Goal: Transaction & Acquisition: Purchase product/service

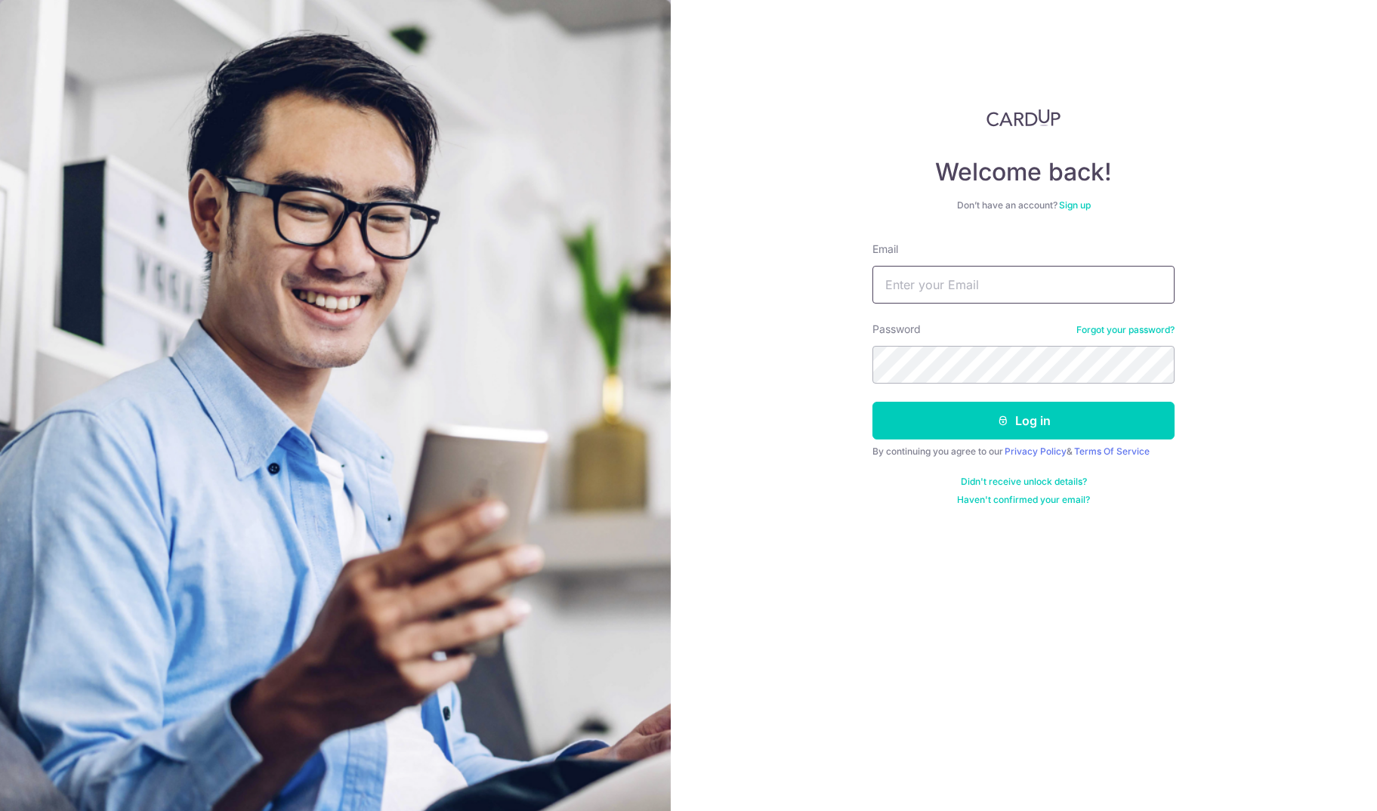
click at [944, 276] on input "Email" at bounding box center [1023, 285] width 302 height 38
type input "sales@mfc-alliance.com"
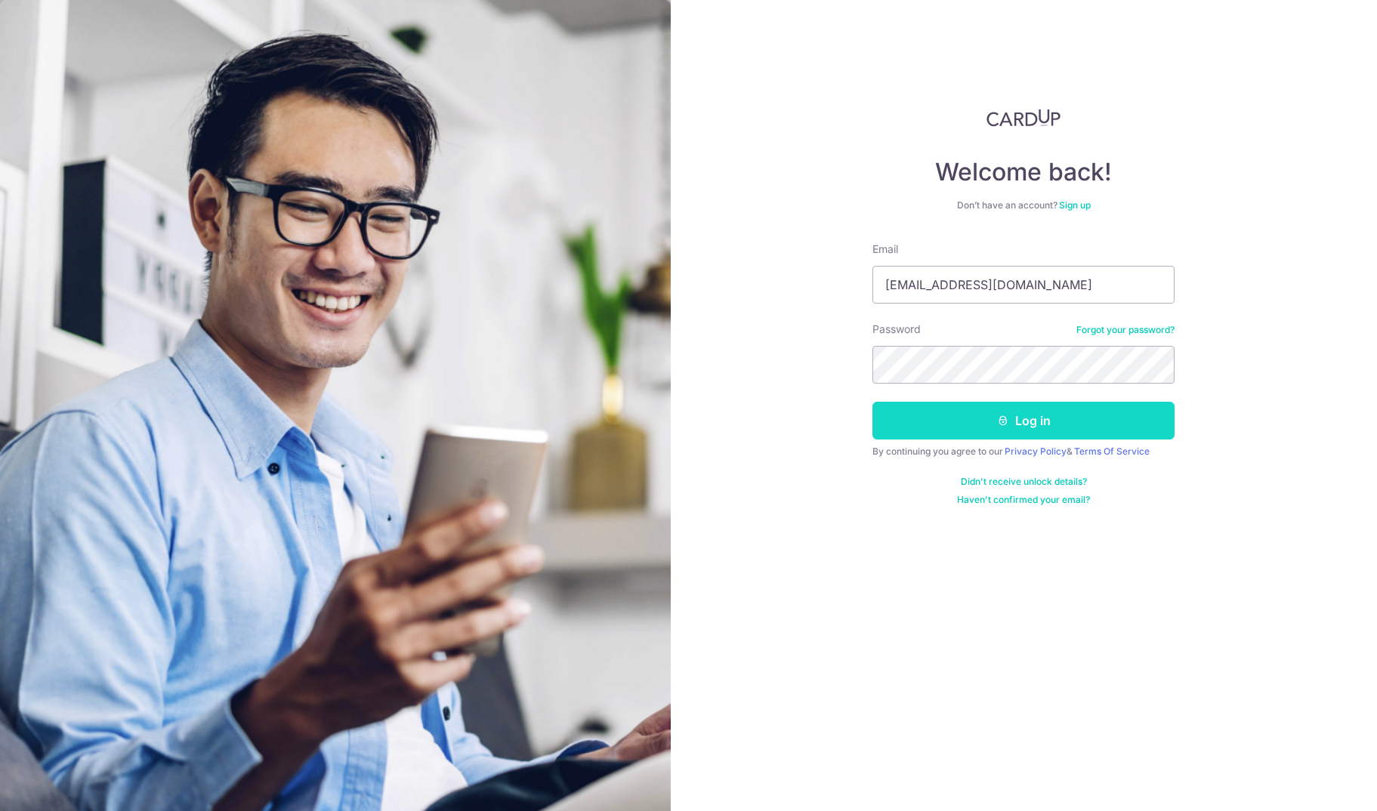
click at [1056, 414] on button "Log in" at bounding box center [1023, 421] width 302 height 38
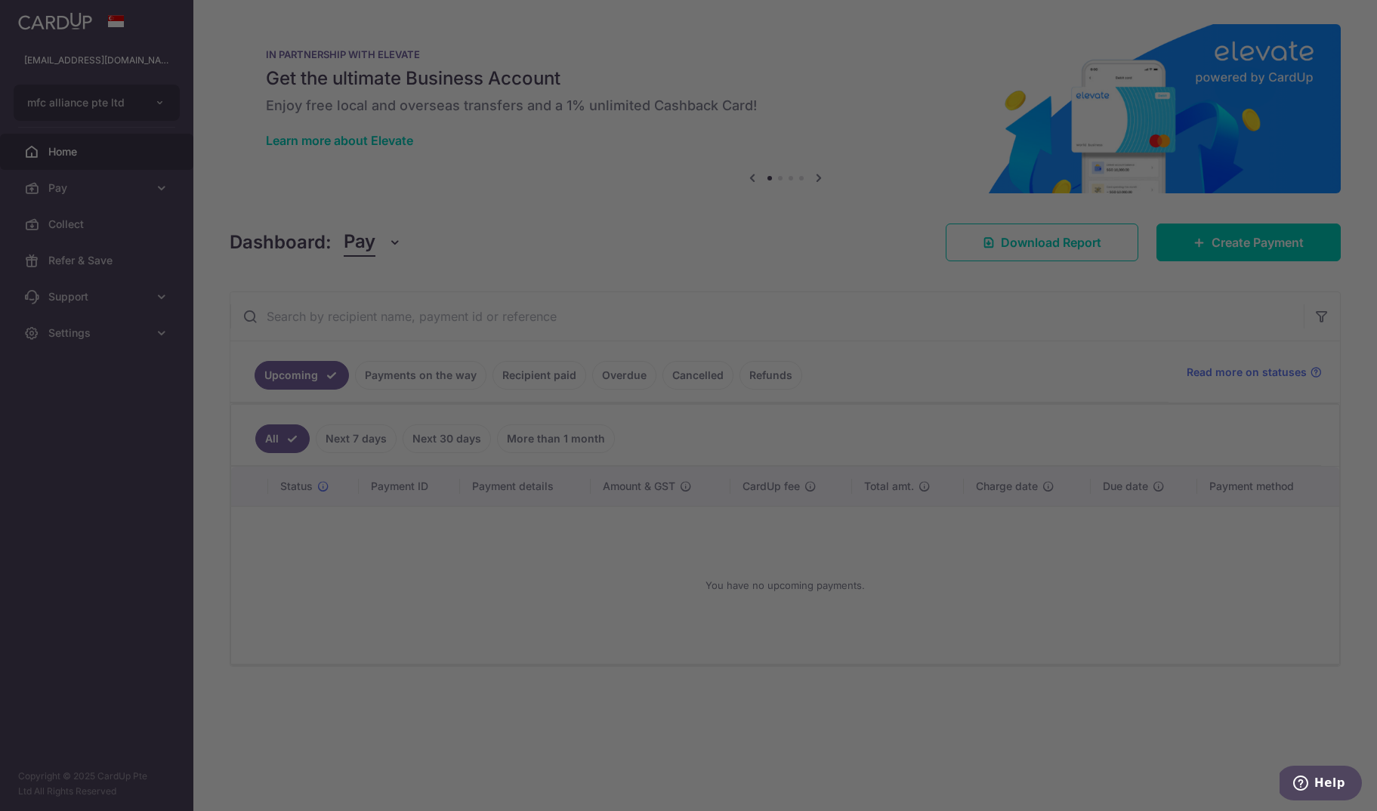
click at [1226, 242] on div at bounding box center [695, 409] width 1390 height 819
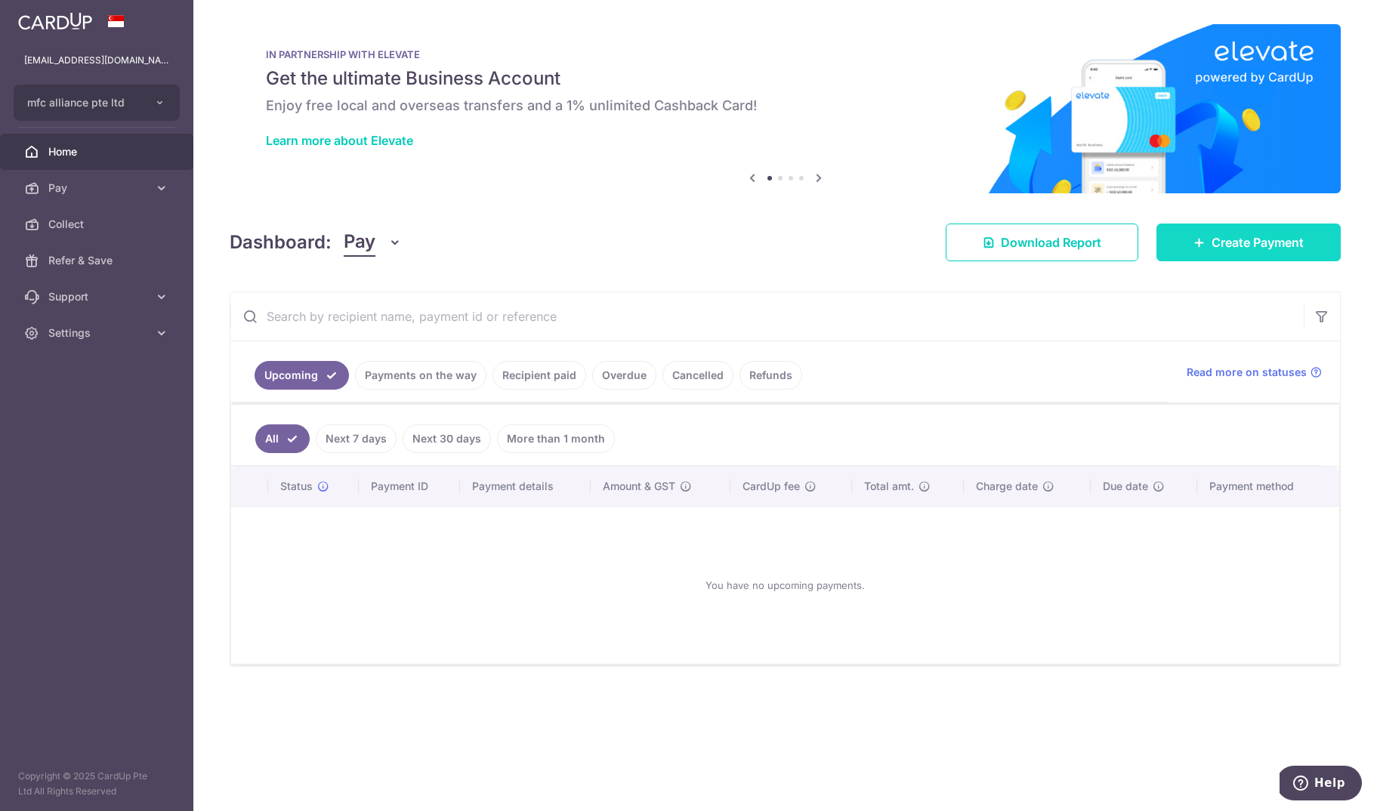
click at [1256, 242] on span "Create Payment" at bounding box center [1257, 242] width 92 height 18
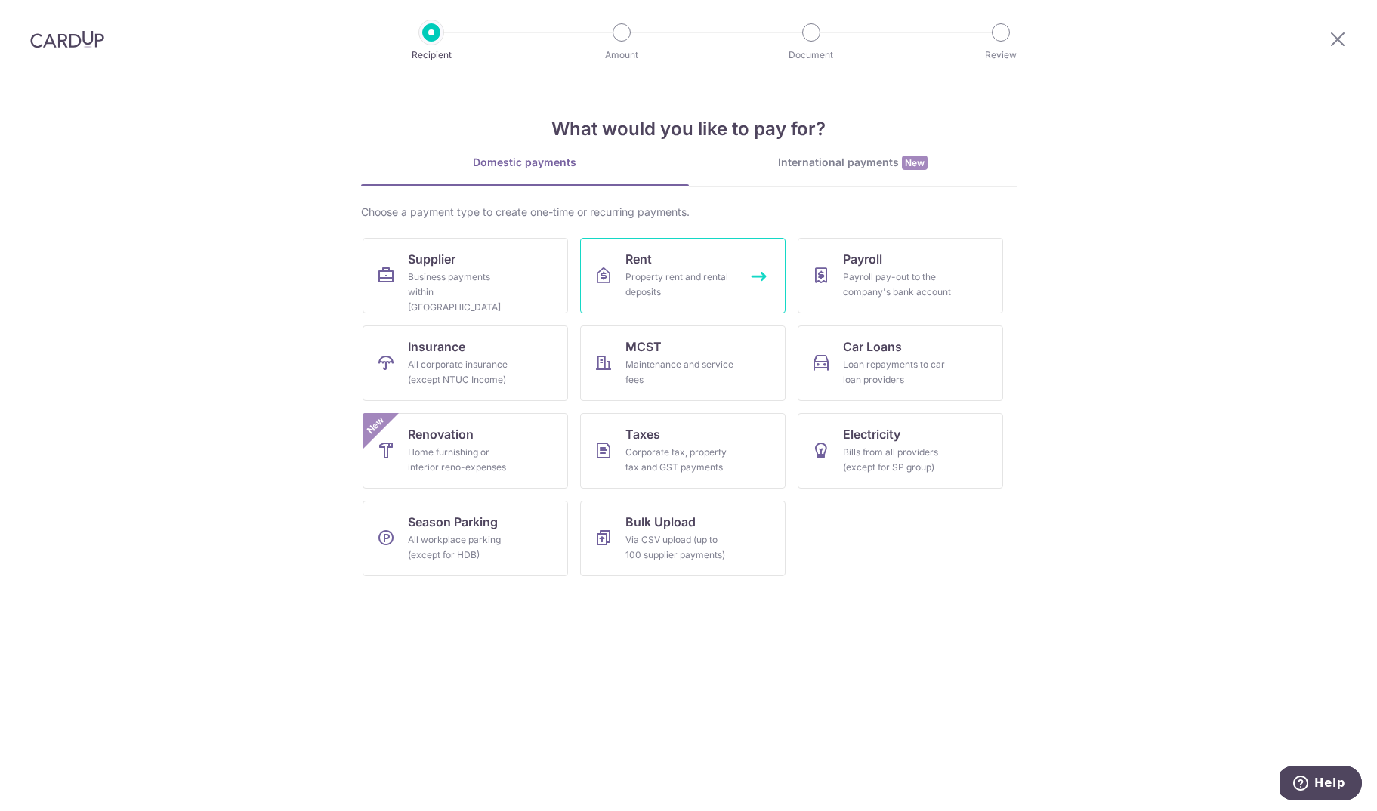
click at [669, 262] on link "Rent Property rent and rental deposits" at bounding box center [682, 276] width 205 height 76
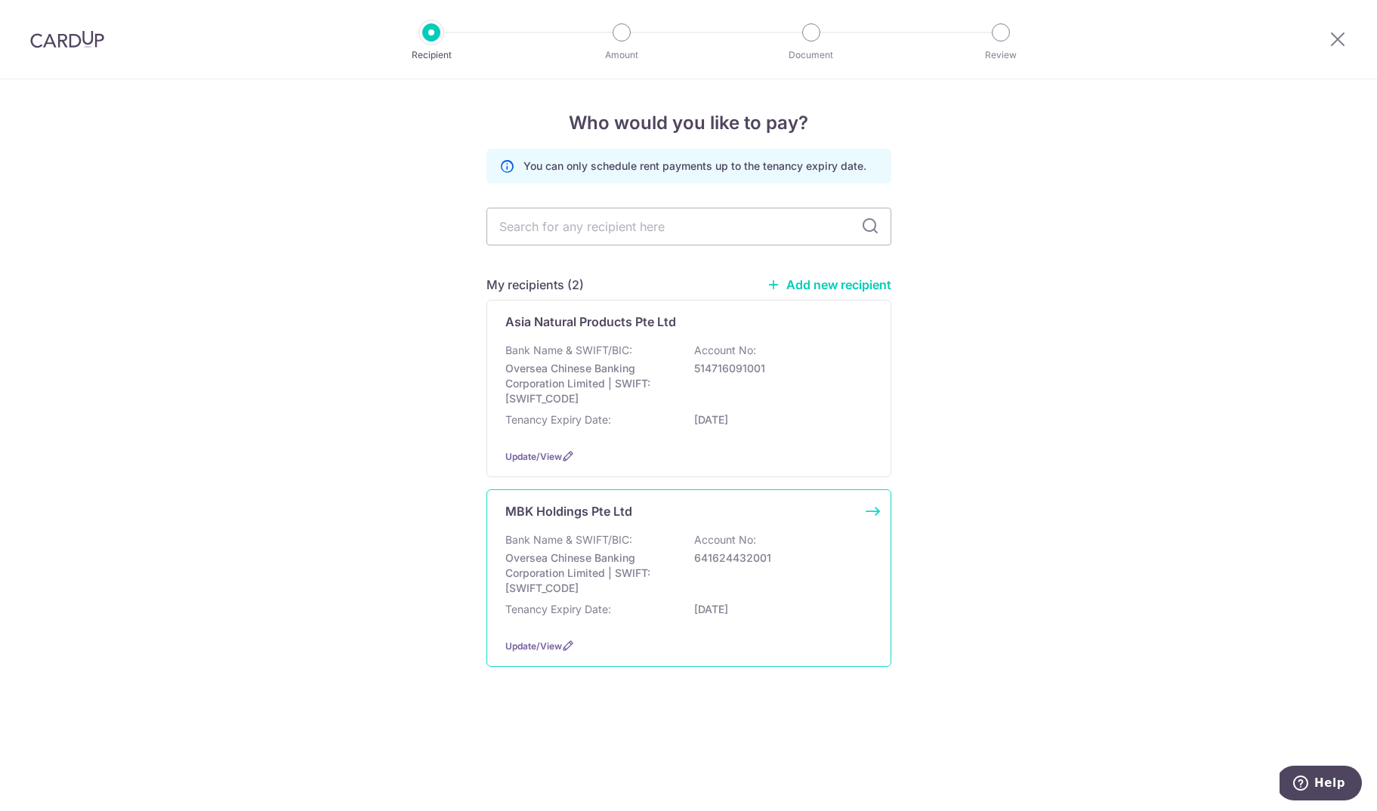
click at [597, 568] on div "Bank Name & SWIFT/BIC: Oversea Chinese Banking Corporation Limited | SWIFT: [SW…" at bounding box center [688, 563] width 367 height 63
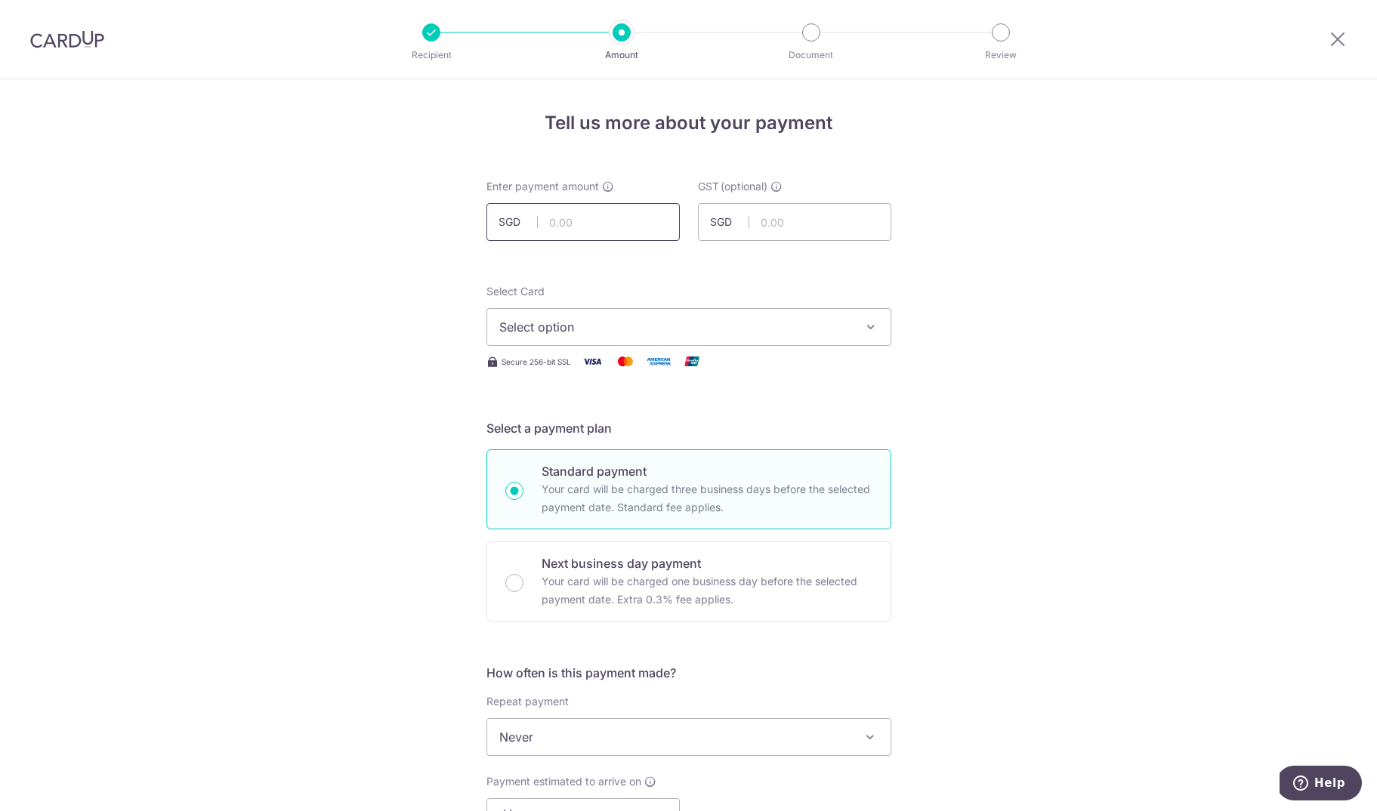
click at [572, 217] on input "text" at bounding box center [582, 222] width 193 height 38
click at [798, 221] on input "text" at bounding box center [794, 222] width 193 height 38
click at [547, 230] on input "text" at bounding box center [582, 222] width 193 height 38
type input "10,071.06"
drag, startPoint x: 1105, startPoint y: 444, endPoint x: 884, endPoint y: 398, distance: 226.0
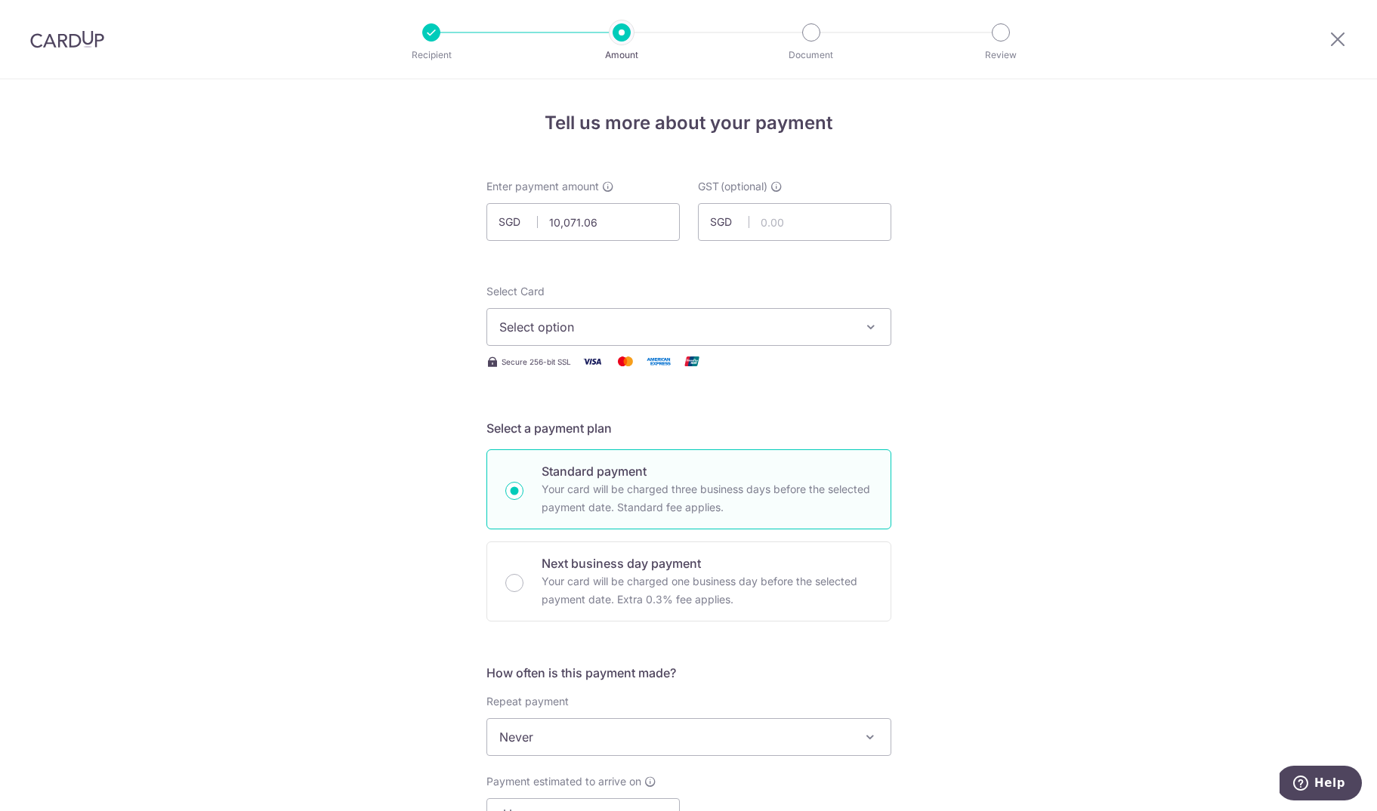
click at [1105, 444] on div "Tell us more about your payment Enter payment amount SGD 10,071.06 10071.06 GST…" at bounding box center [688, 812] width 1377 height 1467
click at [680, 322] on span "Select option" at bounding box center [675, 327] width 352 height 18
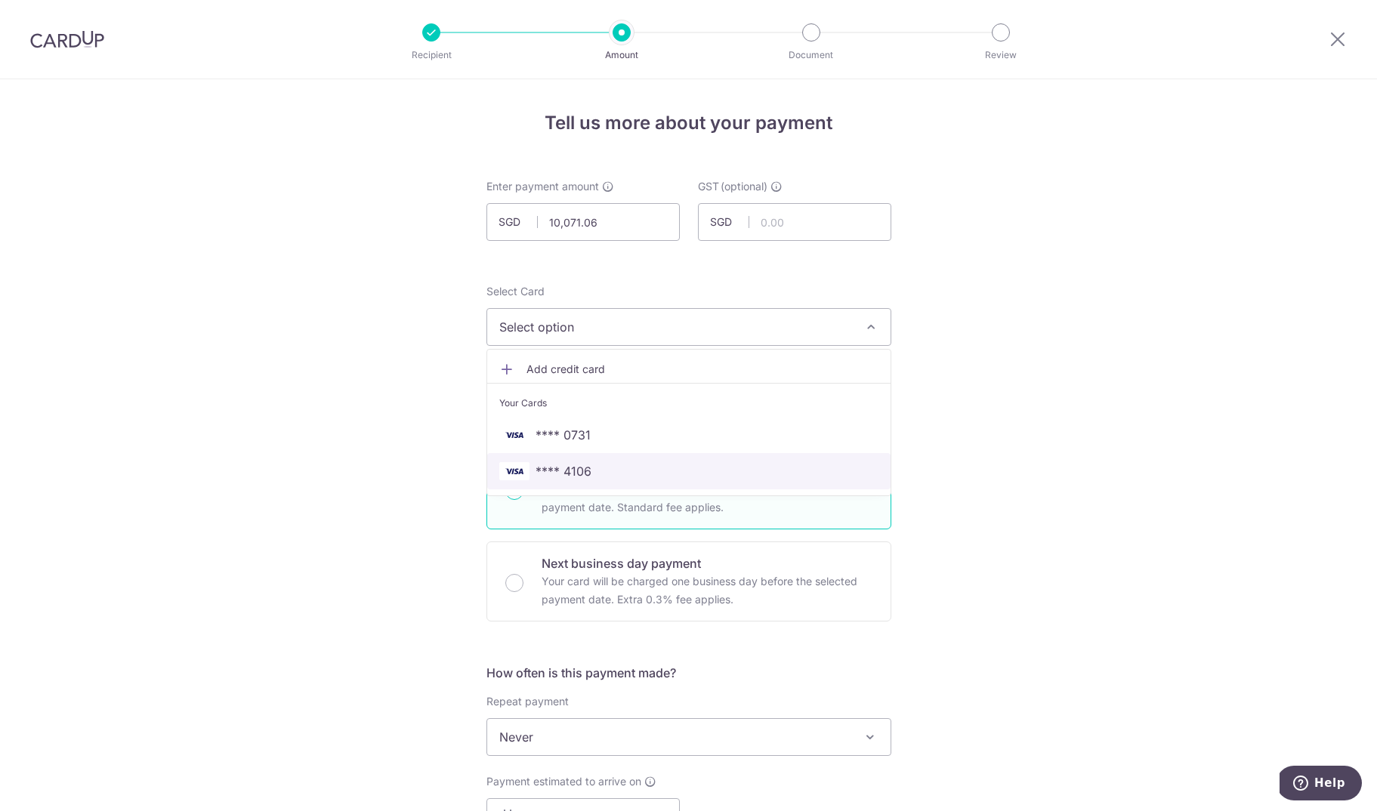
click at [612, 468] on span "**** 4106" at bounding box center [688, 471] width 379 height 18
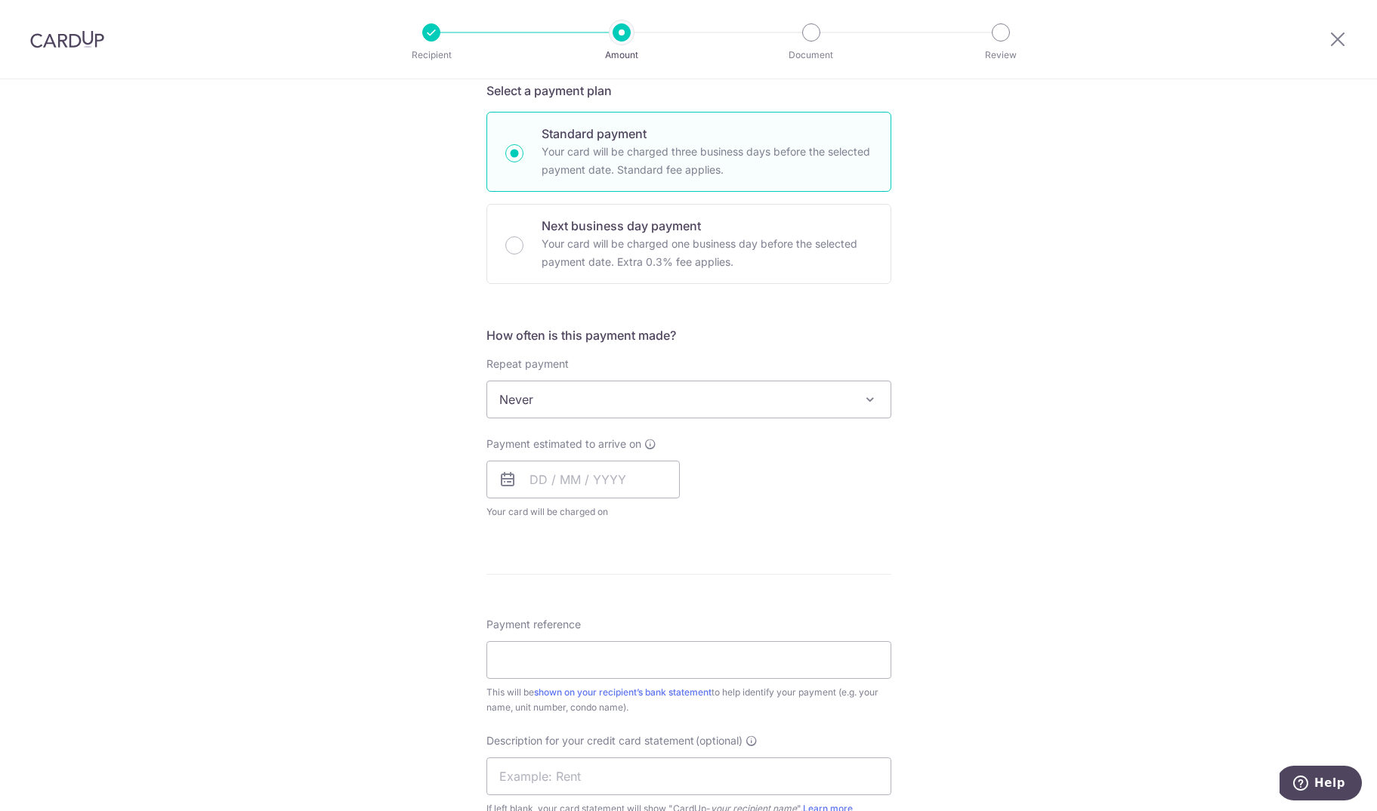
scroll to position [275, 0]
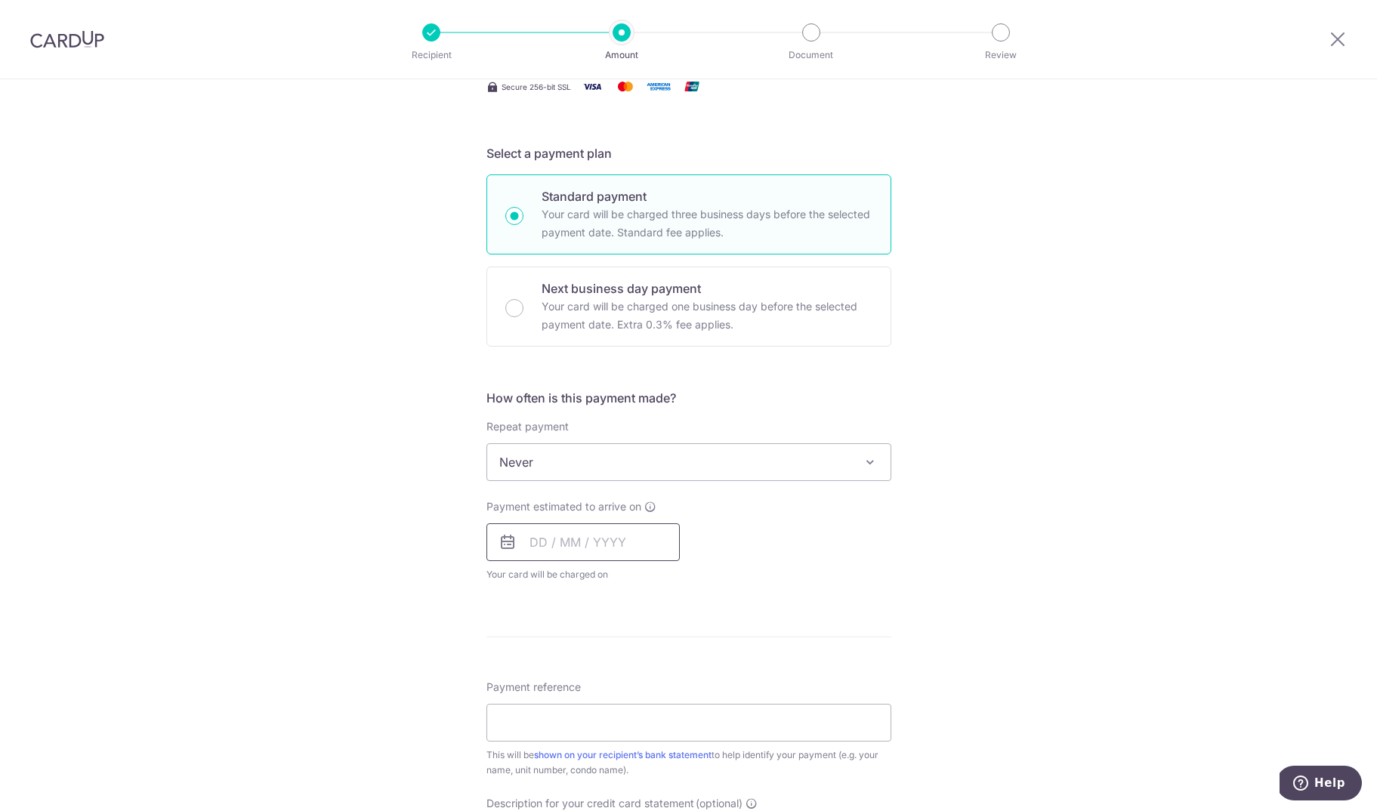
click at [556, 541] on input "text" at bounding box center [582, 542] width 193 height 38
click at [549, 745] on link "18" at bounding box center [547, 740] width 24 height 24
type input "18/08/2025"
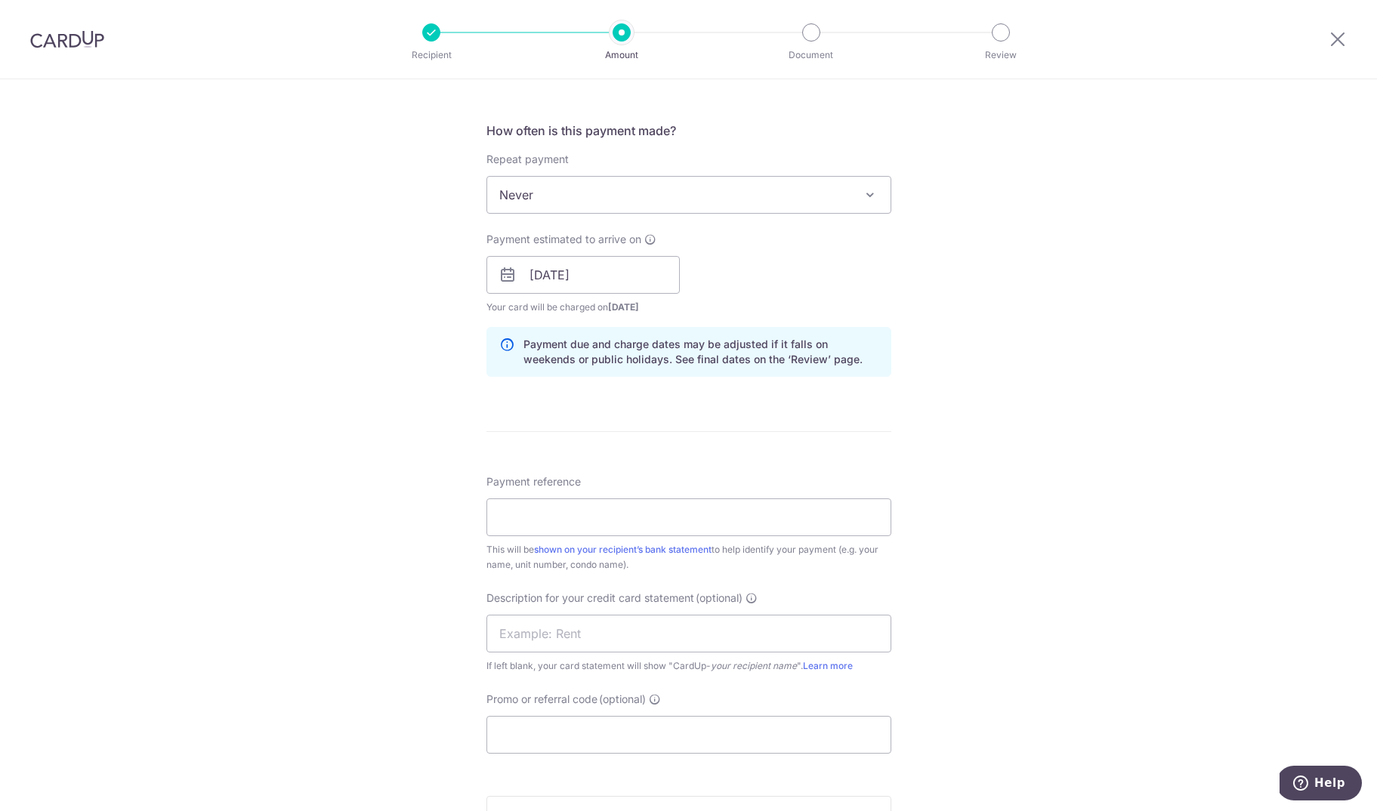
scroll to position [595, 0]
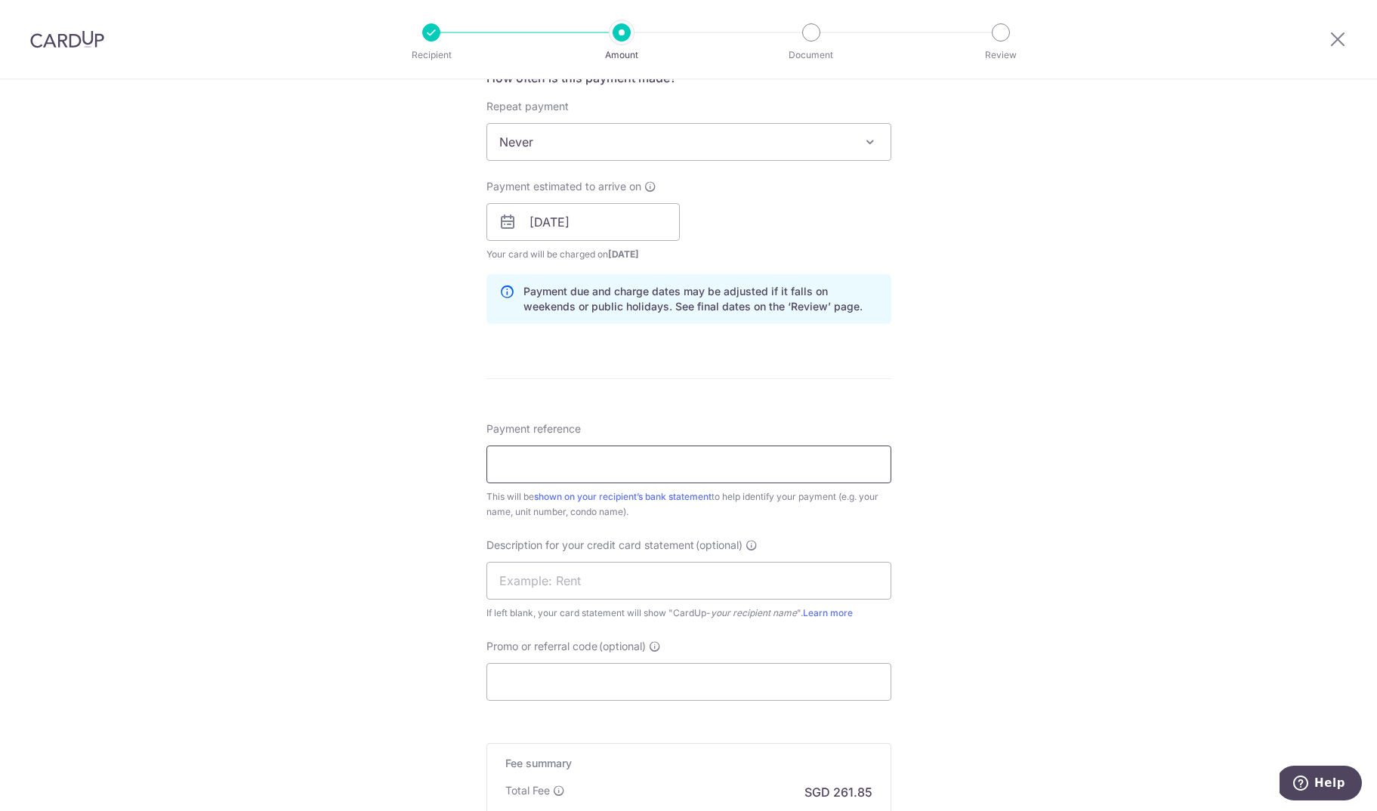
click at [591, 476] on input "Payment reference" at bounding box center [688, 465] width 405 height 38
type input "rent"
click at [1145, 542] on div "Tell us more about your payment Enter payment amount SGD 10,071.06 10071.06 GST…" at bounding box center [688, 248] width 1377 height 1529
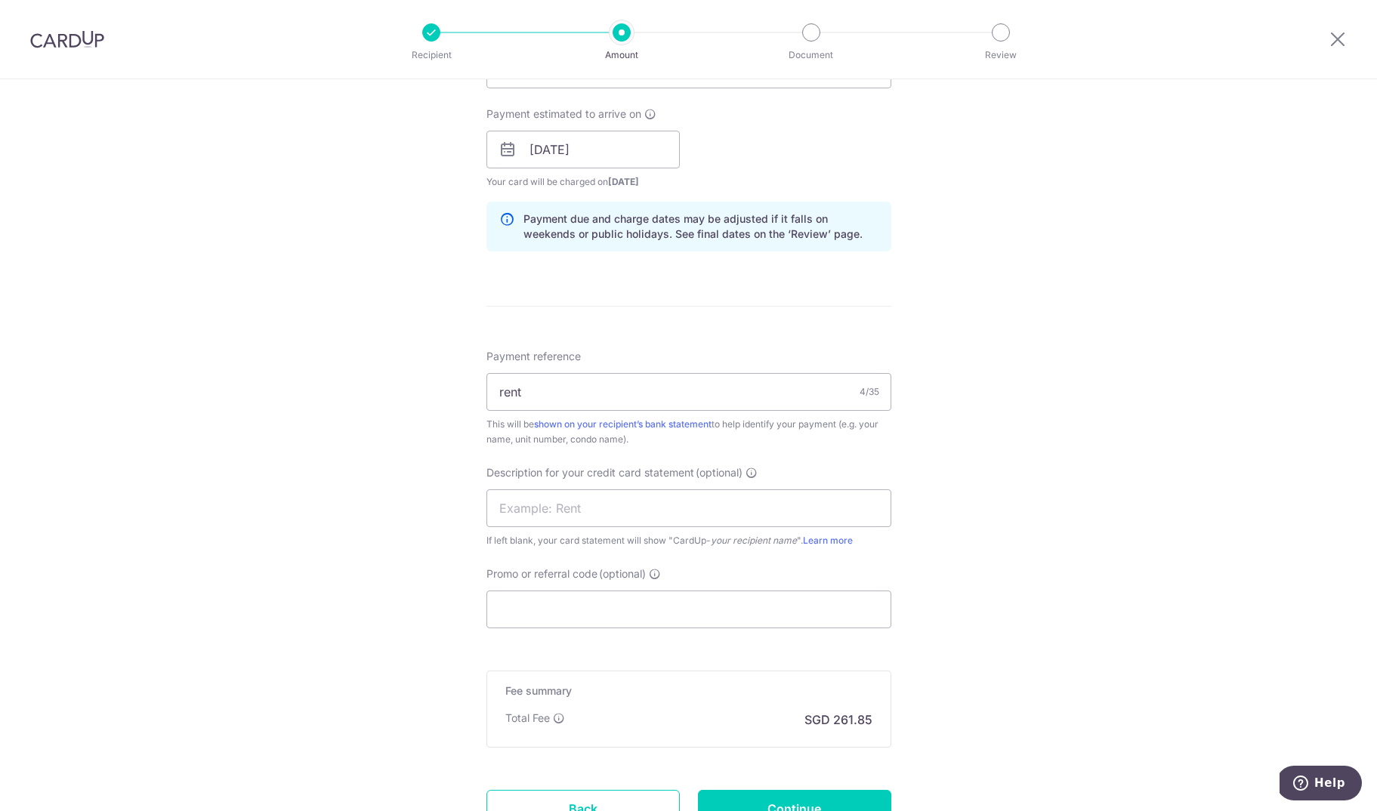
scroll to position [690, 0]
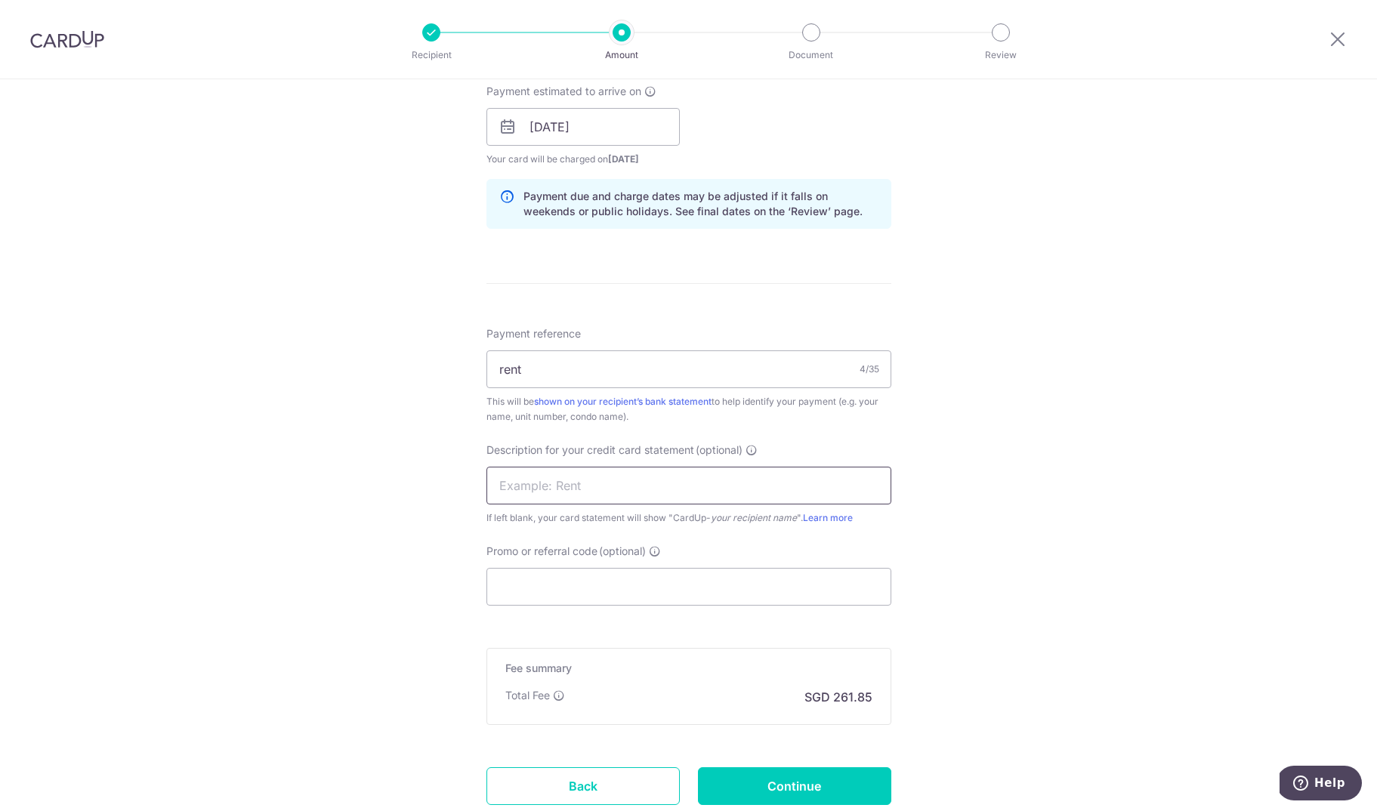
drag, startPoint x: 663, startPoint y: 492, endPoint x: 678, endPoint y: 492, distance: 15.1
click at [663, 492] on input "text" at bounding box center [688, 486] width 405 height 38
type input "rent"
drag, startPoint x: 550, startPoint y: 355, endPoint x: 549, endPoint y: 363, distance: 8.4
click at [549, 362] on input "rent" at bounding box center [688, 369] width 405 height 38
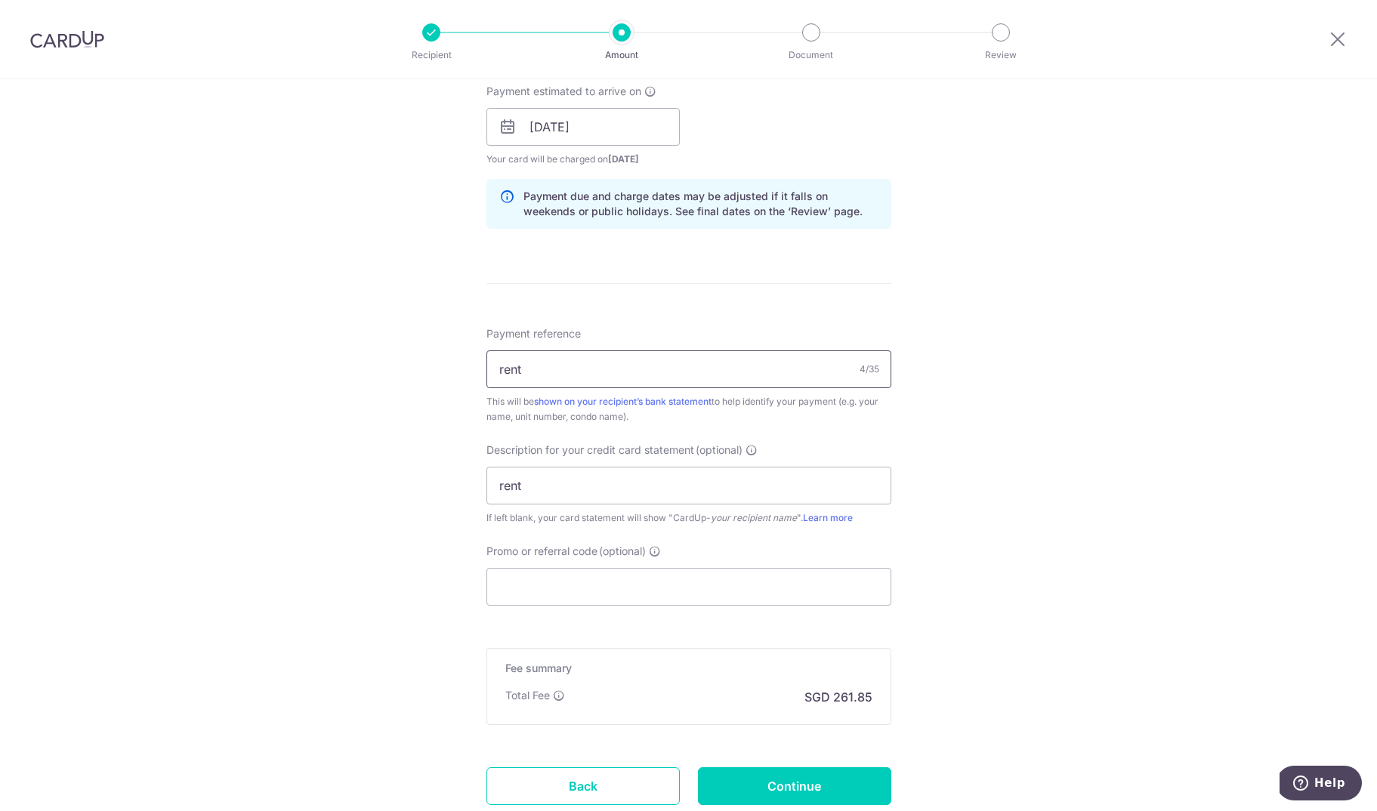
click at [561, 368] on input "rent" at bounding box center [688, 369] width 405 height 38
type input "rent mfc"
drag, startPoint x: 1099, startPoint y: 426, endPoint x: 1074, endPoint y: 437, distance: 28.1
click at [1099, 426] on div "Tell us more about your payment Enter payment amount SGD 10,071.06 10071.06 GST…" at bounding box center [688, 153] width 1377 height 1529
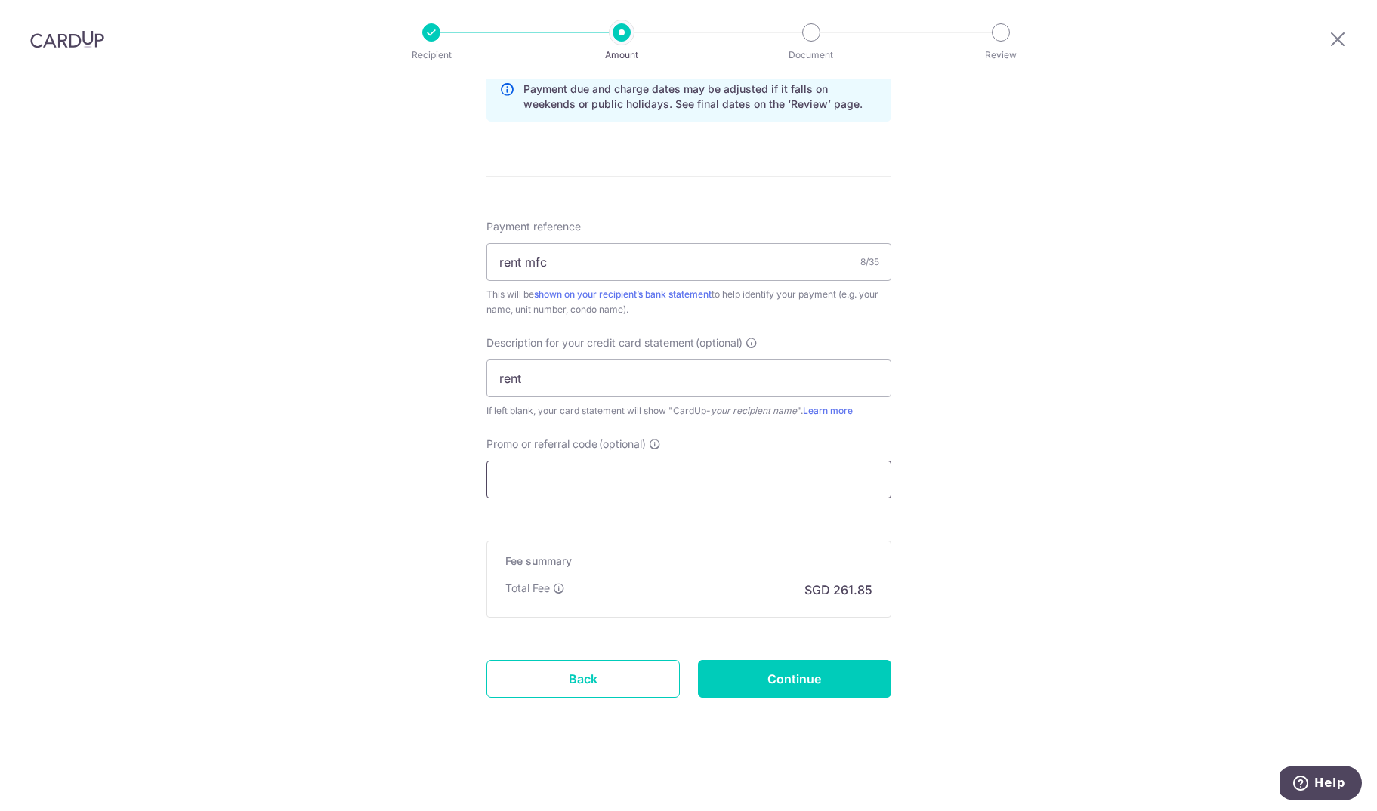
click at [609, 479] on input "Promo or referral code (optional)" at bounding box center [688, 480] width 405 height 38
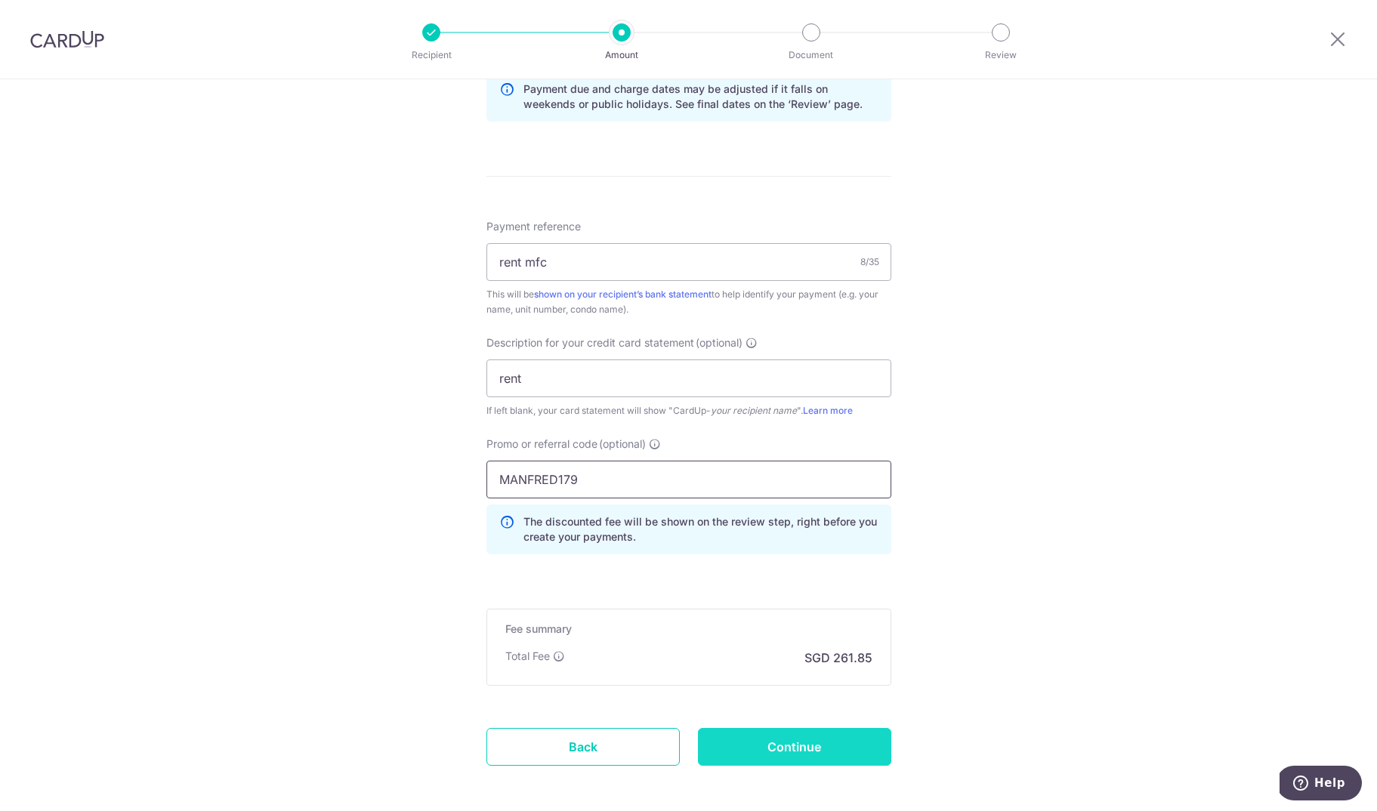
type input "MANFRED179"
click at [772, 753] on input "Continue" at bounding box center [794, 747] width 193 height 38
type input "Create Schedule"
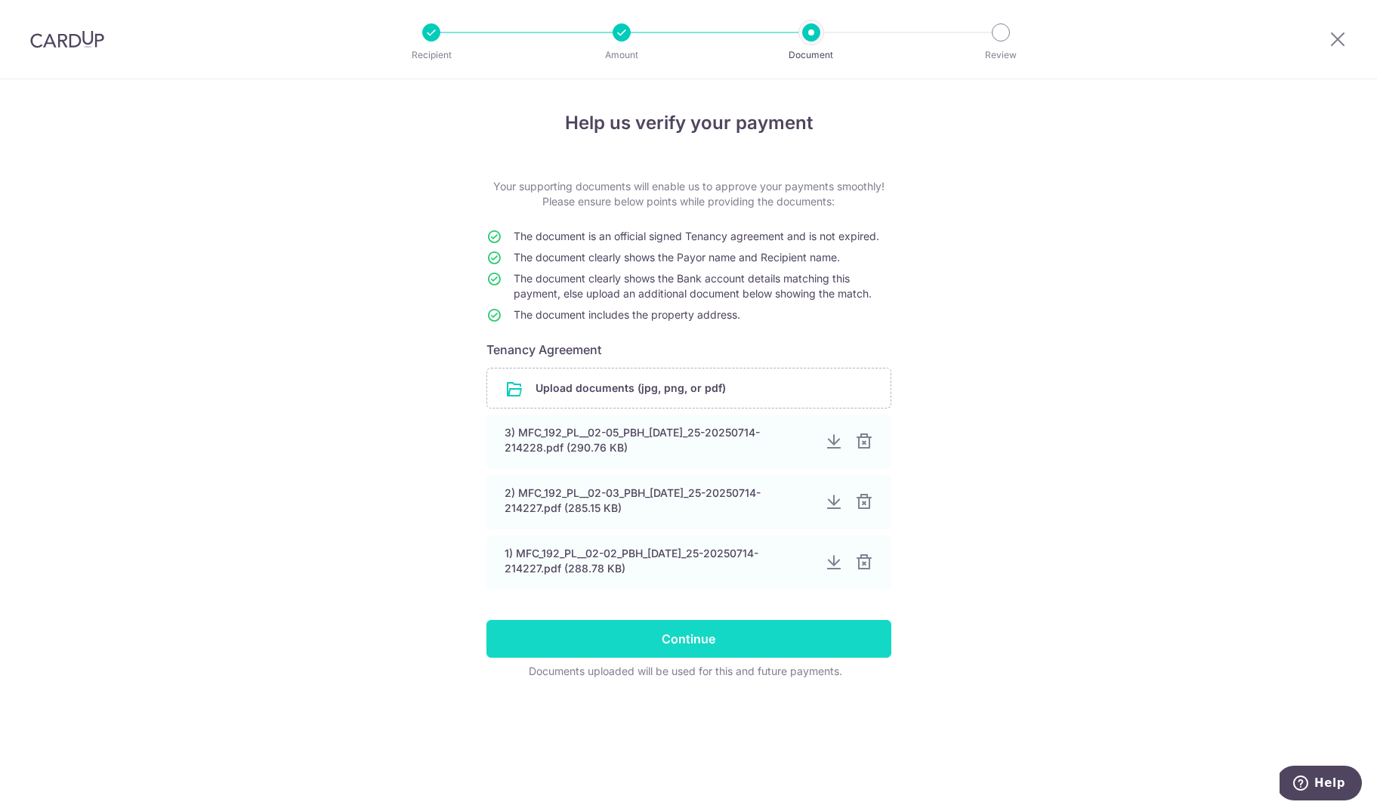
click at [765, 640] on input "Continue" at bounding box center [688, 639] width 405 height 38
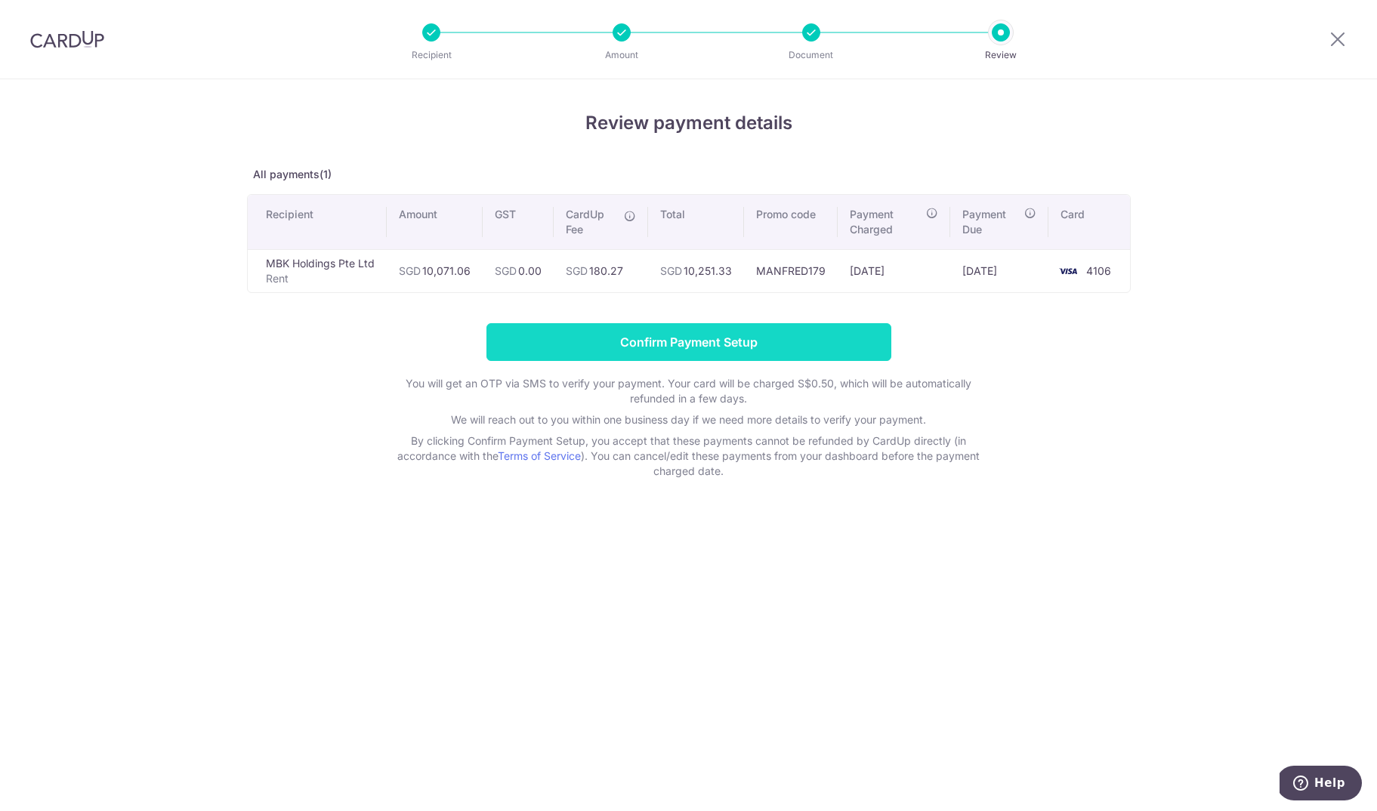
click at [689, 341] on input "Confirm Payment Setup" at bounding box center [688, 342] width 405 height 38
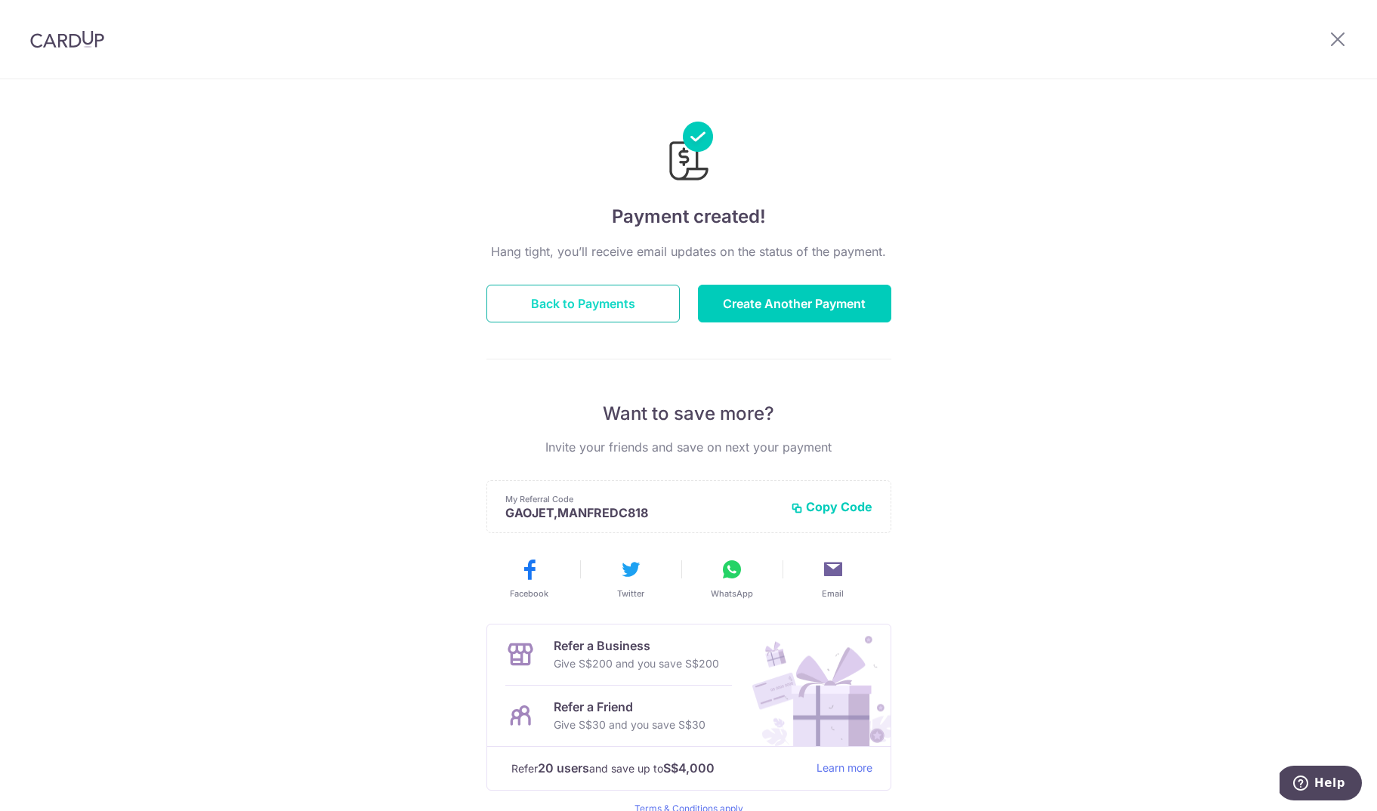
click at [601, 298] on button "Back to Payments" at bounding box center [582, 304] width 193 height 38
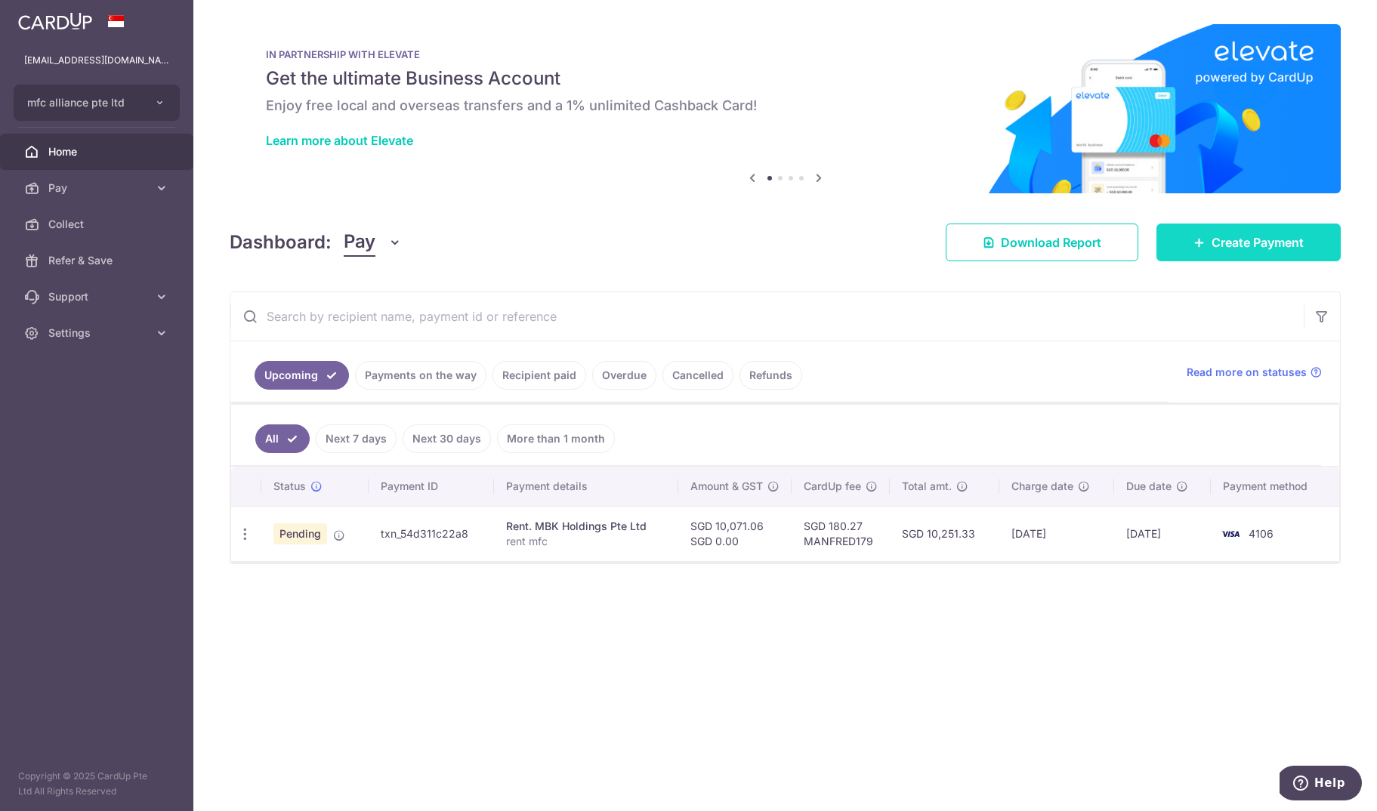
click at [1218, 236] on span "Create Payment" at bounding box center [1257, 242] width 92 height 18
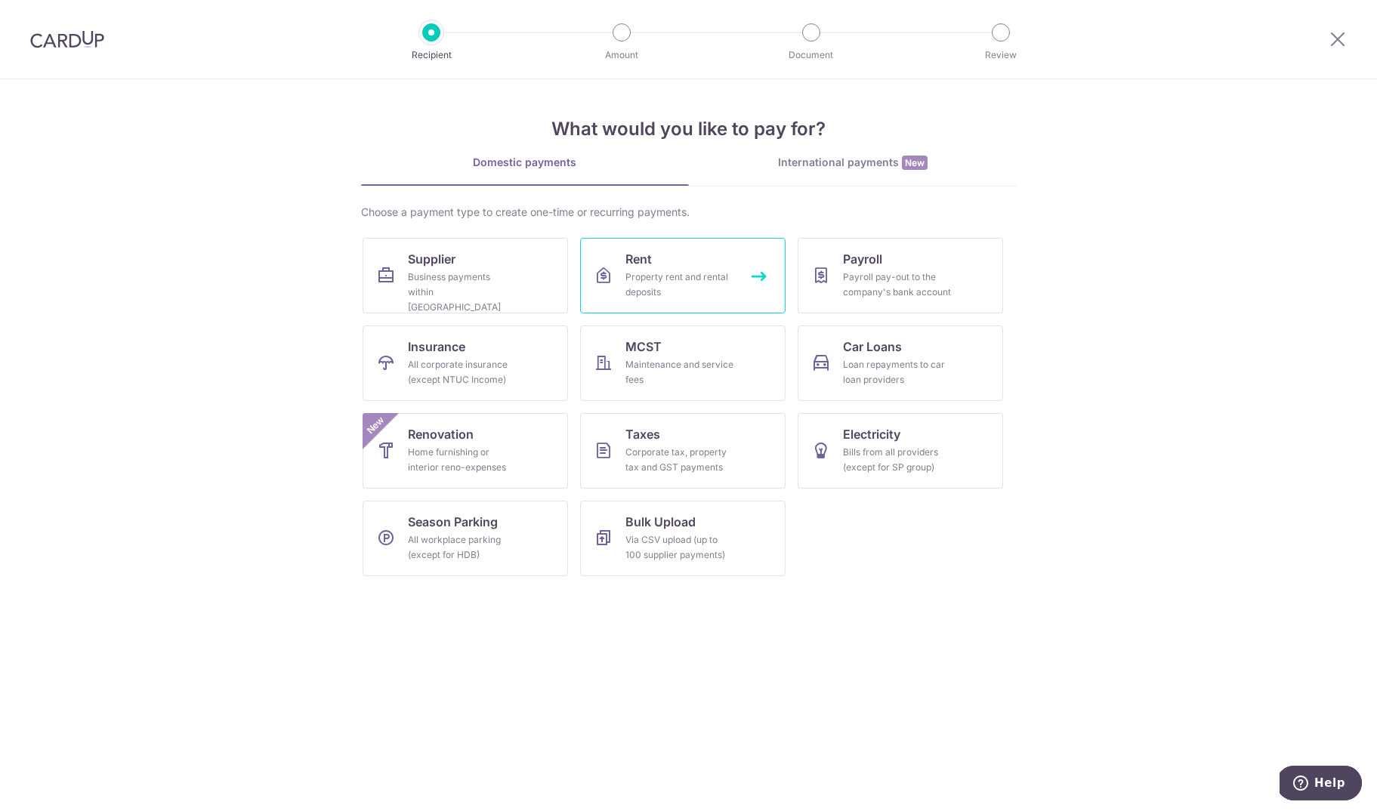
click at [661, 285] on div "Property rent and rental deposits" at bounding box center [679, 285] width 109 height 30
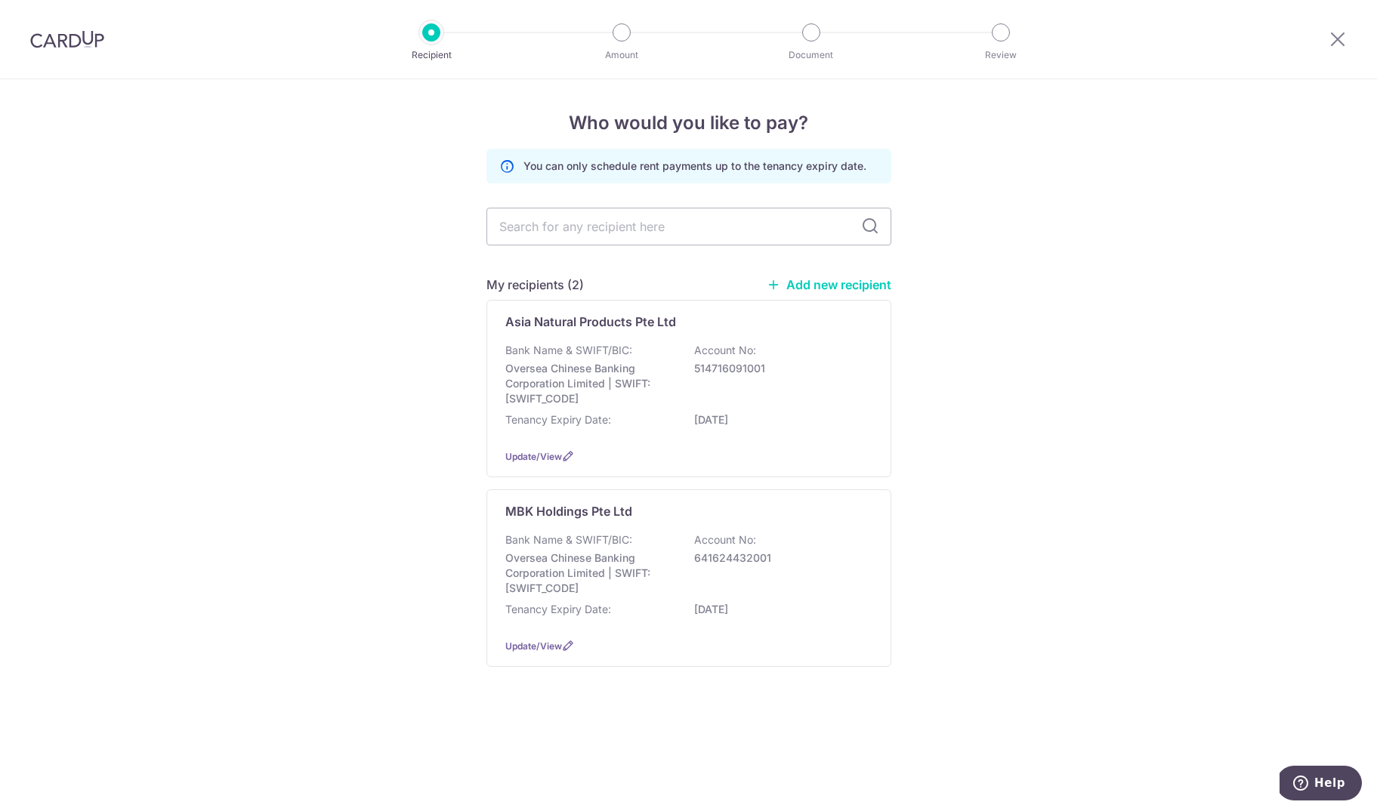
click at [70, 34] on img at bounding box center [67, 39] width 74 height 18
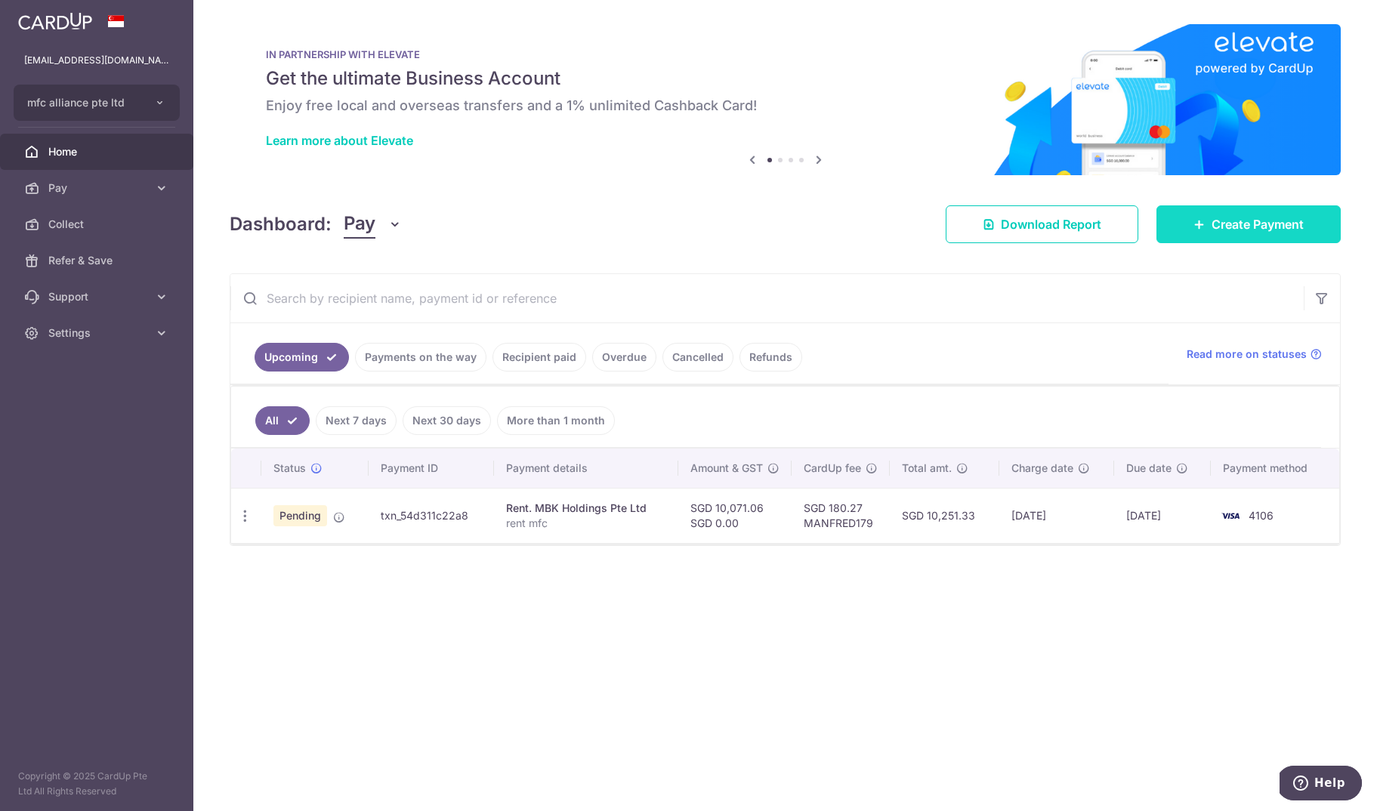
click at [1257, 227] on span "Create Payment" at bounding box center [1257, 224] width 92 height 18
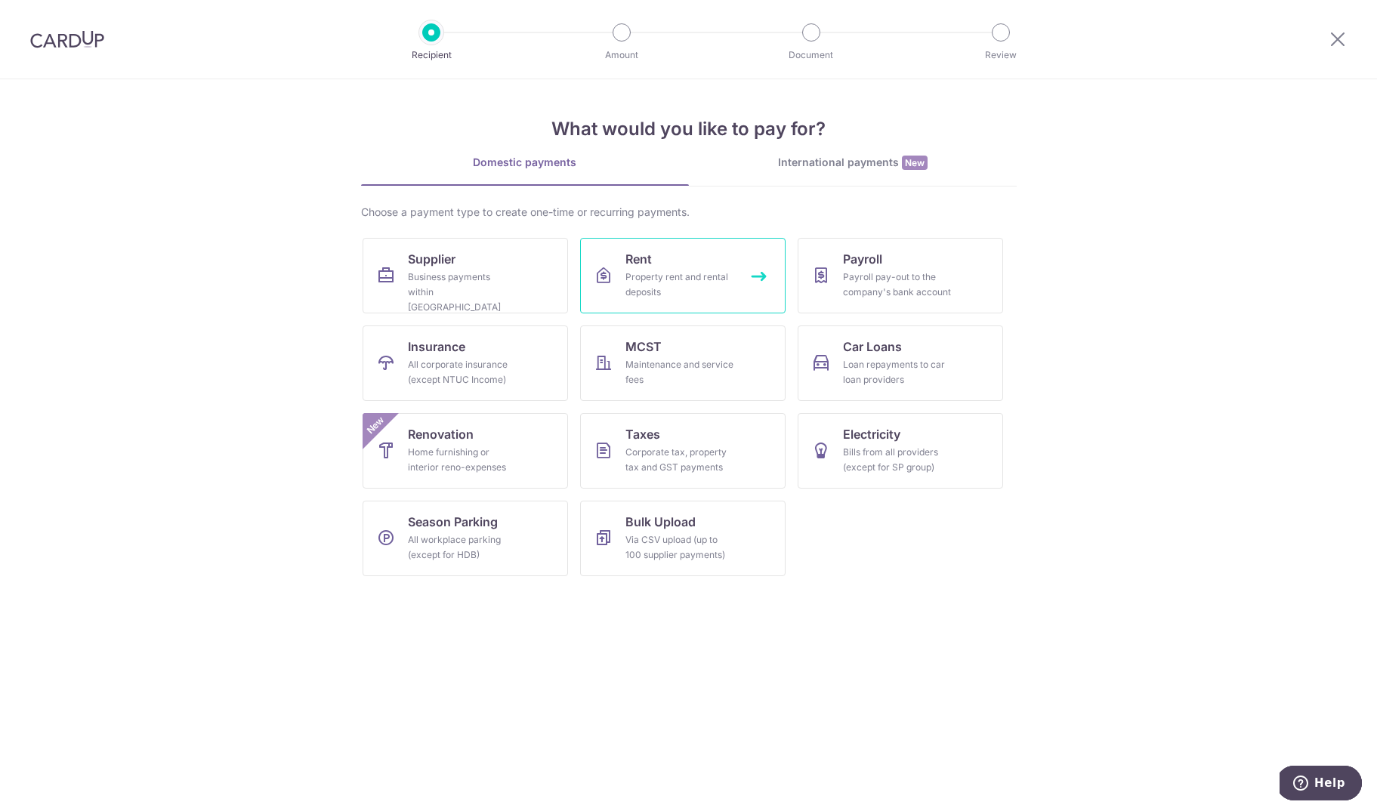
click at [666, 276] on div "Property rent and rental deposits" at bounding box center [679, 285] width 109 height 30
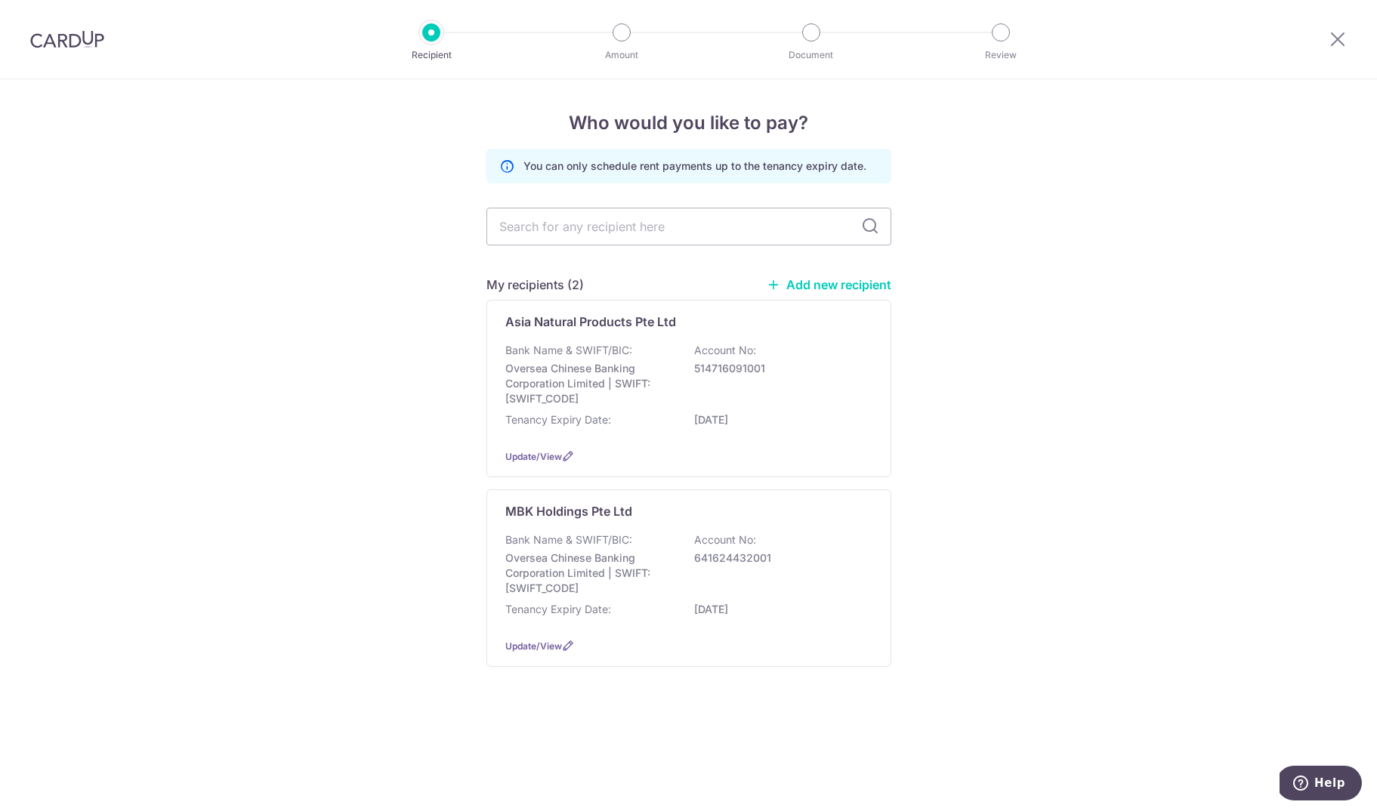
click at [606, 368] on p "Oversea Chinese Banking Corporation Limited | SWIFT: [SWIFT_CODE]" at bounding box center [589, 383] width 169 height 45
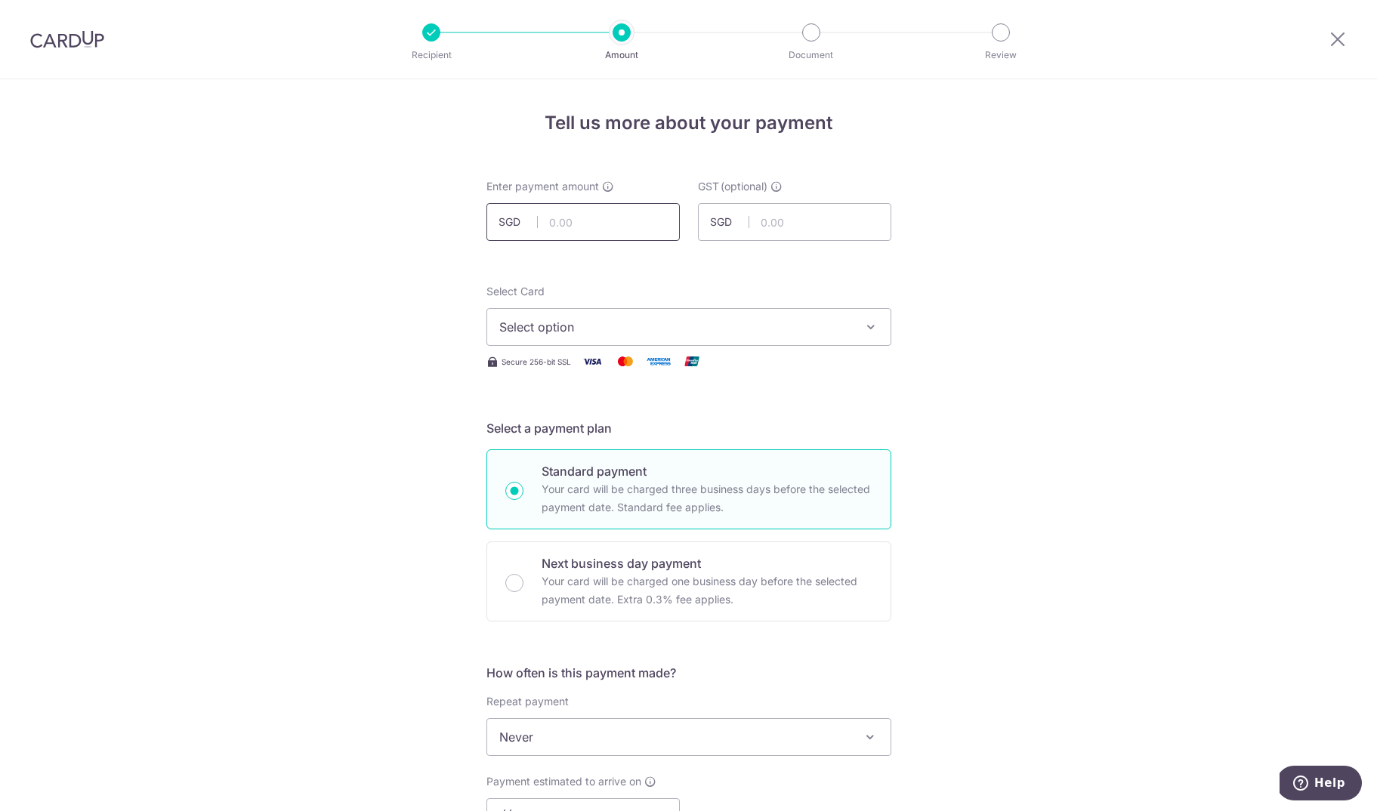
click at [570, 221] on input "text" at bounding box center [582, 222] width 193 height 38
type input "3,097.34"
click at [717, 338] on button "Select option" at bounding box center [688, 327] width 405 height 38
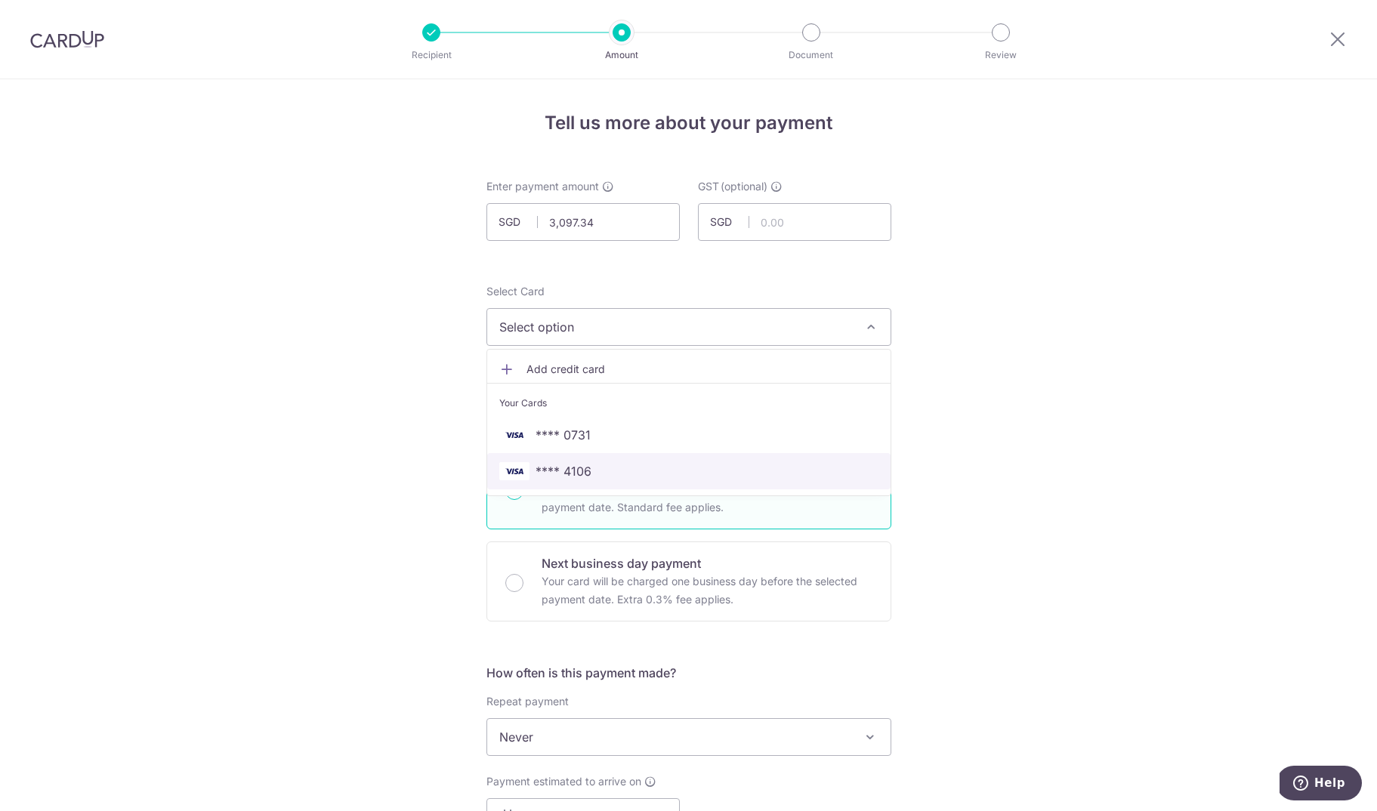
click at [642, 474] on span "**** 4106" at bounding box center [688, 471] width 379 height 18
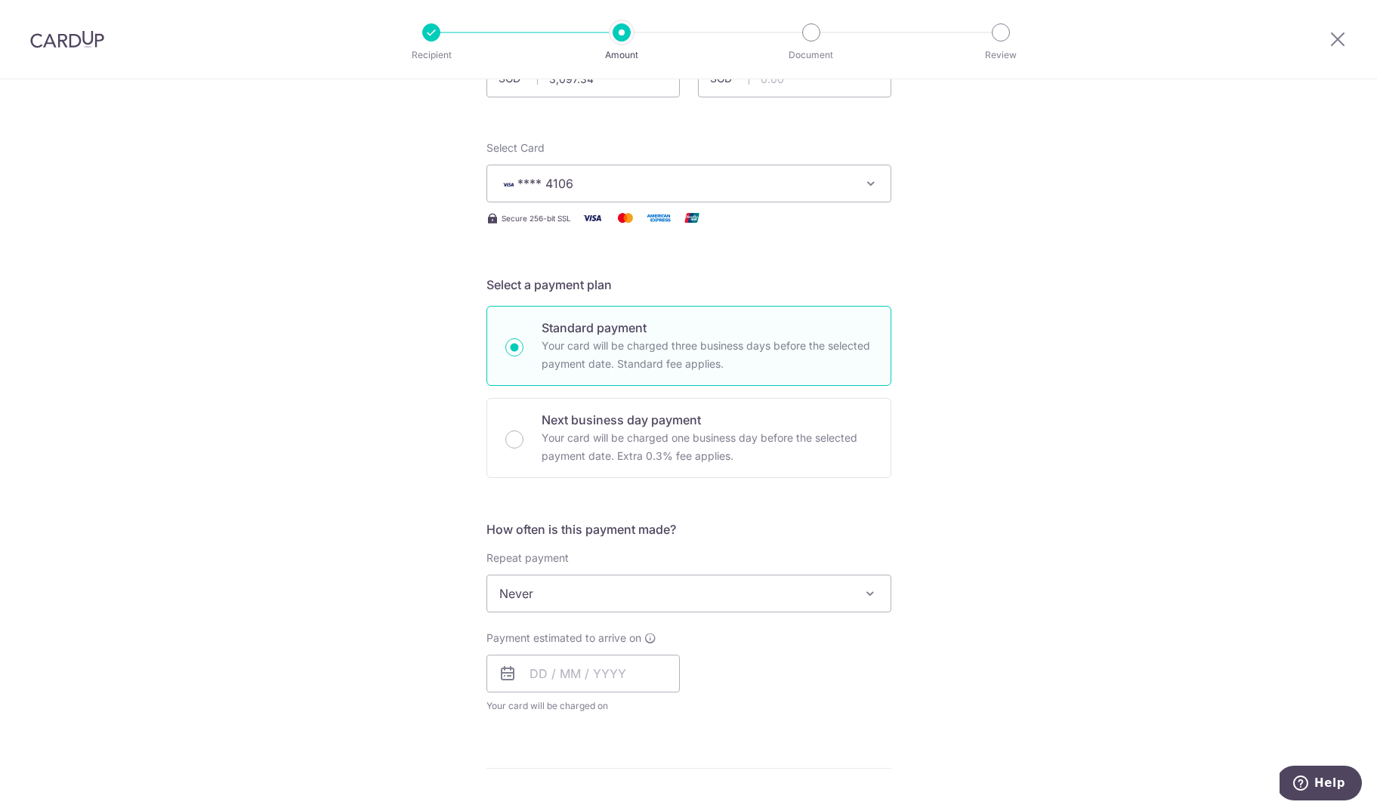
scroll to position [259, 0]
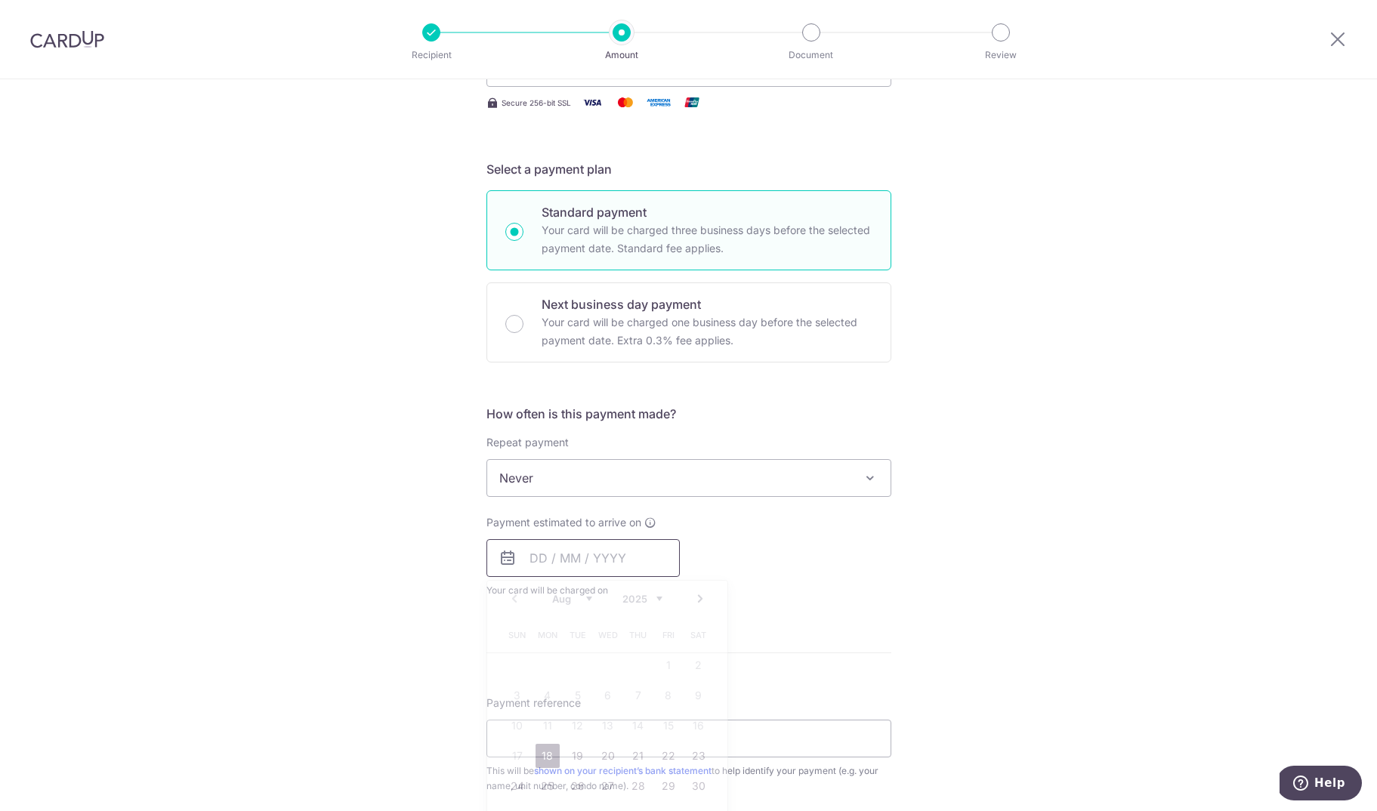
click at [569, 566] on input "text" at bounding box center [582, 558] width 193 height 38
click at [554, 757] on link "18" at bounding box center [547, 756] width 24 height 24
type input "18/08/2025"
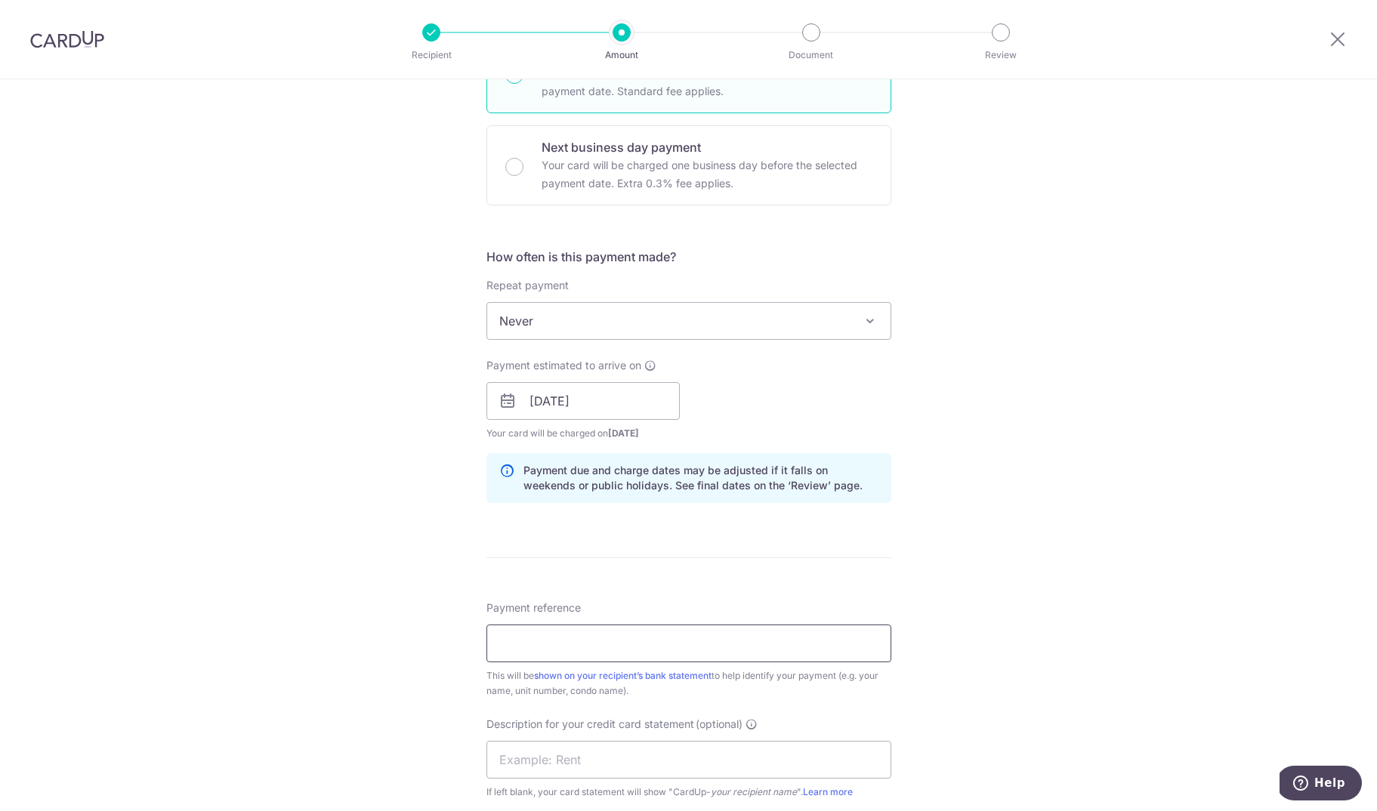
scroll to position [530, 0]
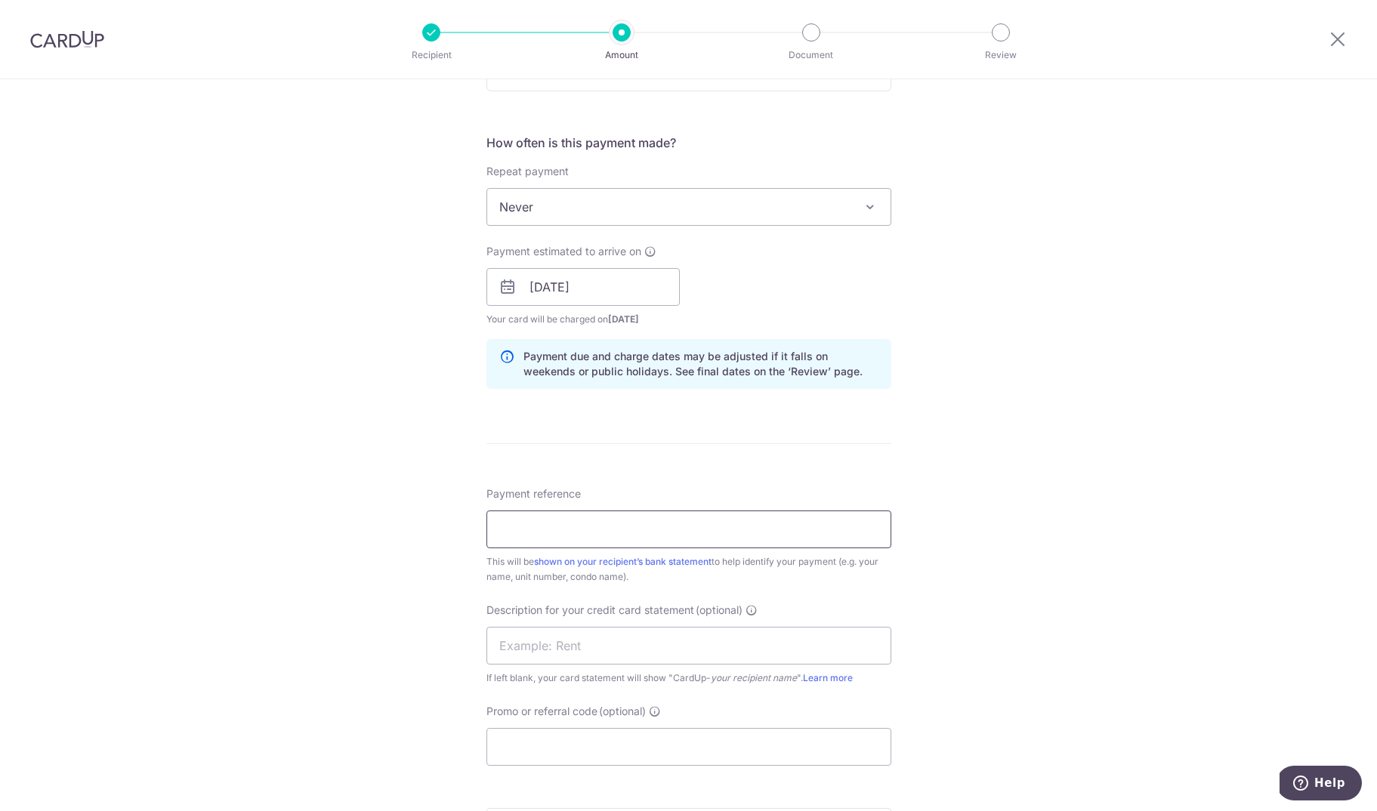
click at [577, 538] on input "Payment reference" at bounding box center [688, 529] width 405 height 38
type input "rent 192"
drag, startPoint x: 1061, startPoint y: 555, endPoint x: 1013, endPoint y: 560, distance: 48.5
click at [1061, 555] on div "Tell us more about your payment Enter payment amount SGD 3,097.34 3097.34 GST (…" at bounding box center [688, 313] width 1377 height 1529
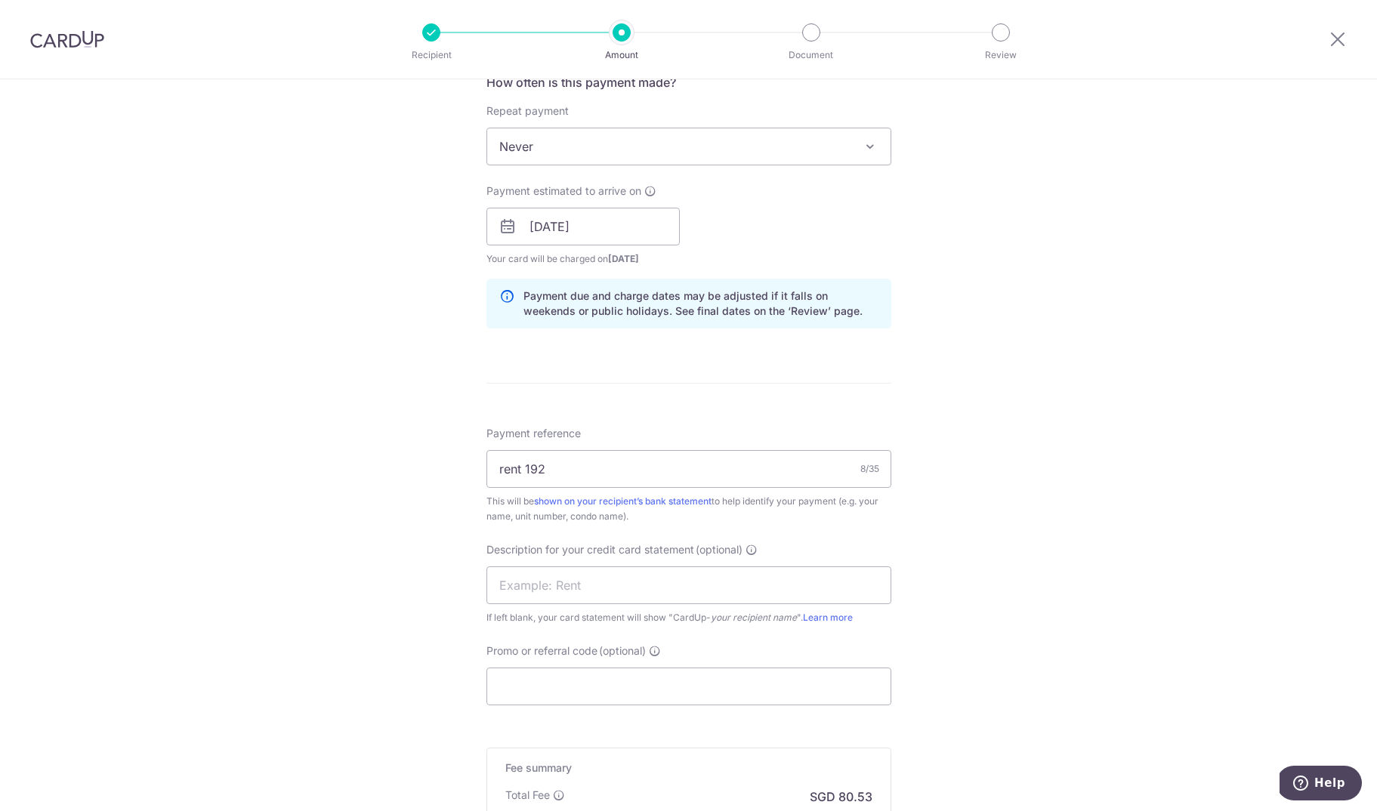
scroll to position [670, 0]
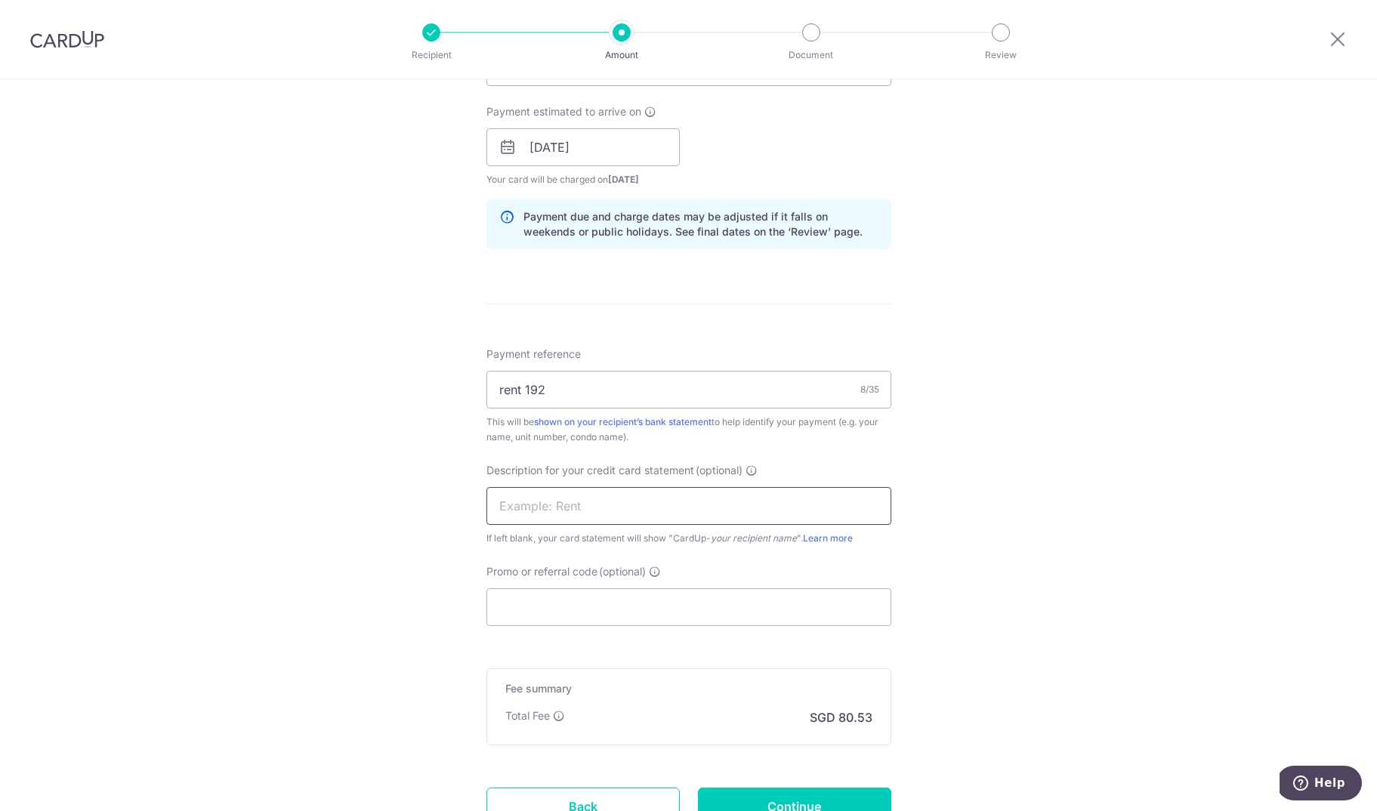
click at [655, 505] on input "text" at bounding box center [688, 506] width 405 height 38
type input "rent"
drag, startPoint x: 612, startPoint y: 639, endPoint x: 621, endPoint y: 629, distance: 12.9
click at [613, 639] on form "Enter payment amount SGD 3,097.34 3097.34 GST (optional) SGD Select Card **** 4…" at bounding box center [688, 188] width 405 height 1358
drag, startPoint x: 622, startPoint y: 622, endPoint x: 616, endPoint y: 615, distance: 9.1
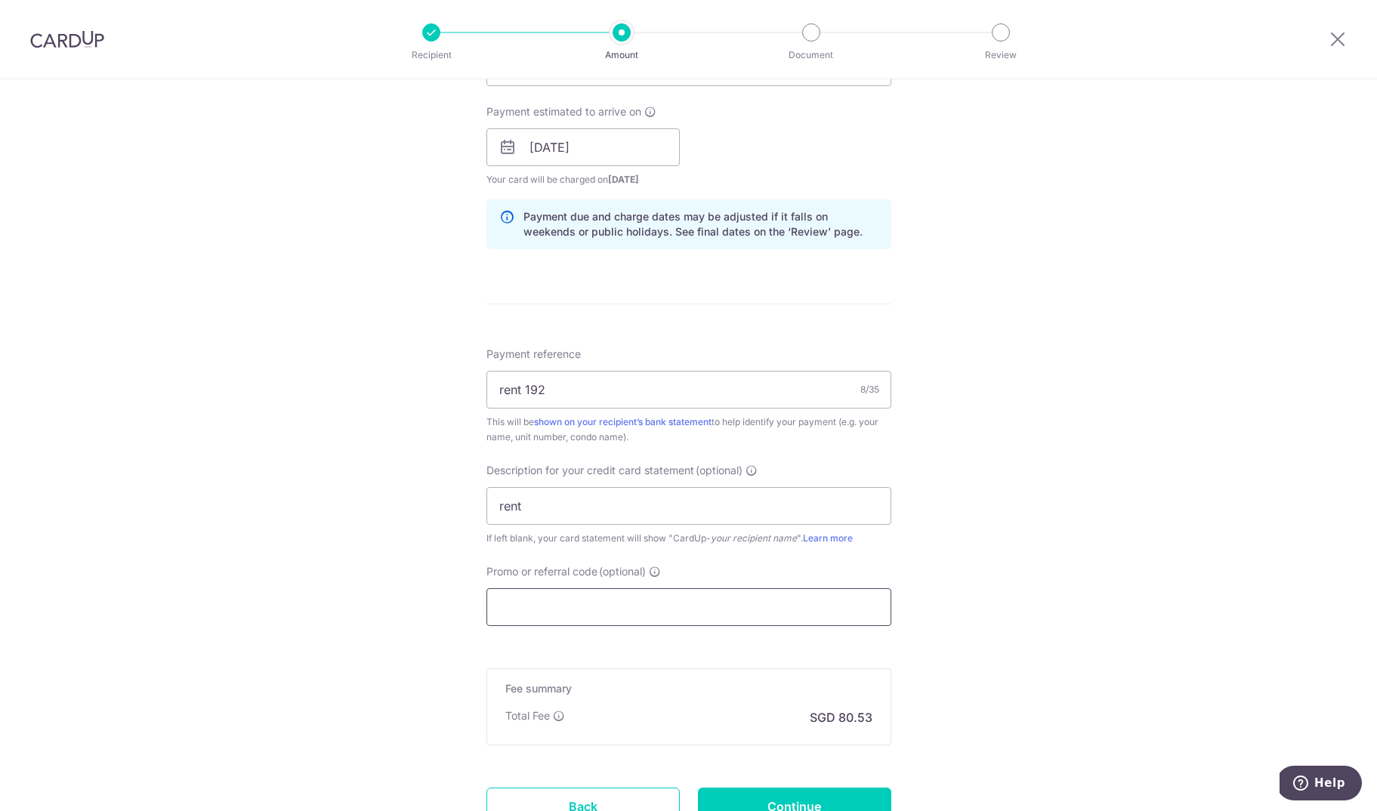
click at [619, 621] on input "Promo or referral code (optional)" at bounding box center [688, 607] width 405 height 38
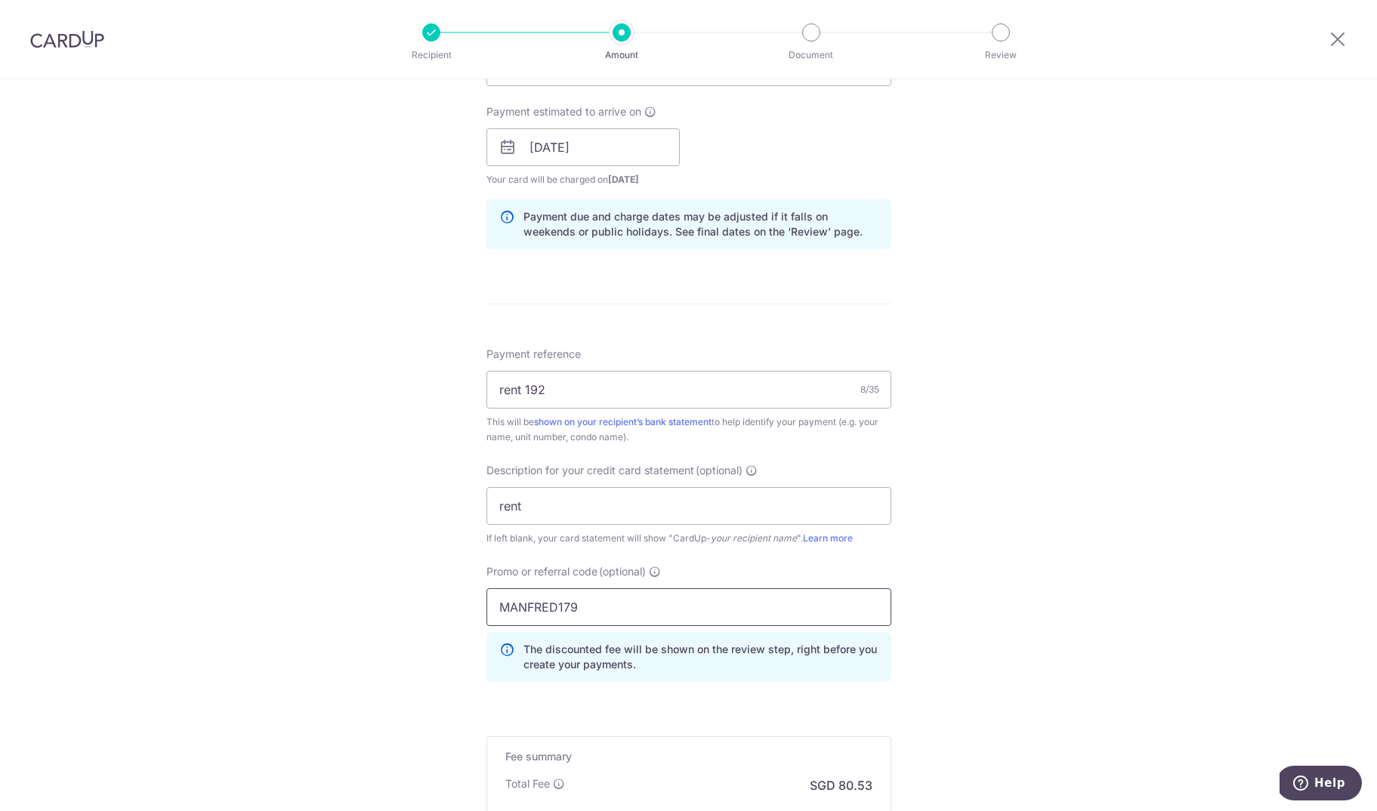
scroll to position [865, 0]
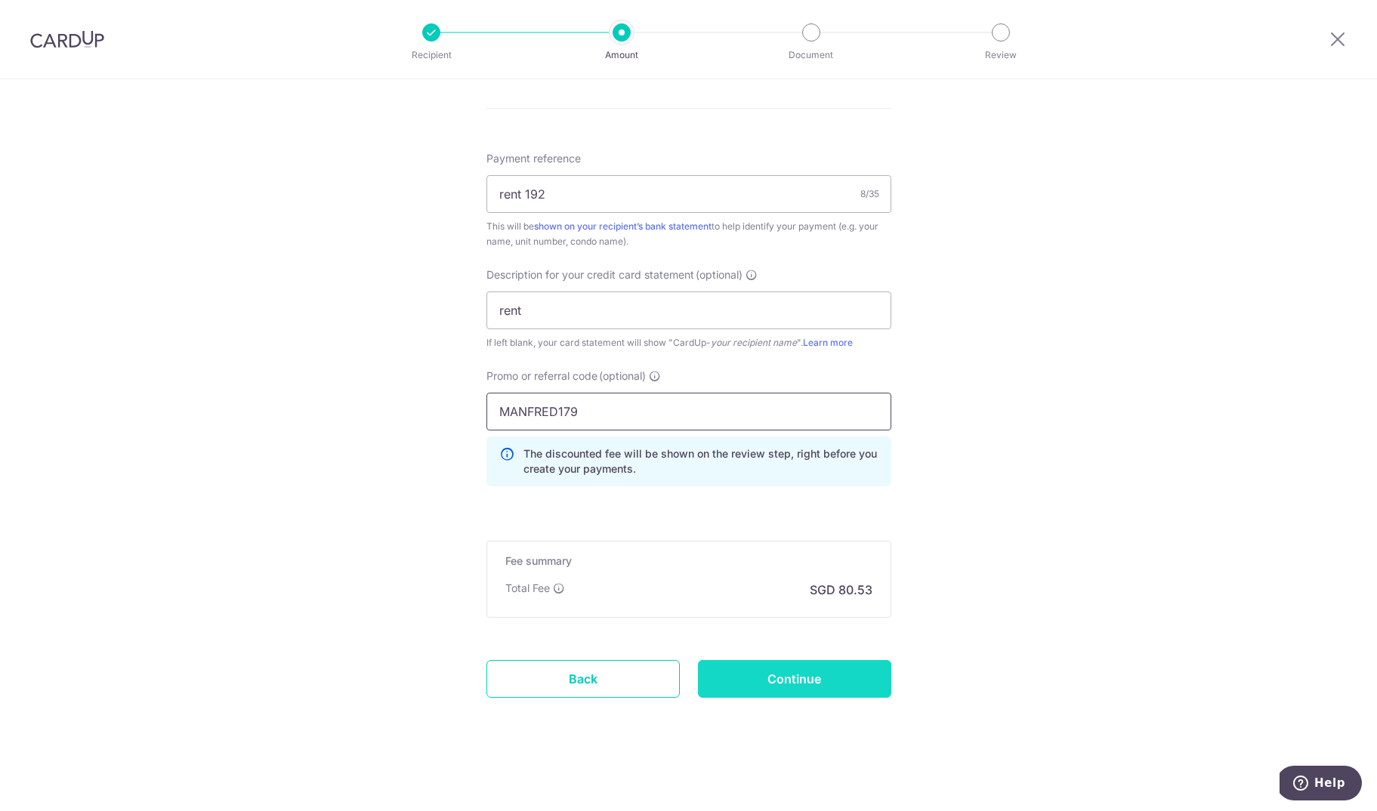
type input "MANFRED179"
click at [859, 676] on input "Continue" at bounding box center [794, 679] width 193 height 38
type input "Create Schedule"
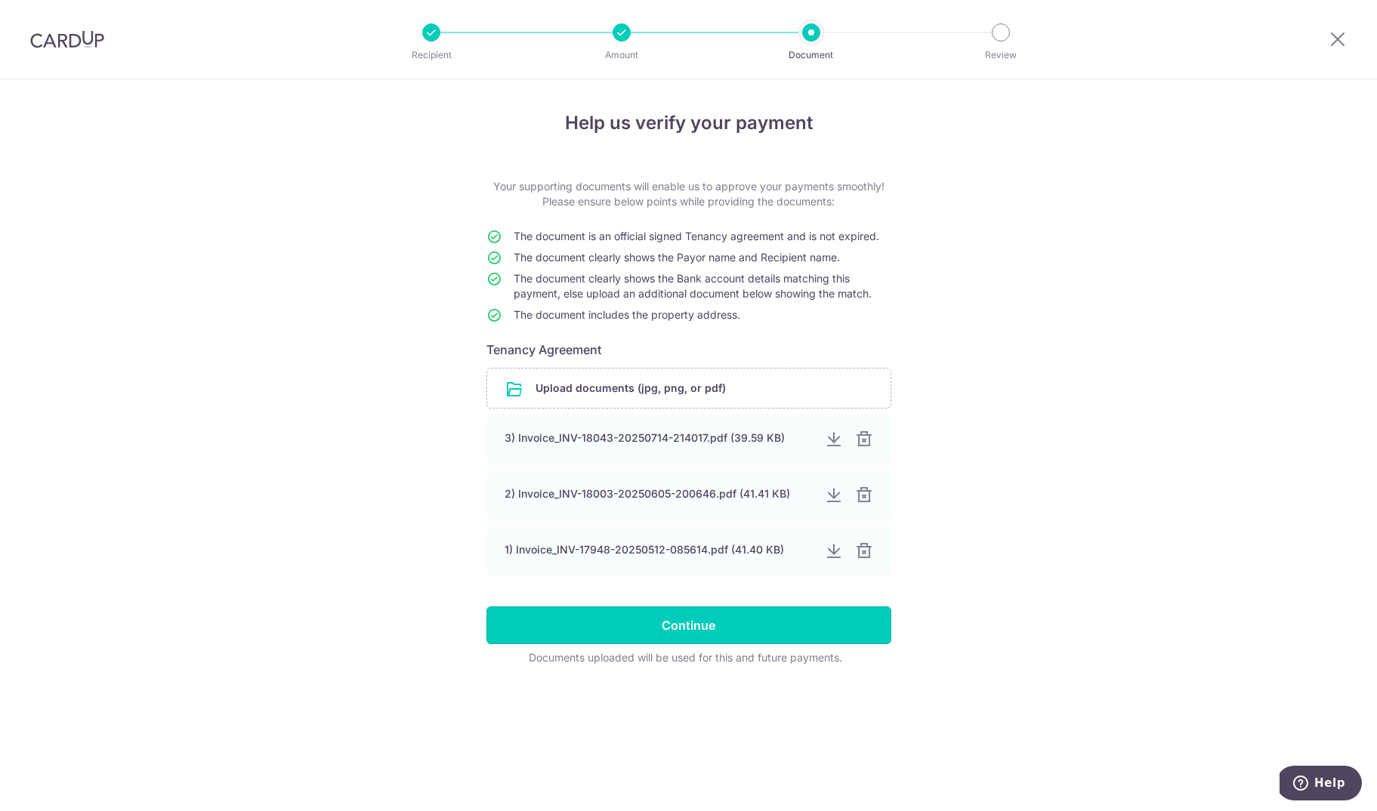
click at [823, 634] on input "Continue" at bounding box center [688, 625] width 405 height 38
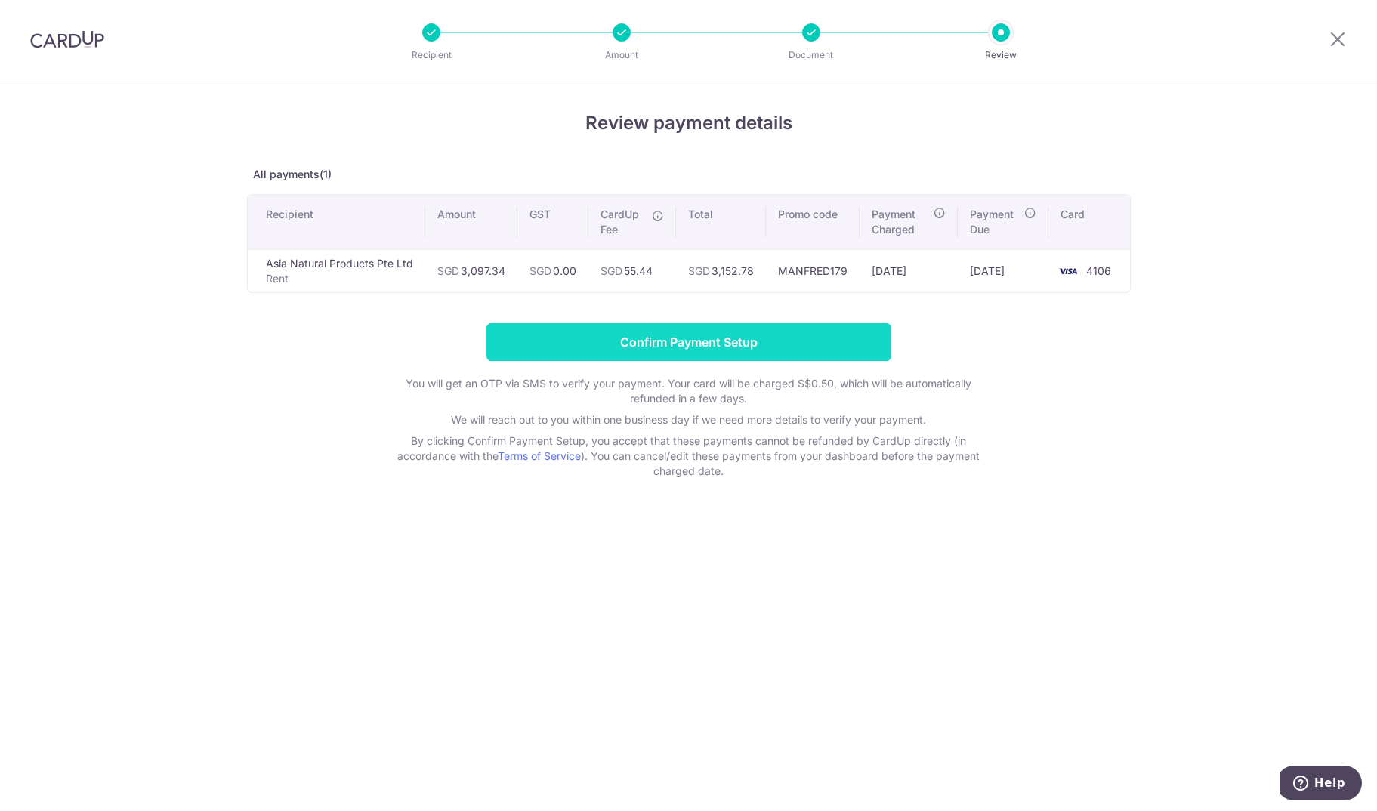
click at [682, 337] on input "Confirm Payment Setup" at bounding box center [688, 342] width 405 height 38
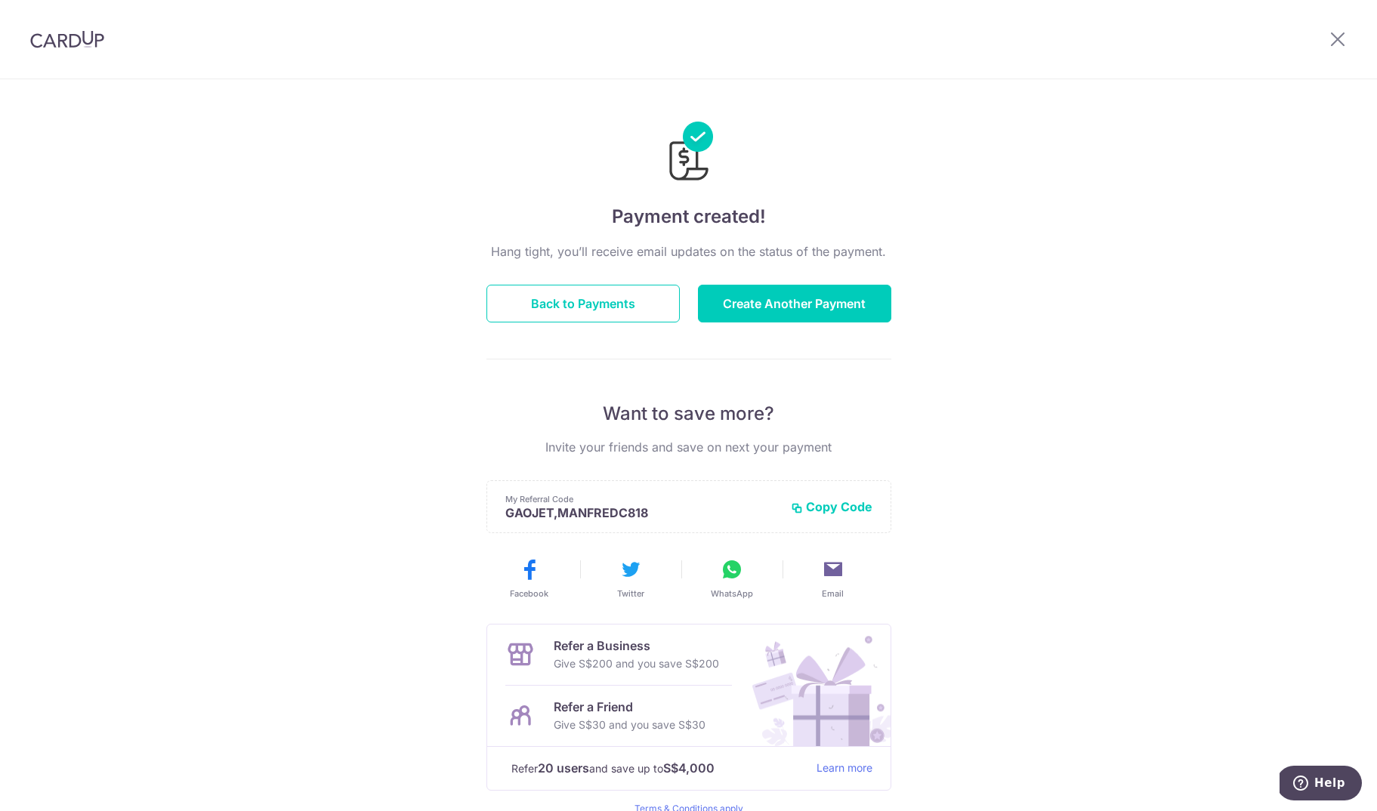
scroll to position [2, 0]
click at [773, 304] on button "Create Another Payment" at bounding box center [794, 302] width 193 height 38
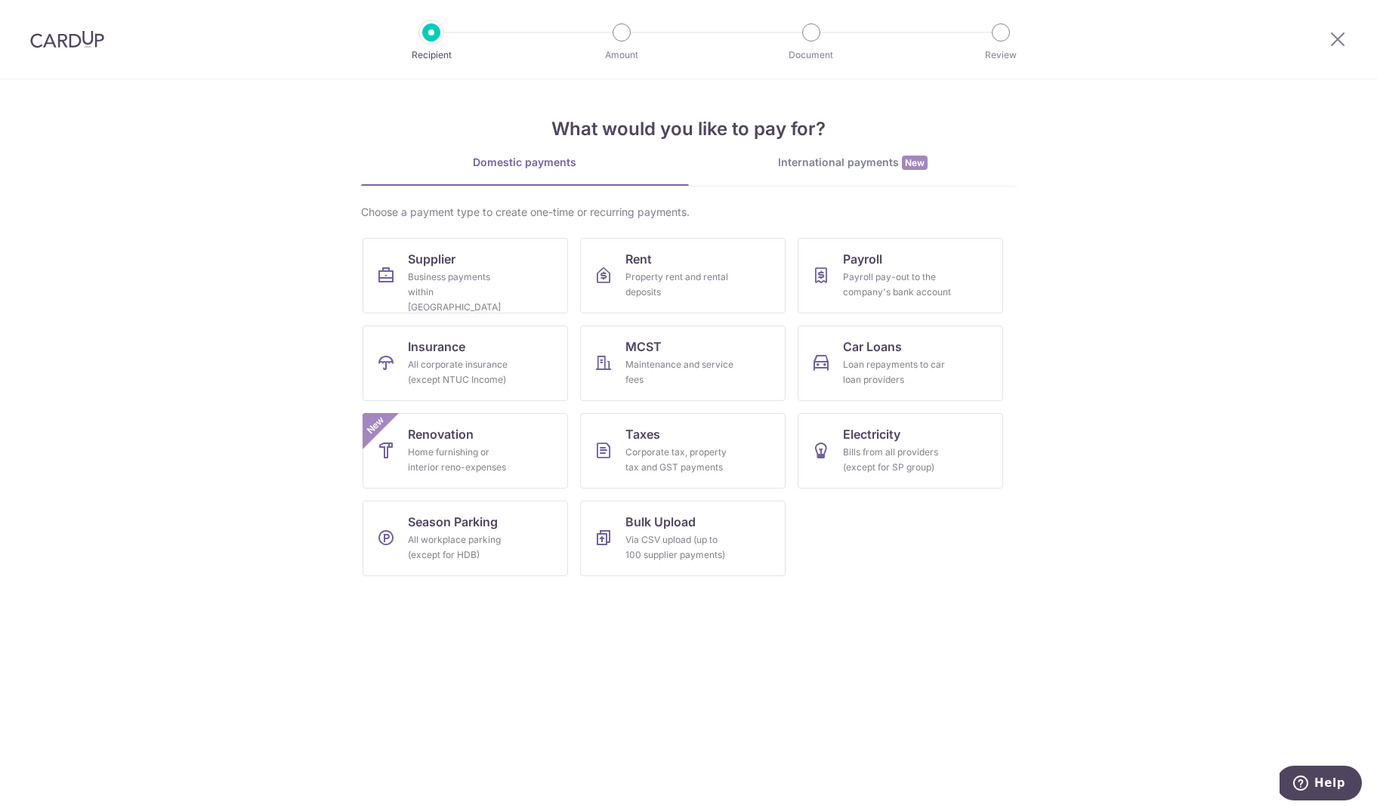
click at [911, 158] on span "New" at bounding box center [915, 163] width 26 height 14
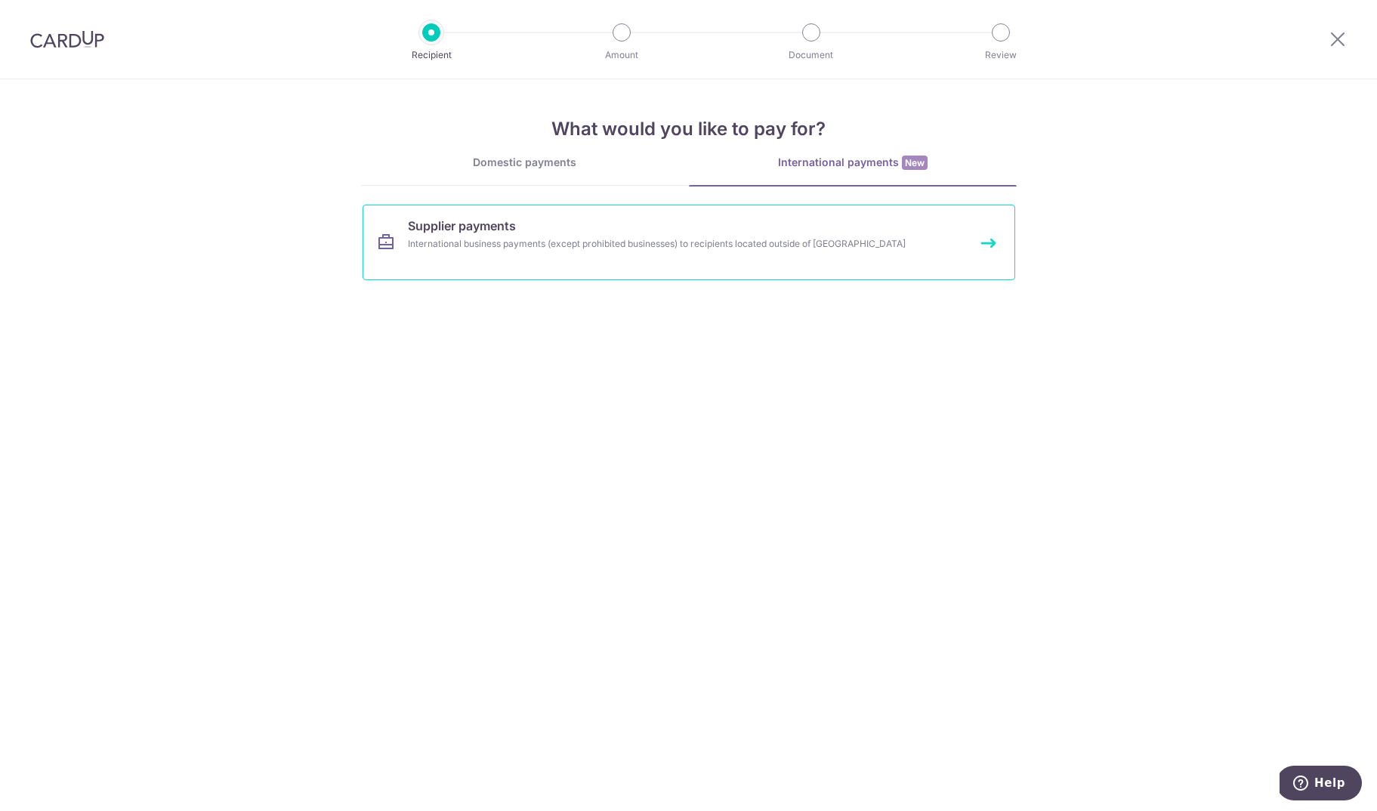
click at [716, 245] on div "International business payments (except prohibited businesses) to recipients lo…" at bounding box center [669, 243] width 522 height 15
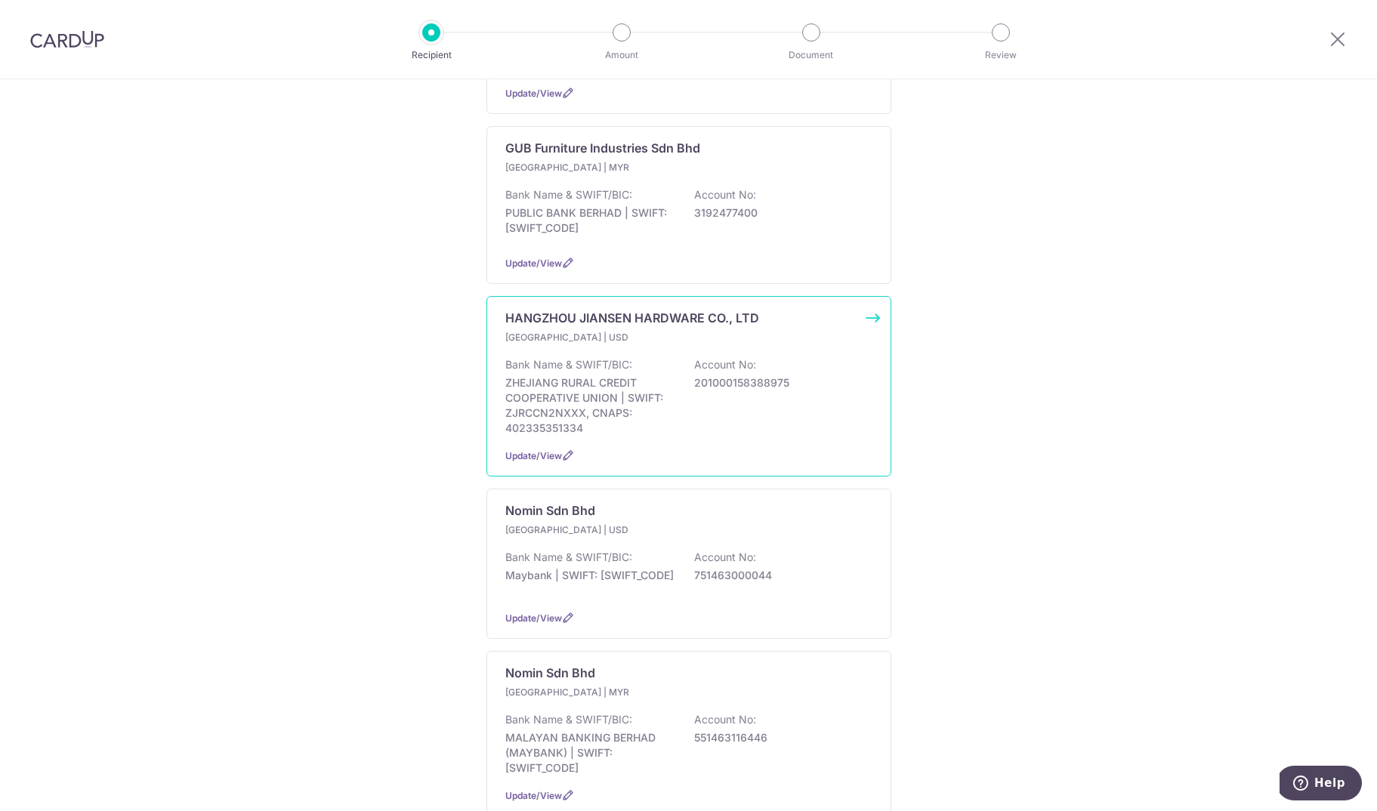
scroll to position [1025, 0]
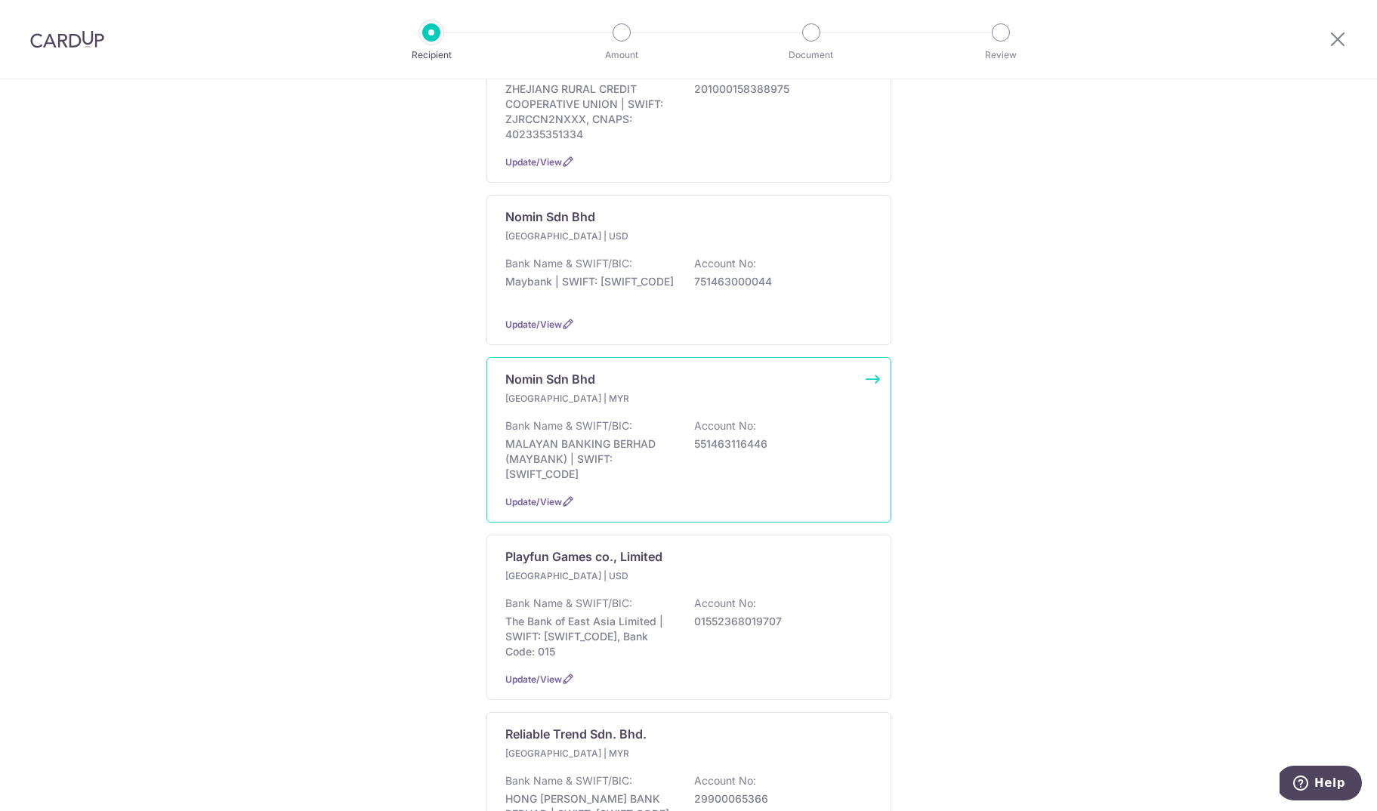
click at [702, 433] on p "Account No:" at bounding box center [725, 425] width 62 height 15
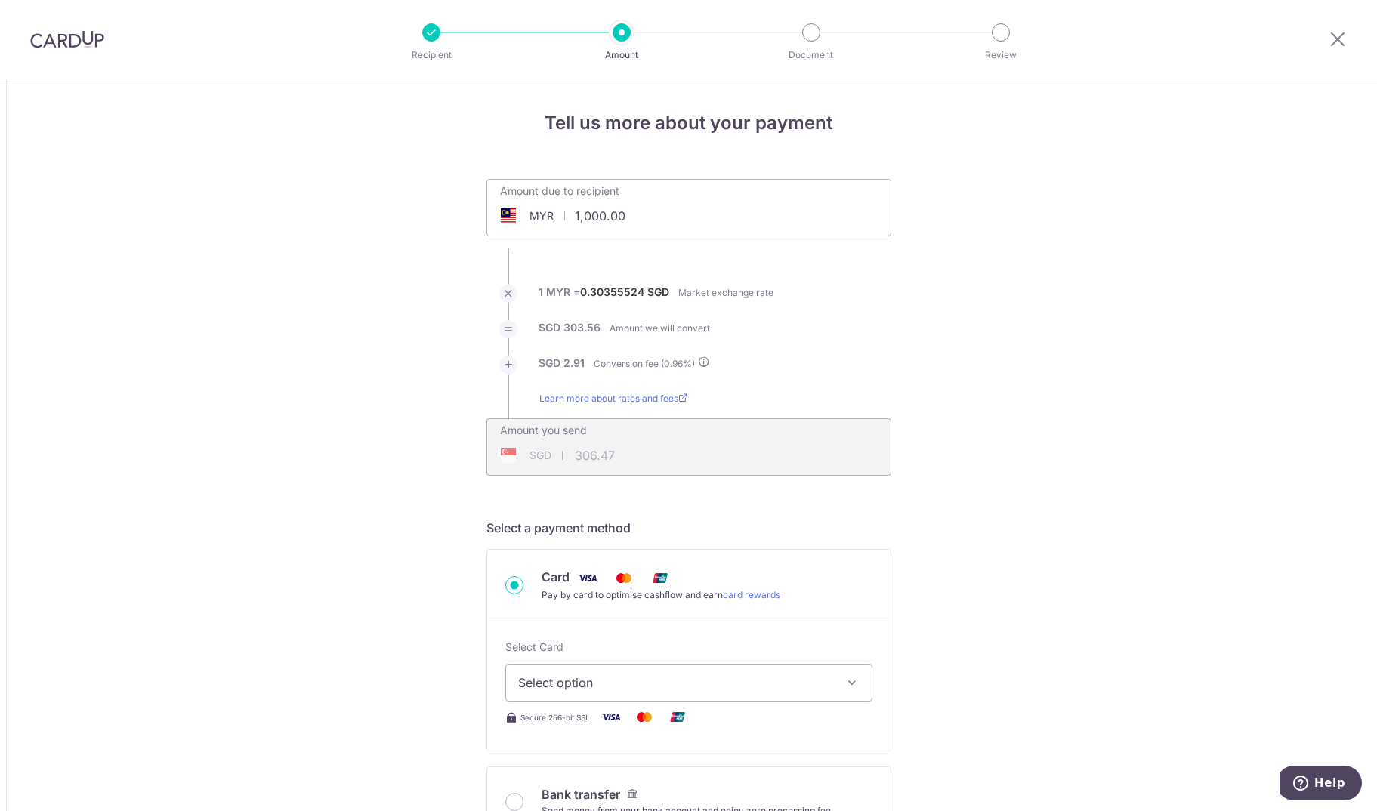
click at [634, 220] on input "1,000.00" at bounding box center [603, 216] width 233 height 35
type input "44,056.00"
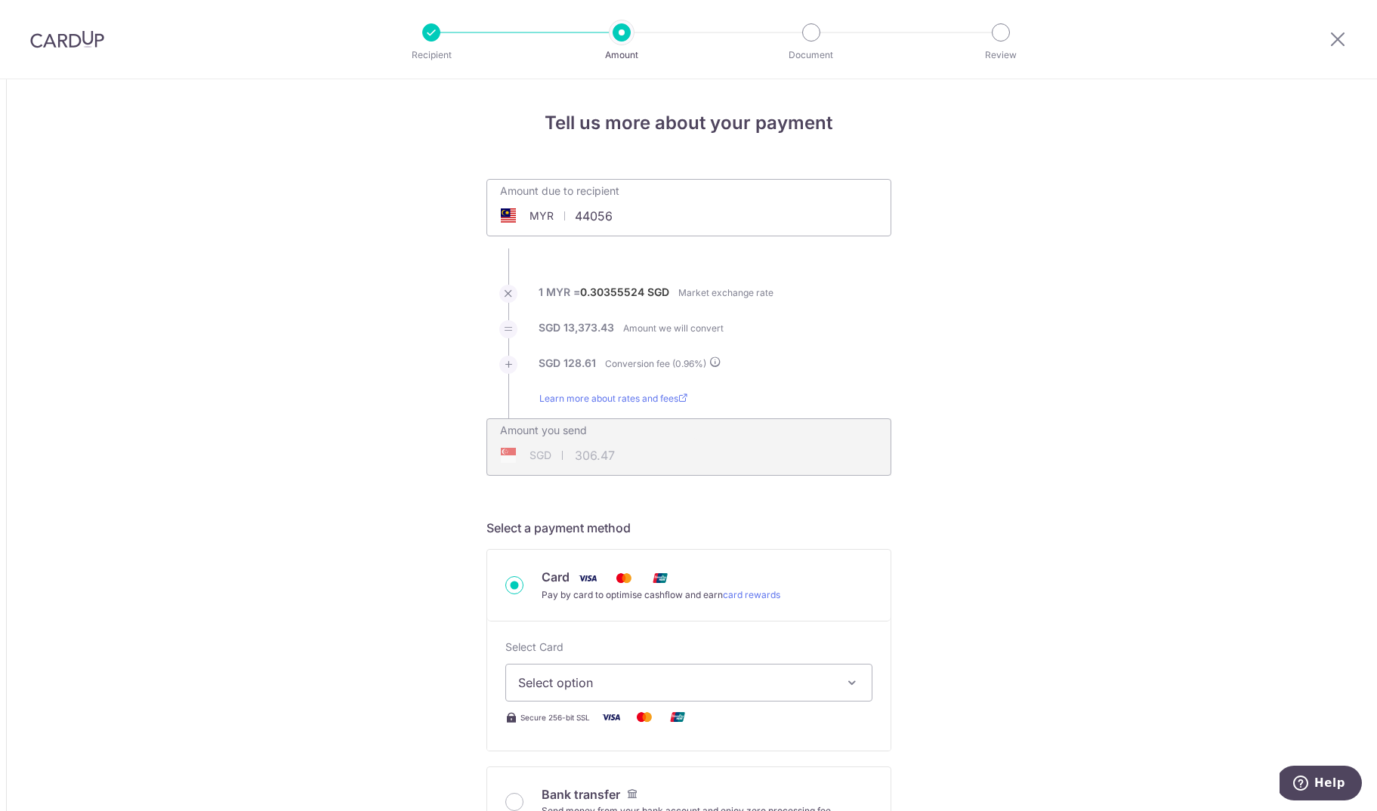
type input "13,502.04"
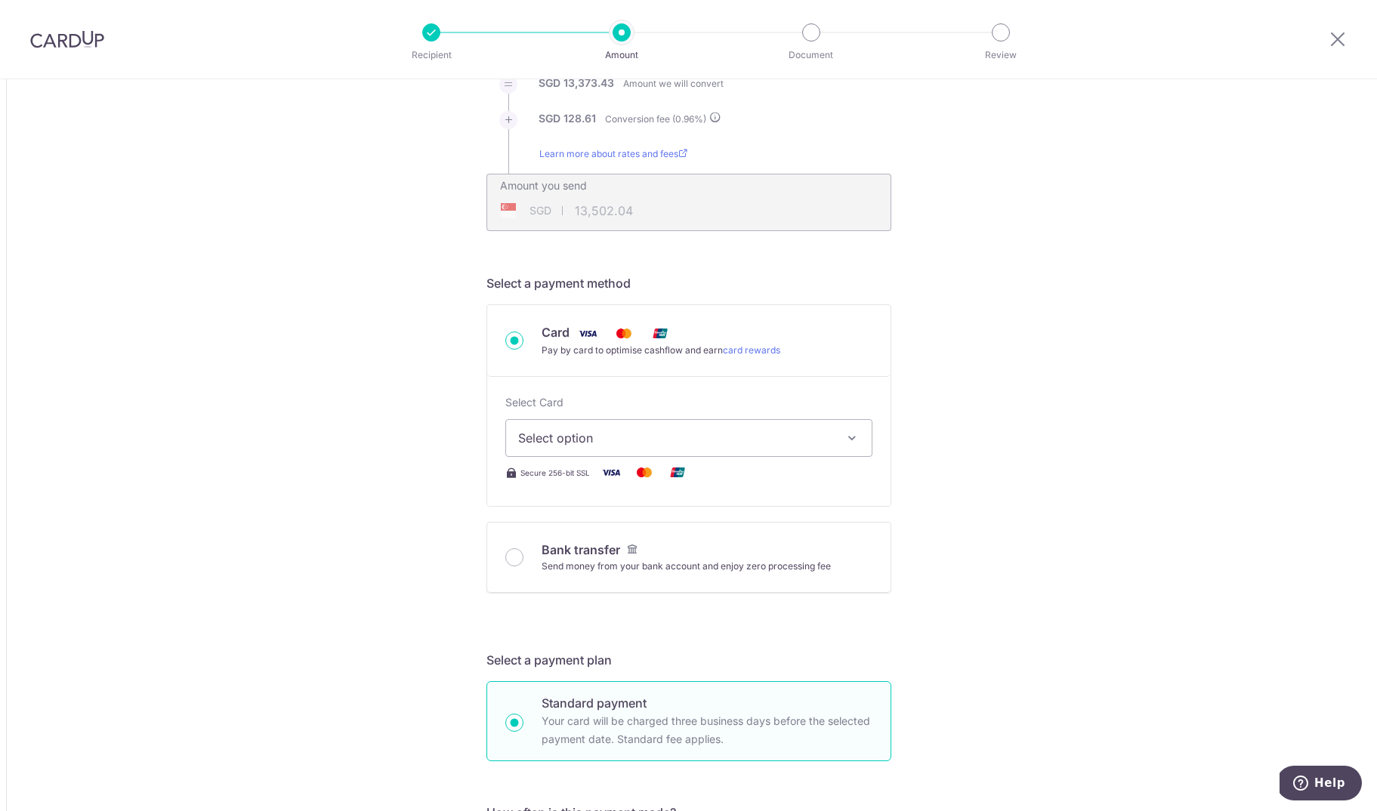
scroll to position [310, 0]
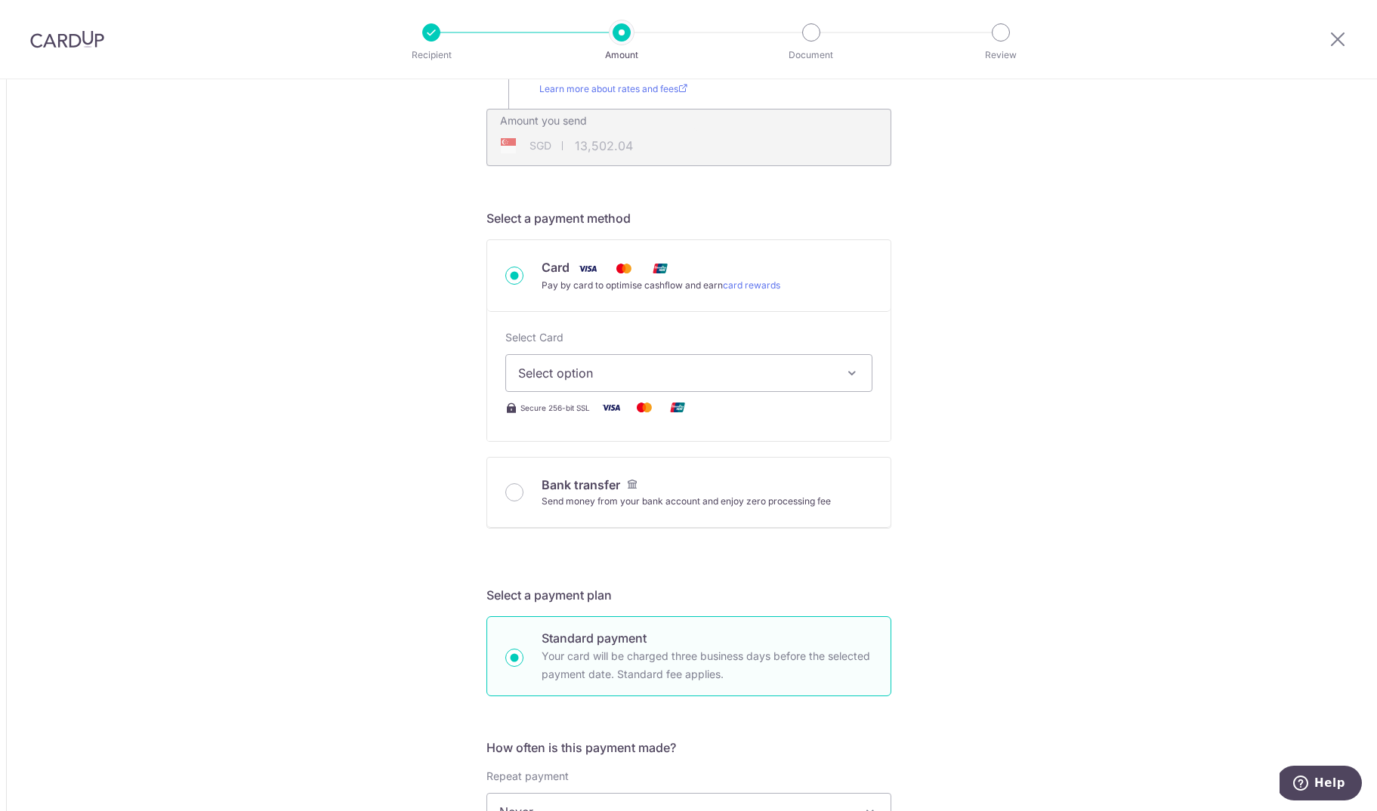
click at [599, 375] on span "Select option" at bounding box center [675, 373] width 314 height 18
click at [637, 517] on span "**** 4106" at bounding box center [688, 517] width 341 height 18
type input "44,056.00"
type input "13,502.11"
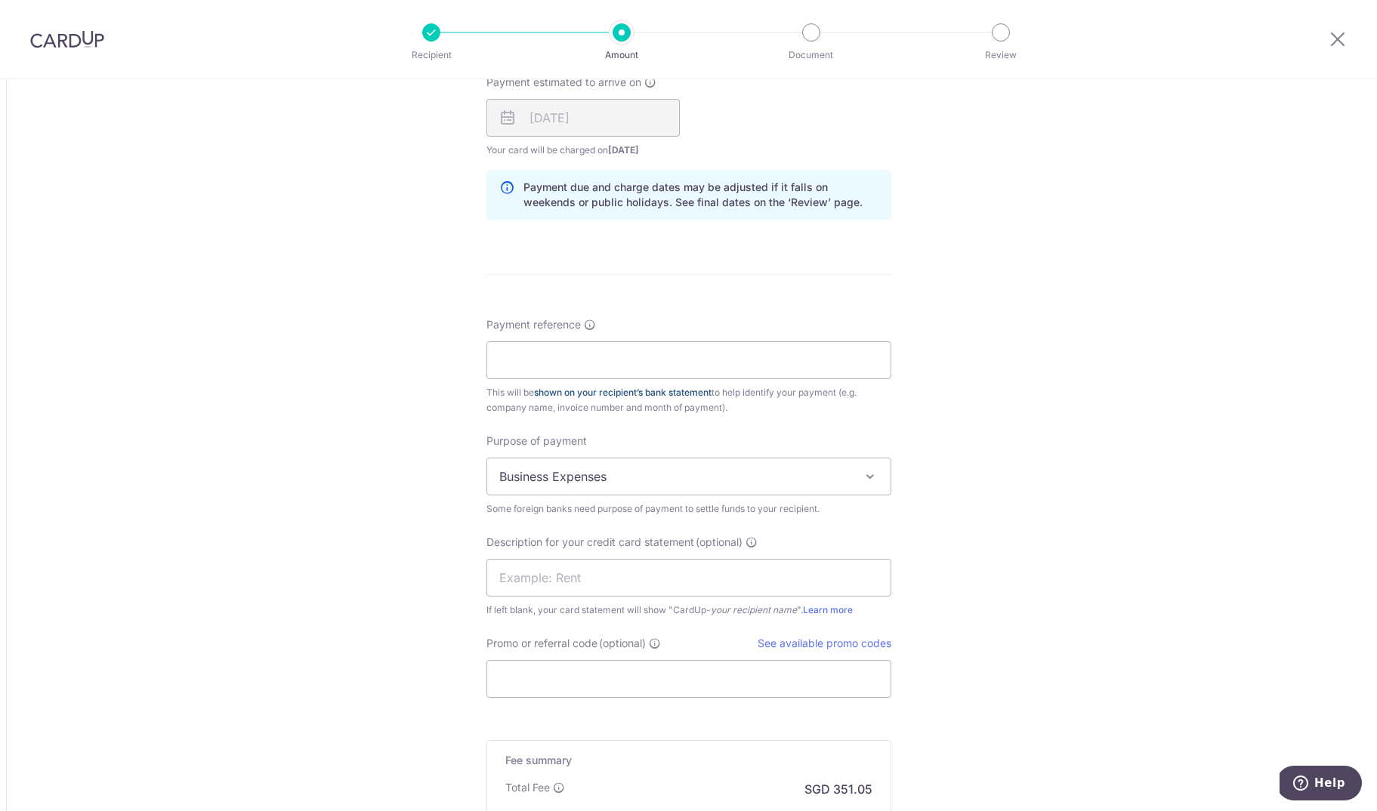
scroll to position [1077, 0]
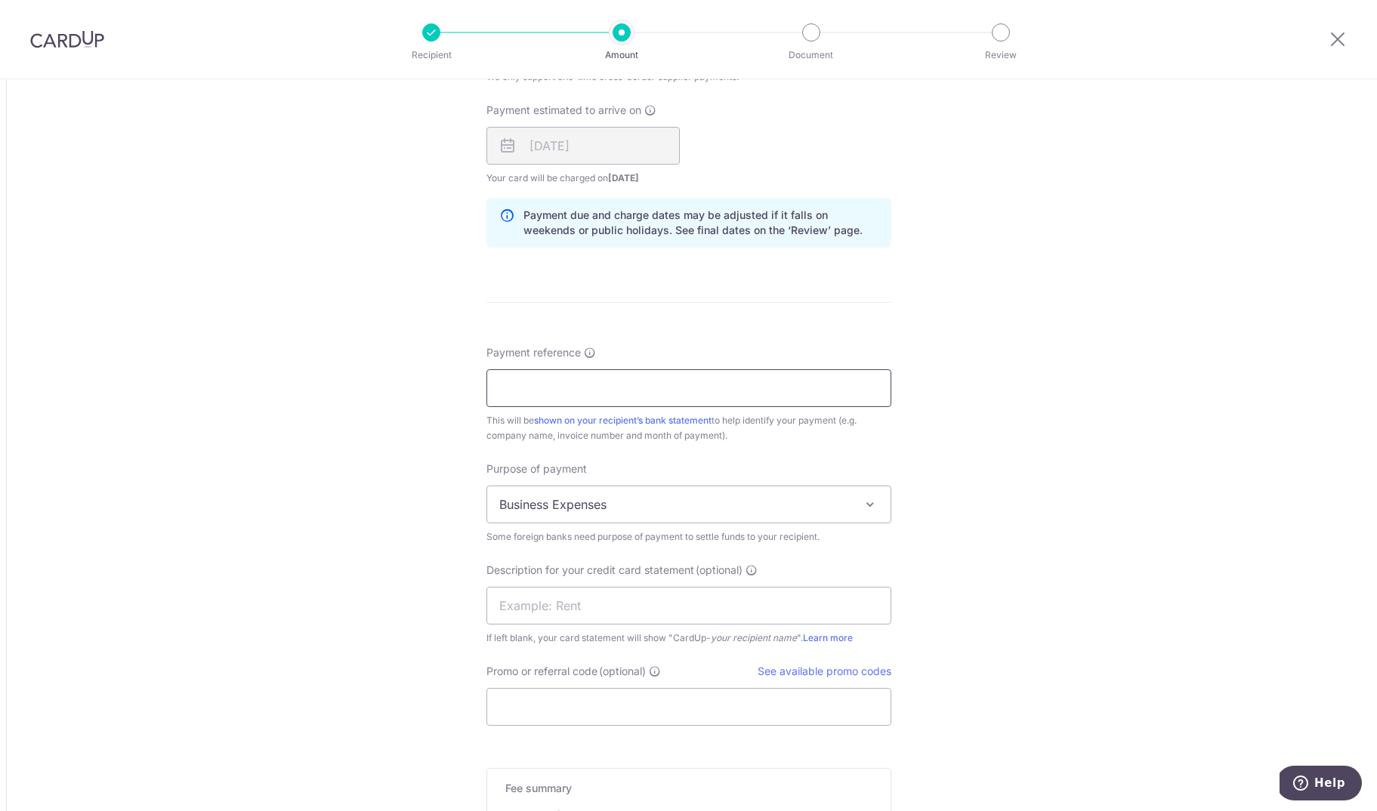
click at [581, 379] on input "Payment reference" at bounding box center [688, 388] width 405 height 38
type input "m"
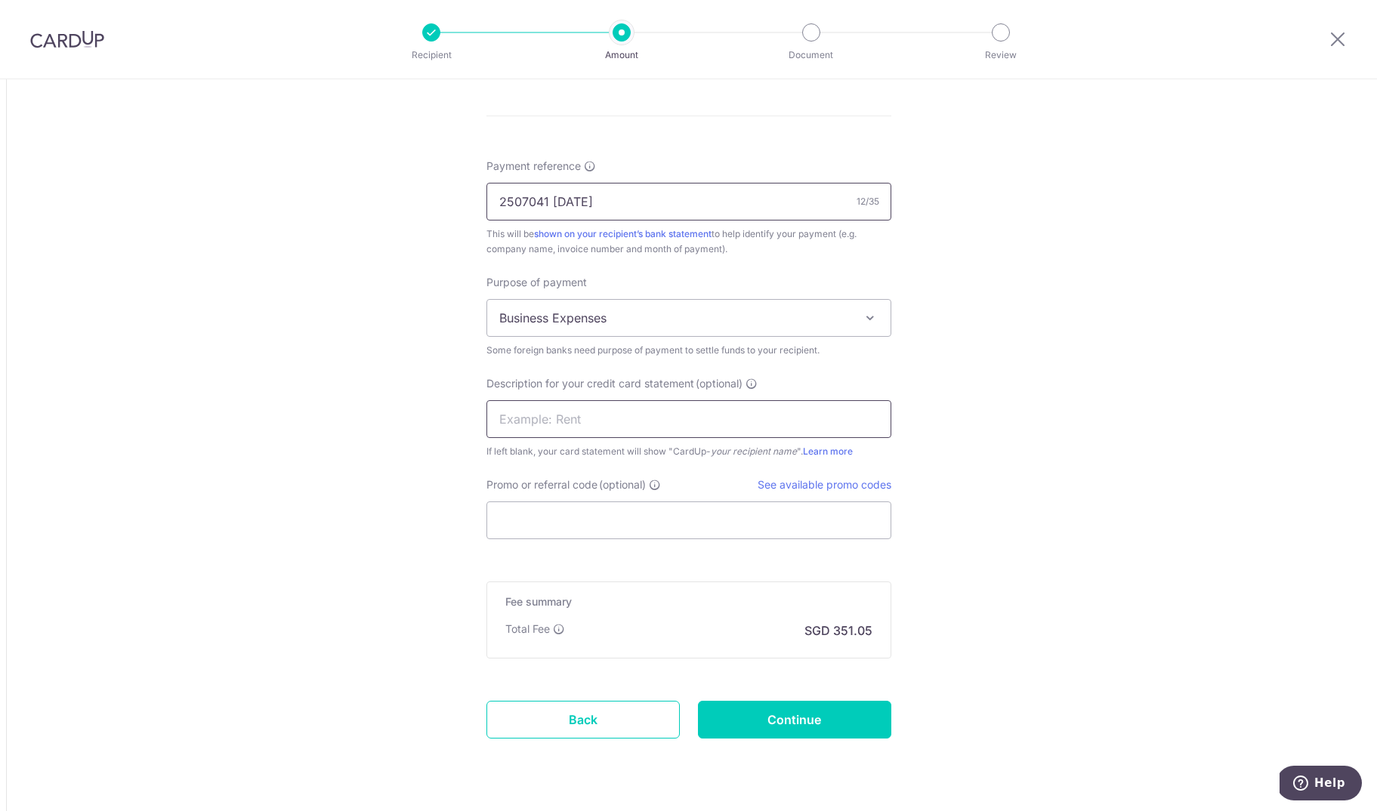
type input "2507041 [DATE]"
click at [571, 426] on input "text" at bounding box center [688, 419] width 405 height 38
type input "nomin"
click at [575, 525] on input "Promo or referral code (optional)" at bounding box center [688, 520] width 405 height 38
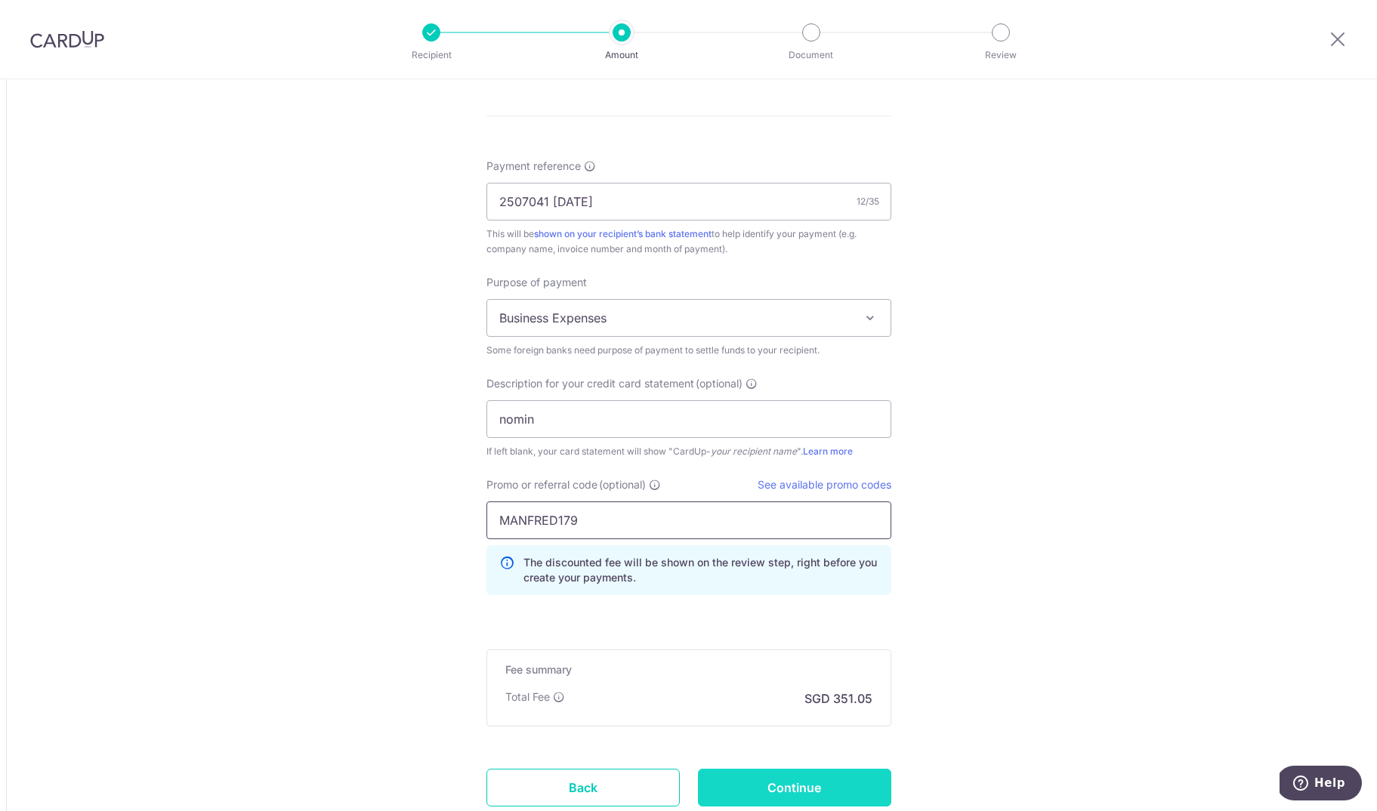
type input "MANFRED179"
click at [832, 788] on input "Continue" at bounding box center [794, 788] width 193 height 38
type input "Create Schedule"
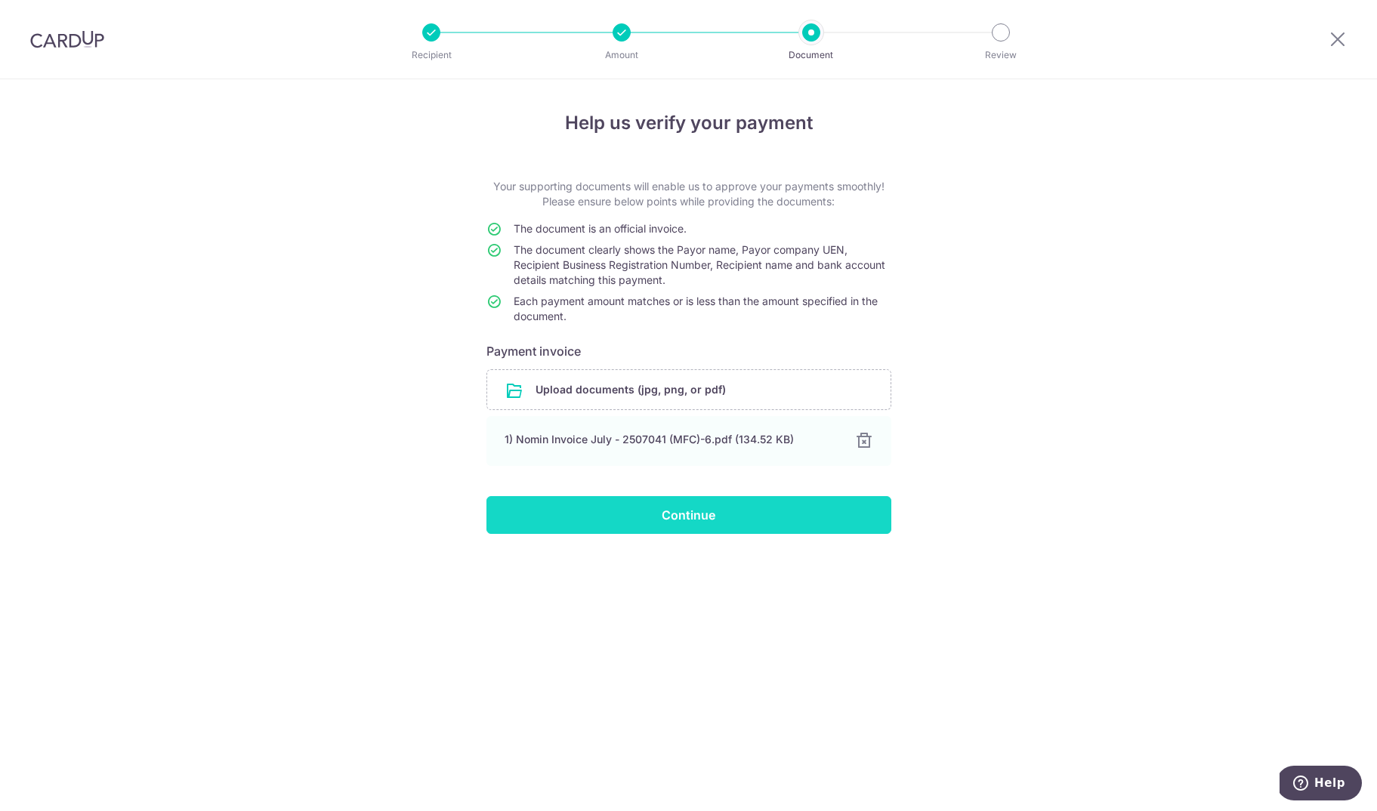
click at [711, 521] on input "Continue" at bounding box center [688, 515] width 405 height 38
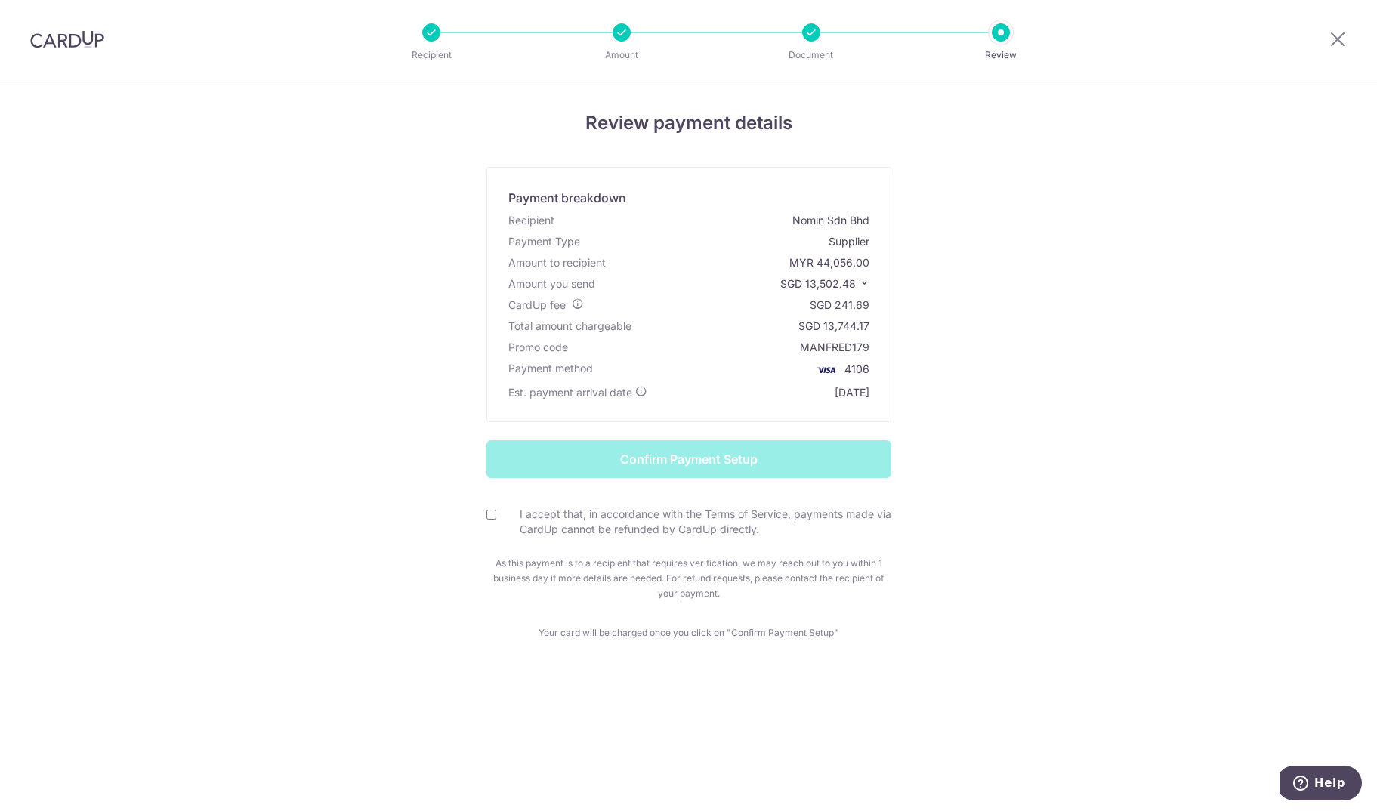
click at [541, 519] on label "I accept that, in accordance with the Terms of Service, payments made via CardU…" at bounding box center [697, 522] width 387 height 30
click at [496, 519] on input "I accept that, in accordance with the Terms of Service, payments made via CardU…" at bounding box center [491, 515] width 10 height 10
checkbox input "true"
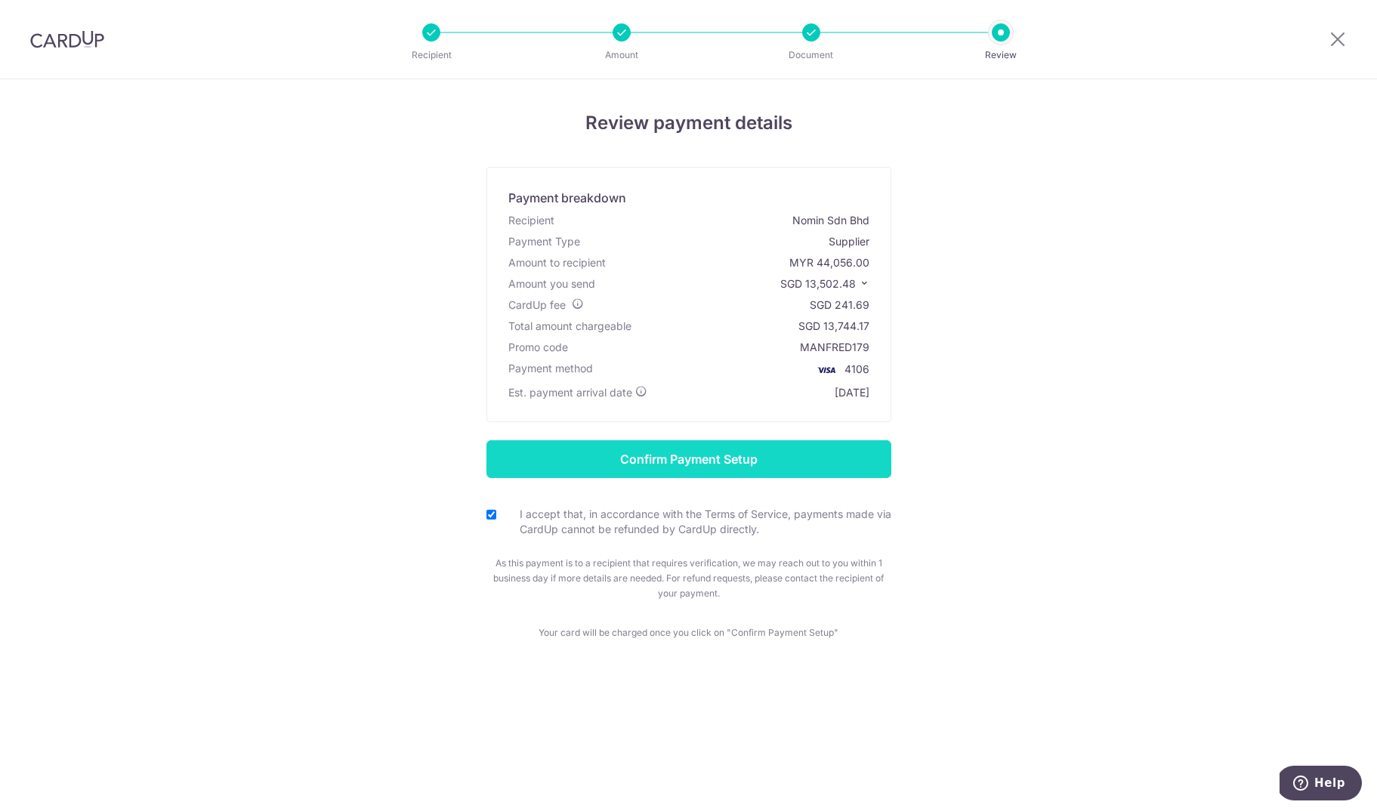
click at [631, 463] on input "Confirm Payment Setup" at bounding box center [688, 459] width 405 height 38
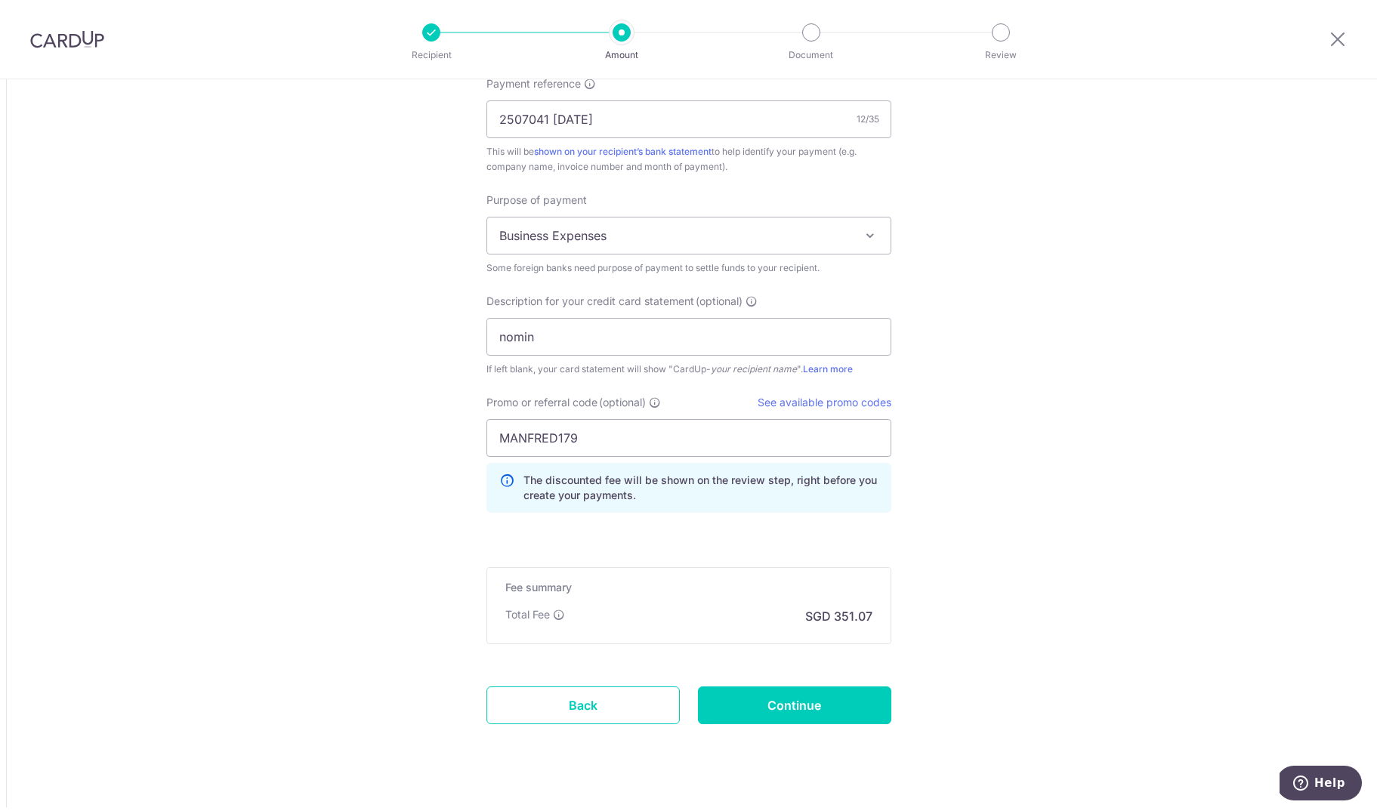
scroll to position [1434, 0]
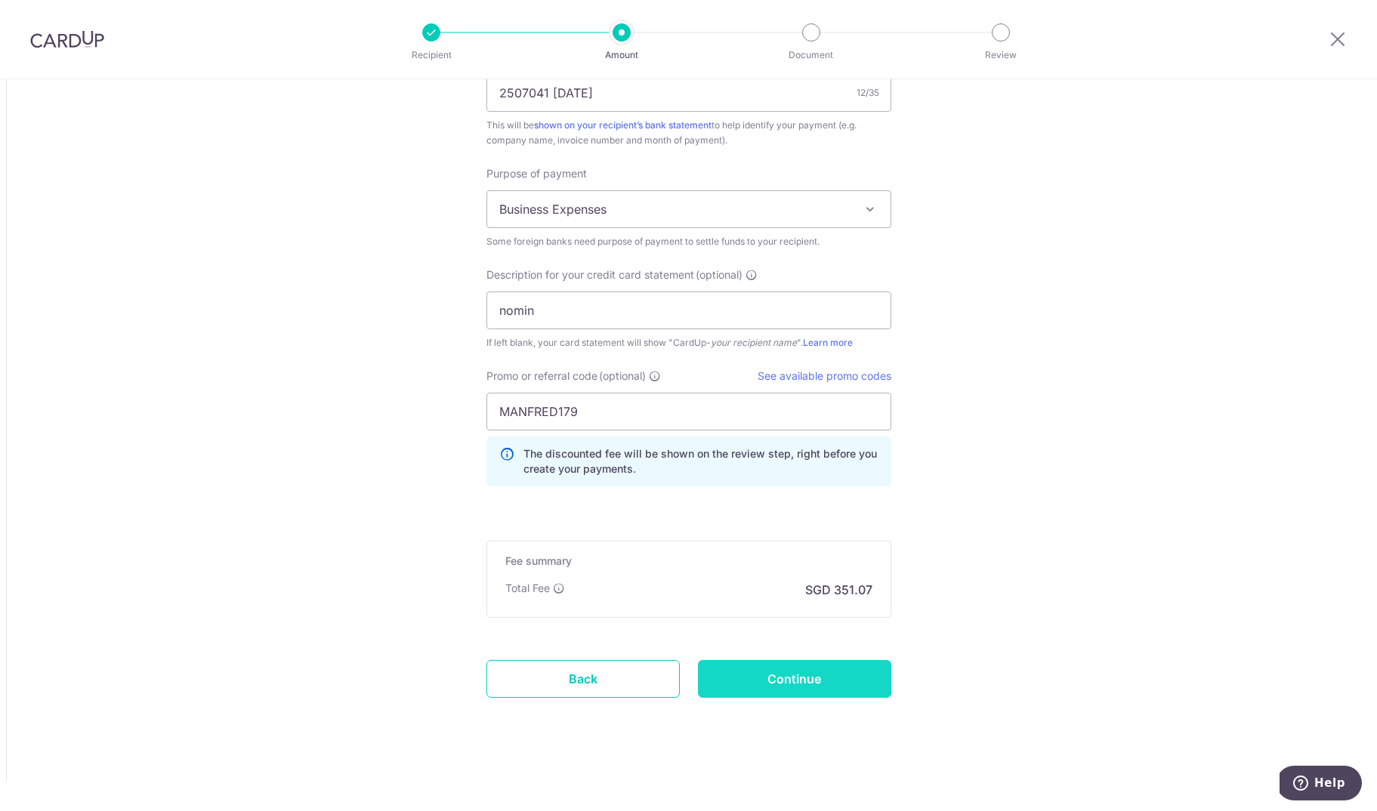
click at [818, 684] on input "Continue" at bounding box center [794, 679] width 193 height 38
type input "Update Schedule"
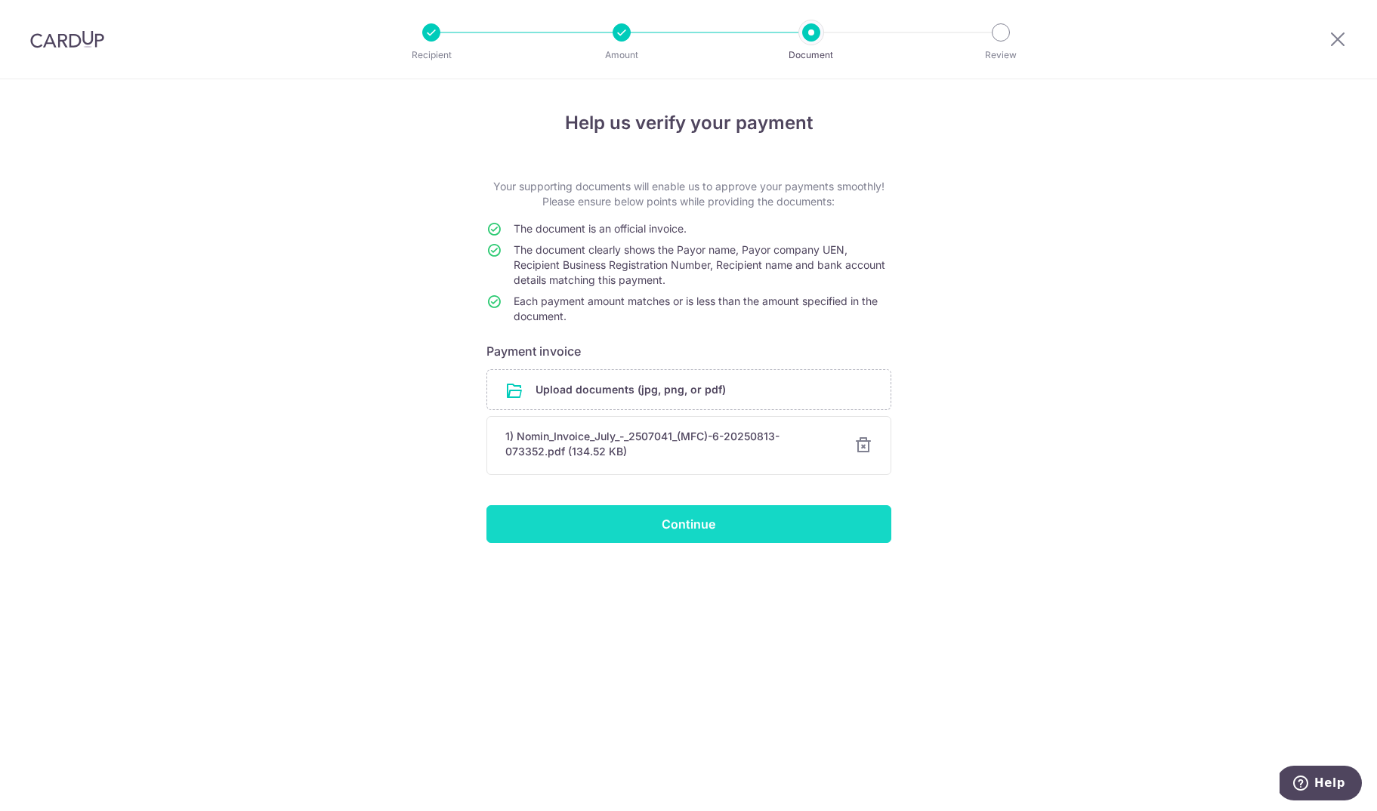
click at [737, 526] on input "Continue" at bounding box center [688, 524] width 405 height 38
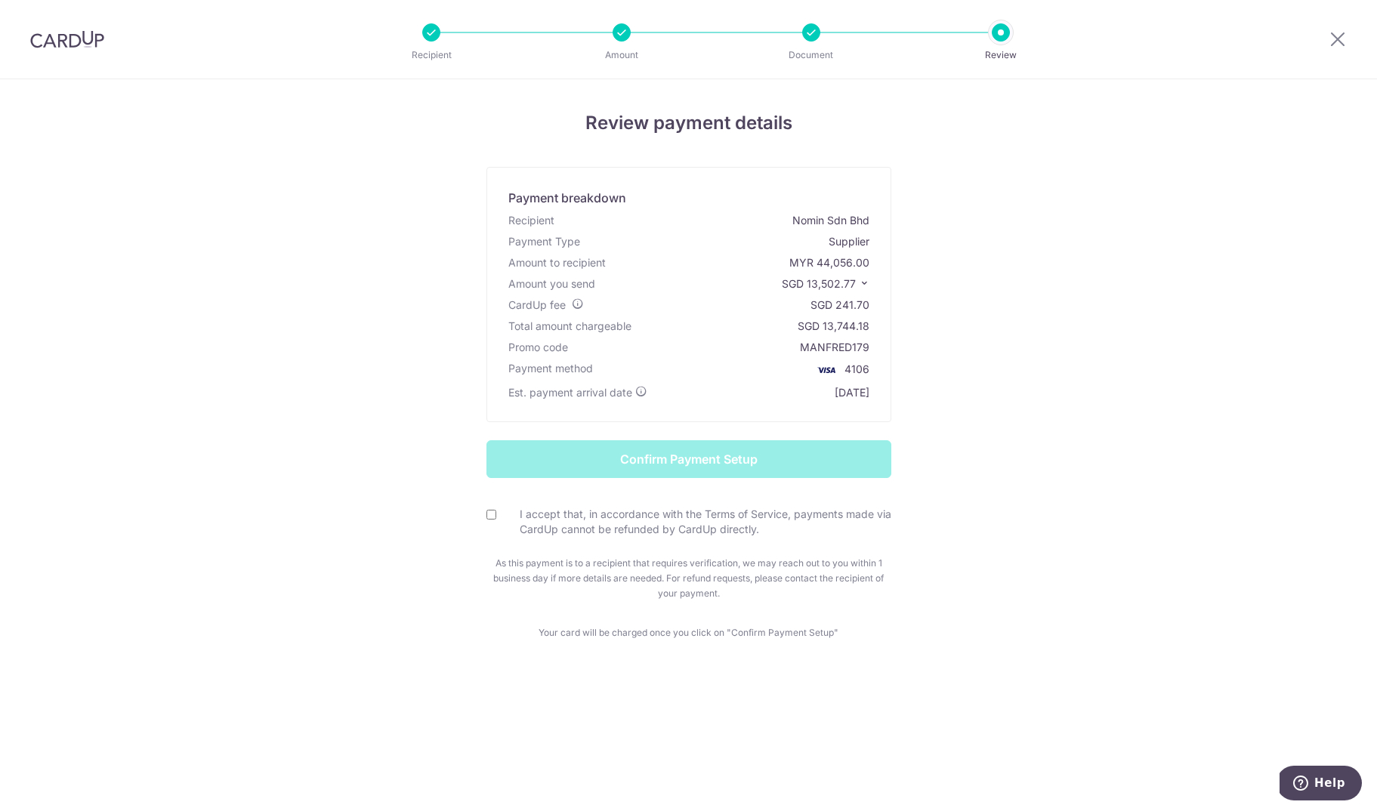
click at [492, 514] on input "I accept that, in accordance with the Terms of Service, payments made via CardU…" at bounding box center [491, 515] width 10 height 10
checkbox input "true"
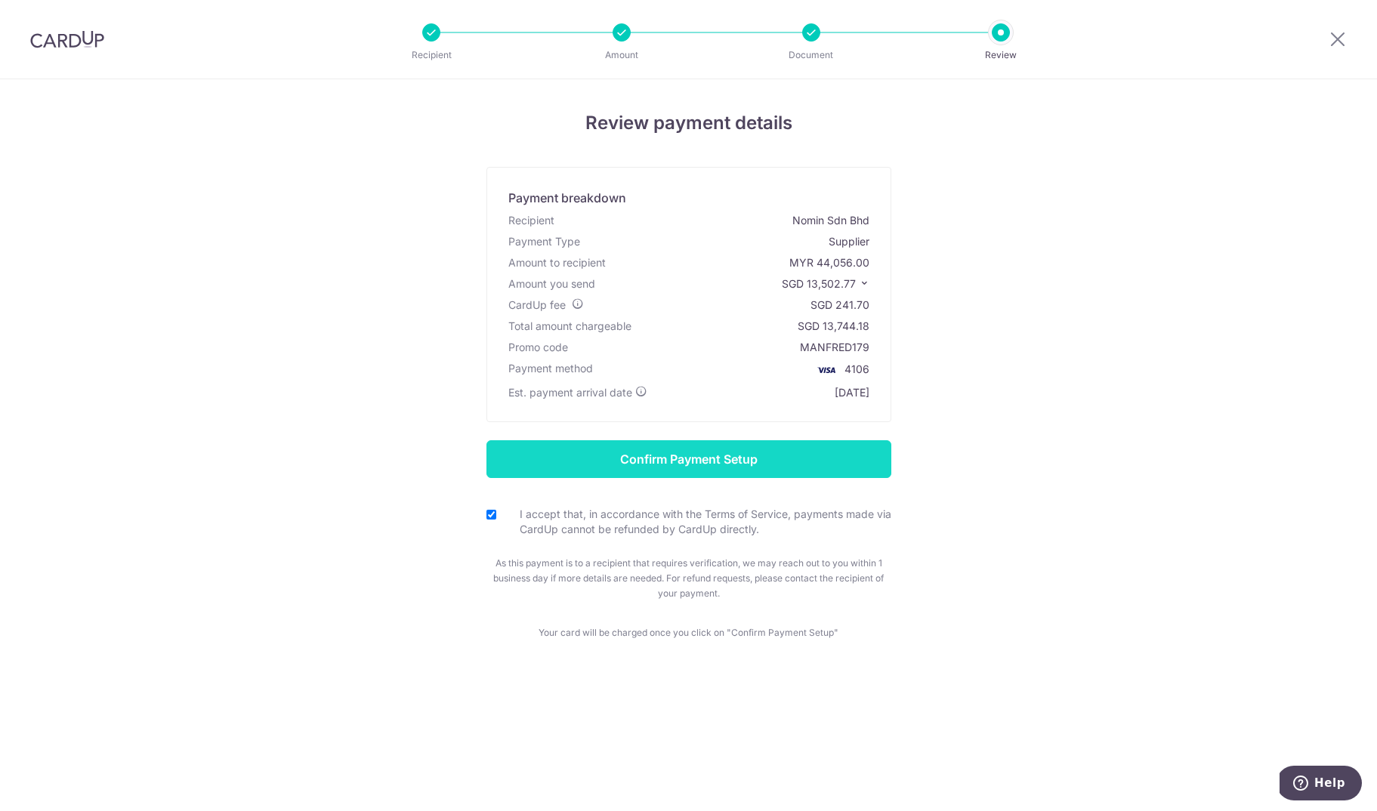
click at [661, 456] on input "Confirm Payment Setup" at bounding box center [688, 459] width 405 height 38
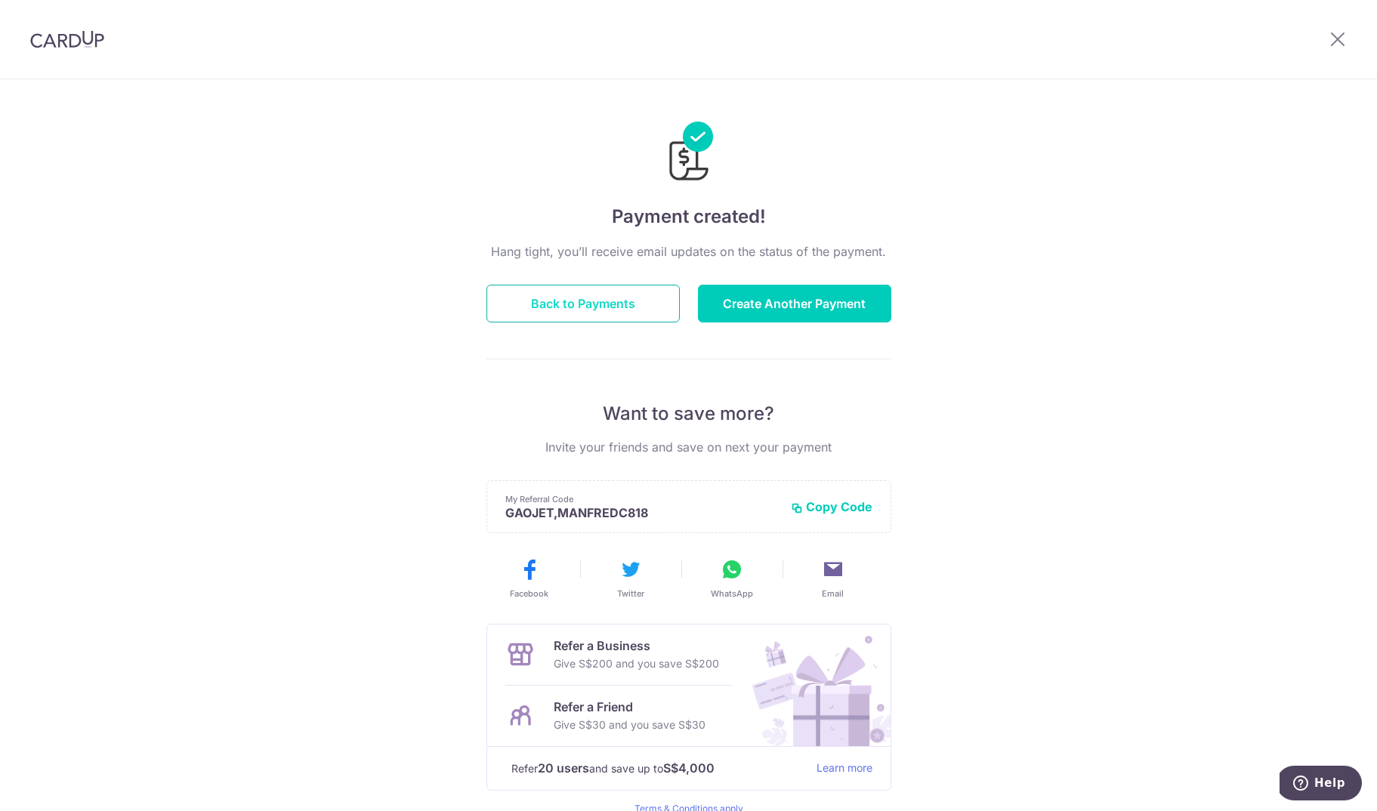
click at [535, 311] on button "Back to Payments" at bounding box center [582, 304] width 193 height 38
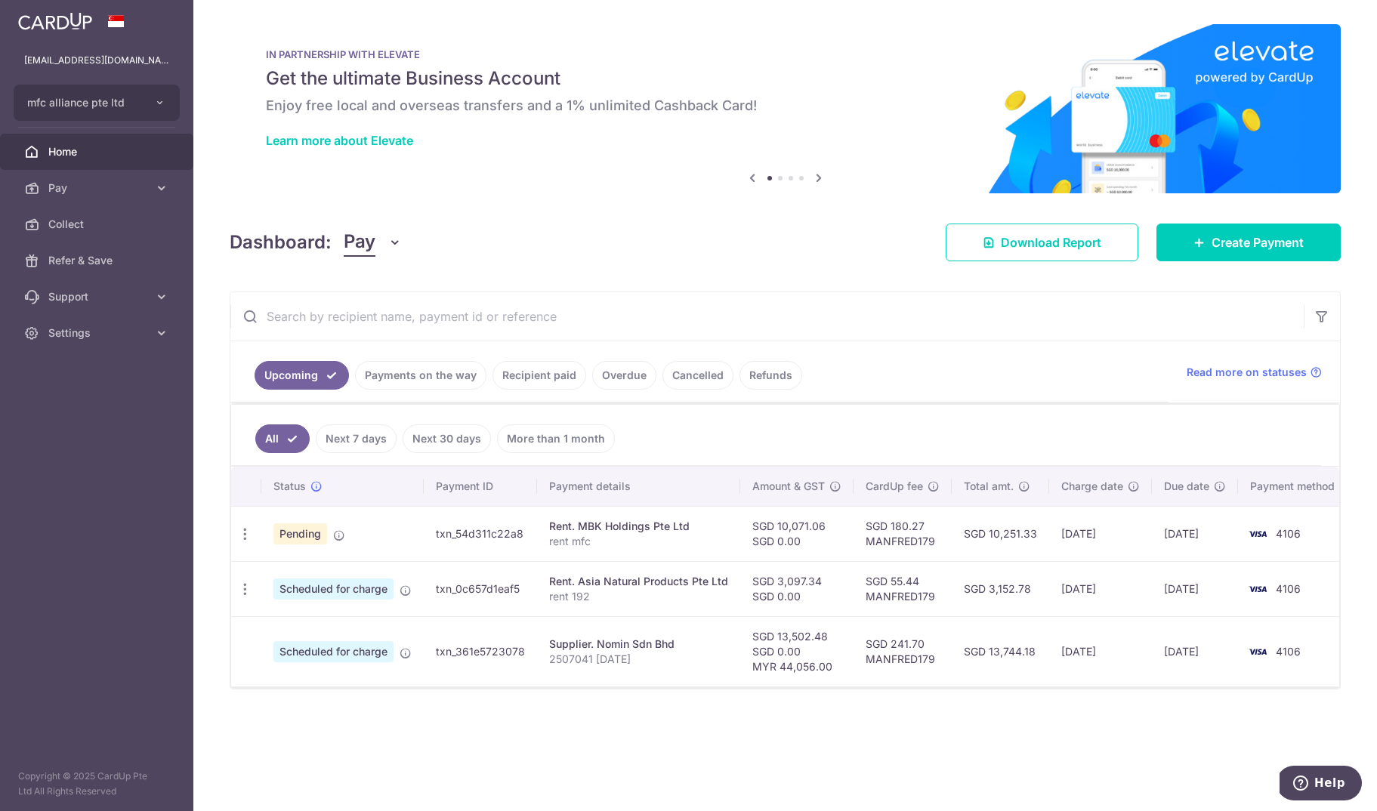
click at [558, 381] on link "Recipient paid" at bounding box center [539, 375] width 94 height 29
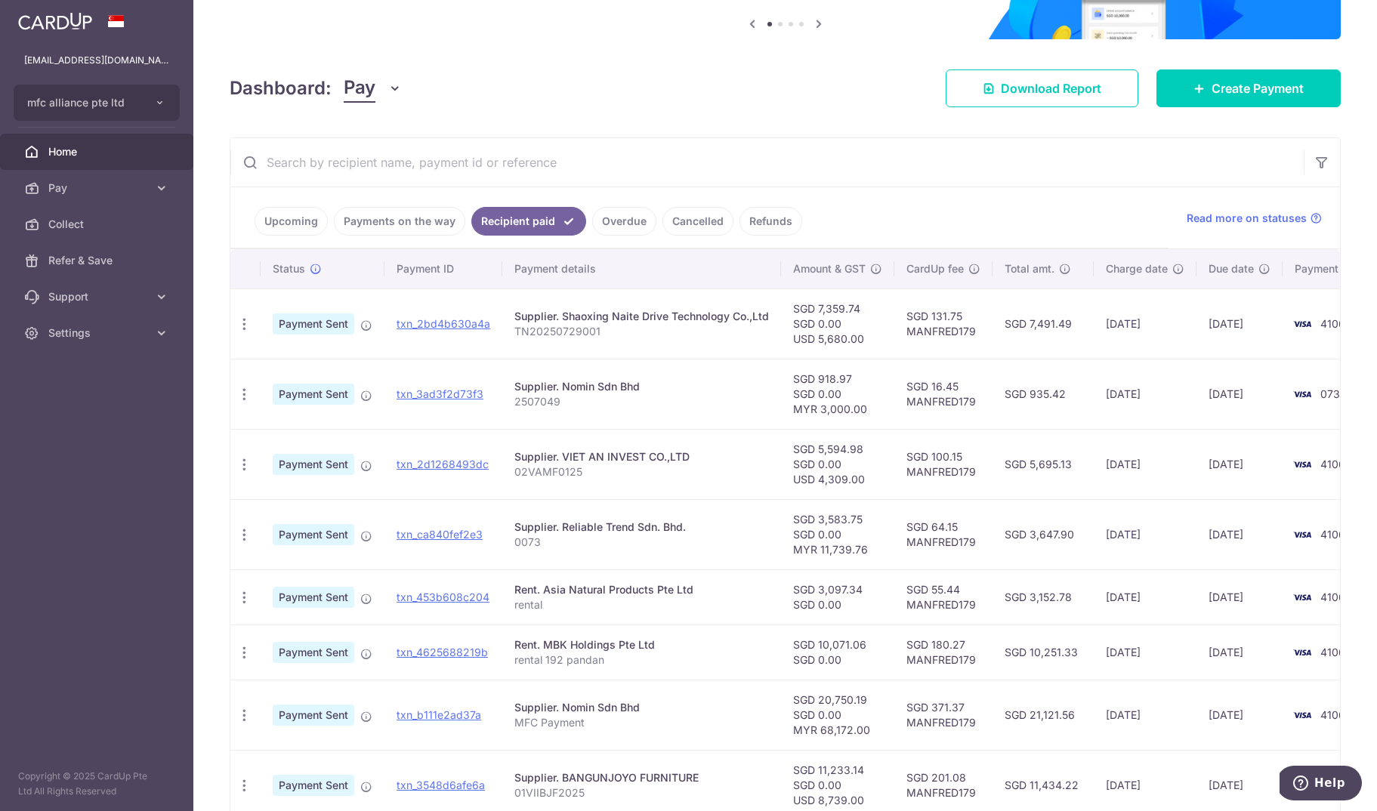
scroll to position [155, 0]
drag, startPoint x: 798, startPoint y: 453, endPoint x: 849, endPoint y: 495, distance: 66.0
click at [849, 495] on td "SGD 5,594.98 SGD 0.00 USD 4,309.00" at bounding box center [837, 463] width 113 height 70
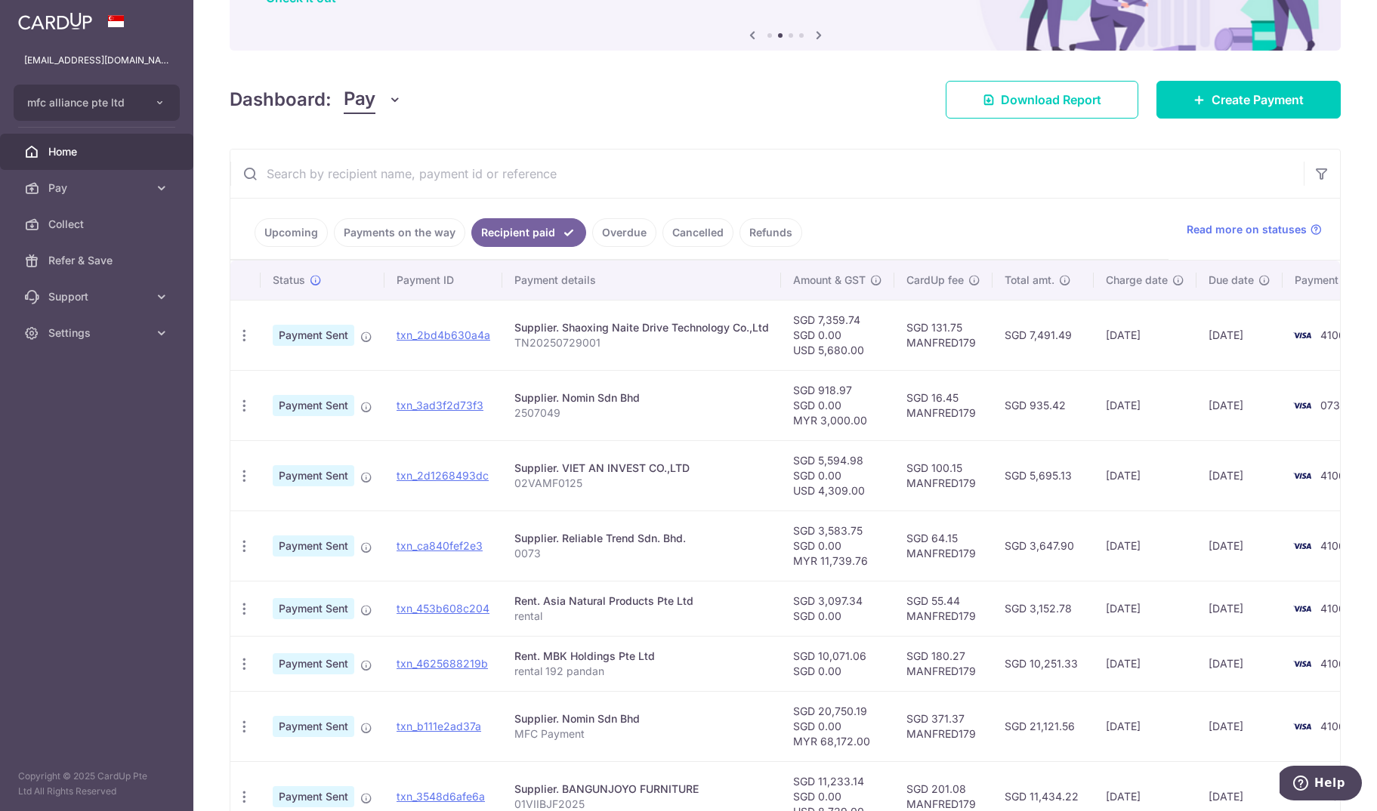
scroll to position [146, 0]
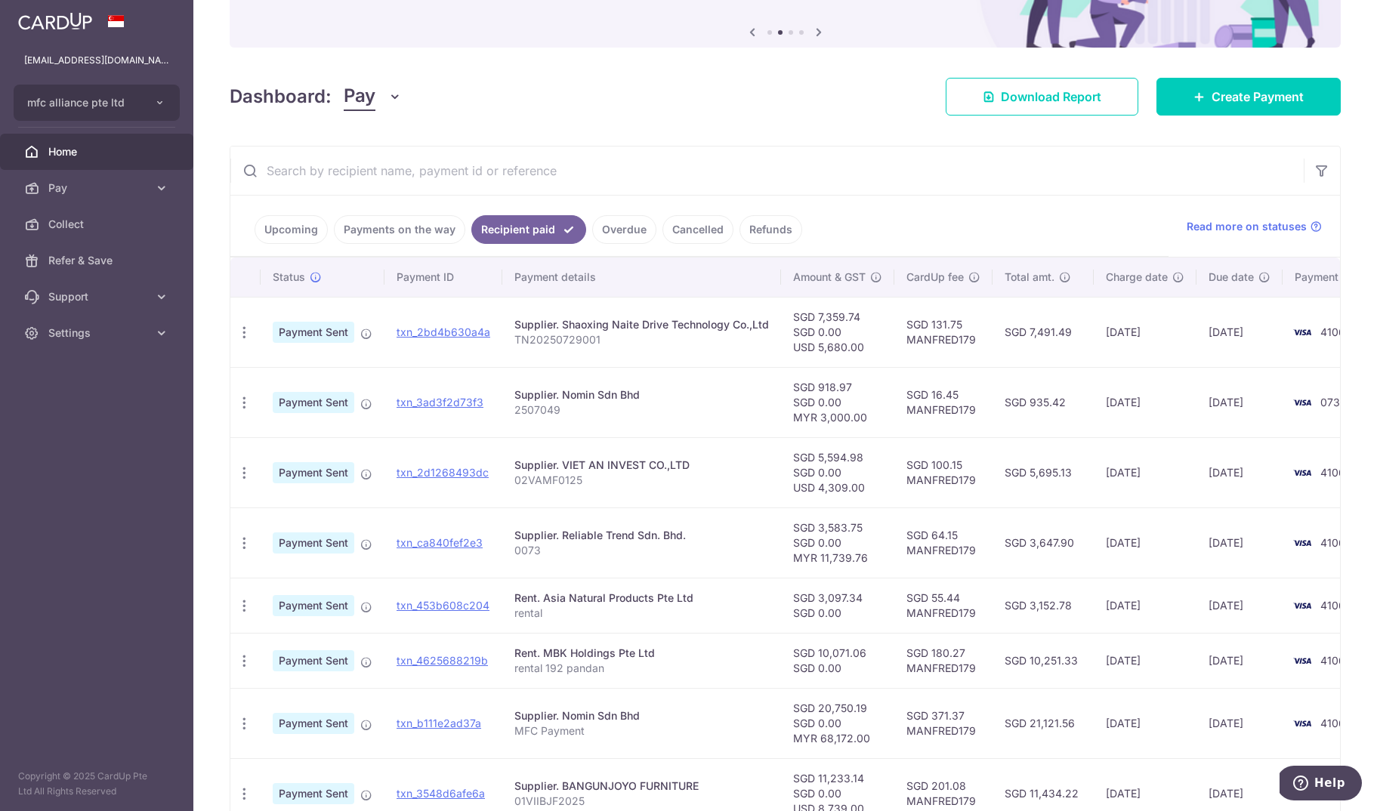
click at [397, 236] on link "Payments on the way" at bounding box center [399, 229] width 131 height 29
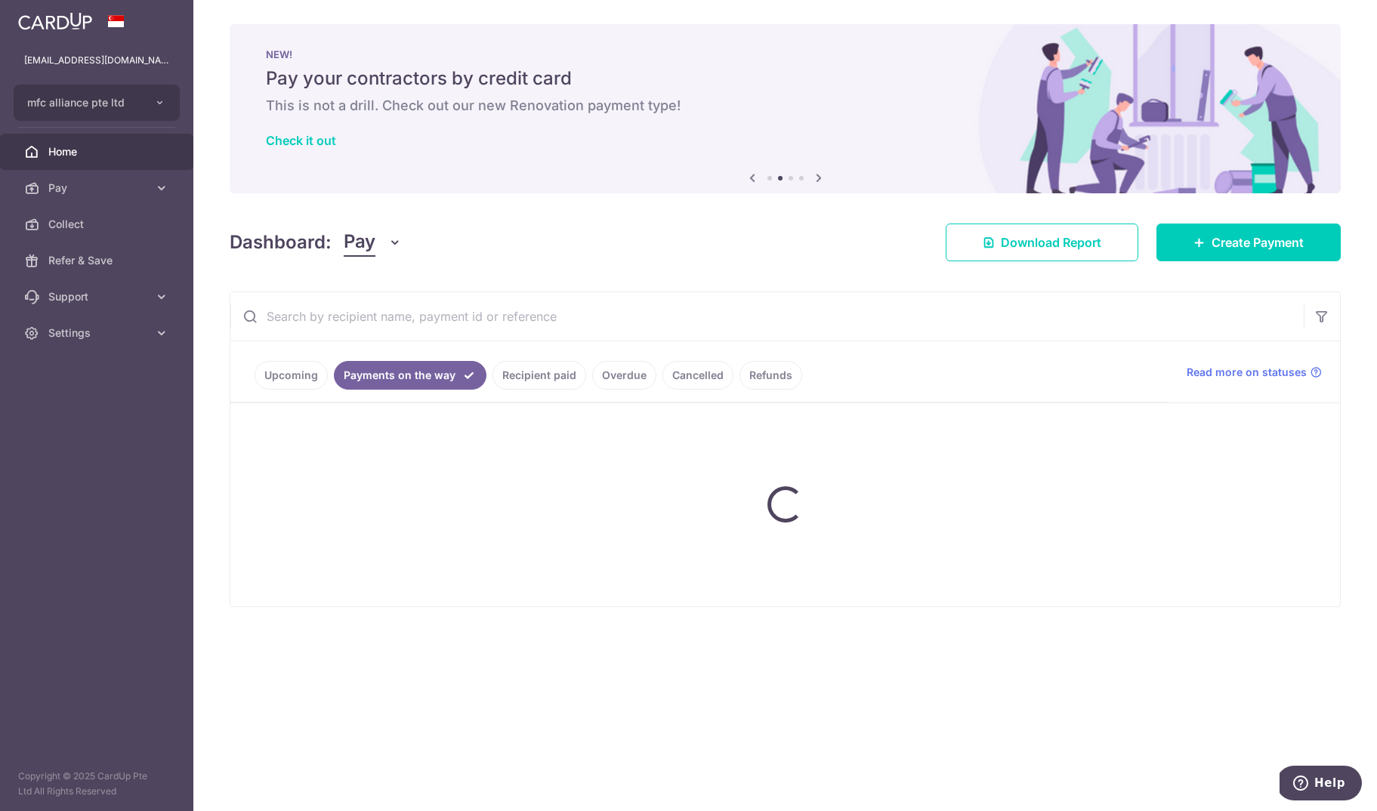
scroll to position [0, 0]
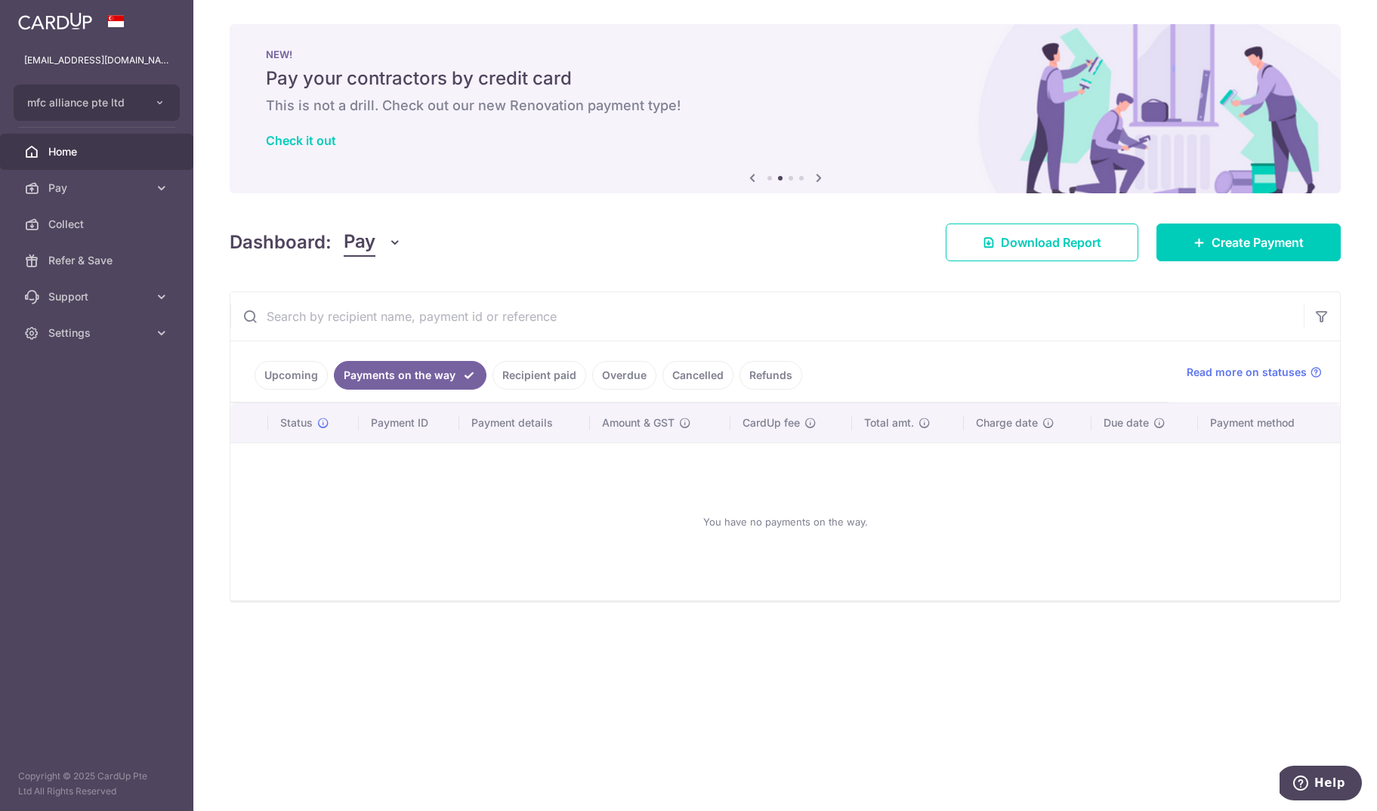
click at [529, 370] on link "Recipient paid" at bounding box center [539, 375] width 94 height 29
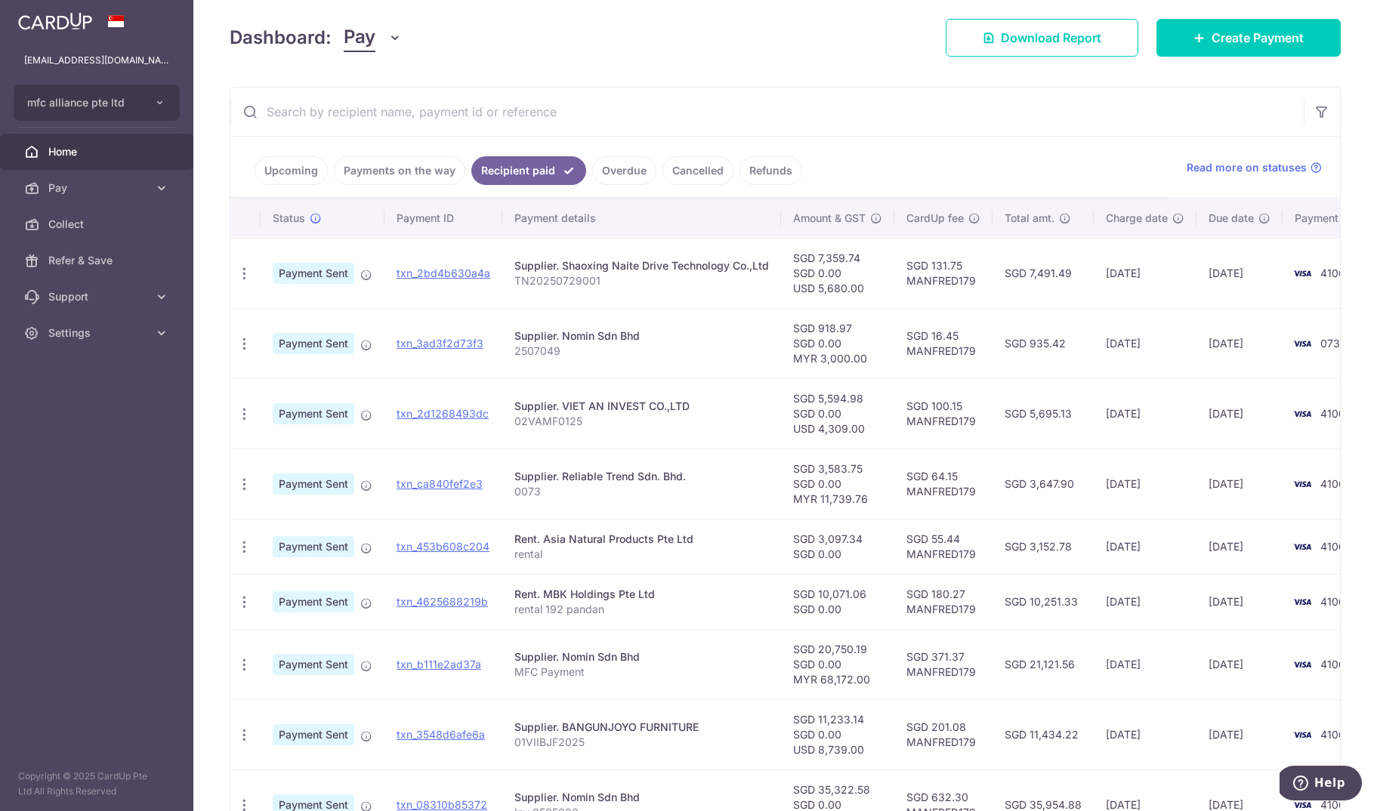
scroll to position [232, 0]
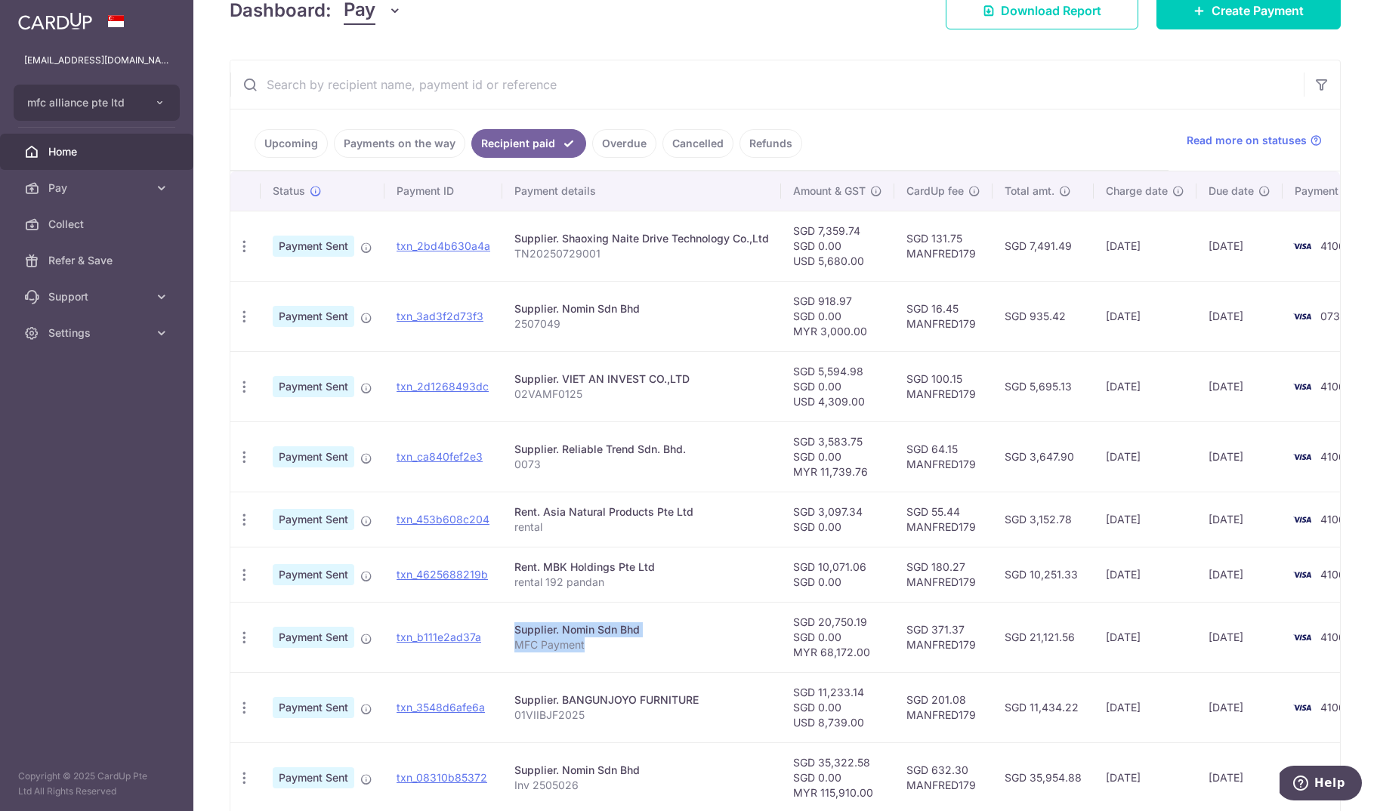
drag, startPoint x: 609, startPoint y: 648, endPoint x: 501, endPoint y: 615, distance: 112.3
click at [502, 615] on td "Supplier. Nomin Sdn Bhd MFC Payment" at bounding box center [641, 637] width 279 height 70
click at [94, 184] on span "Pay" at bounding box center [98, 187] width 100 height 15
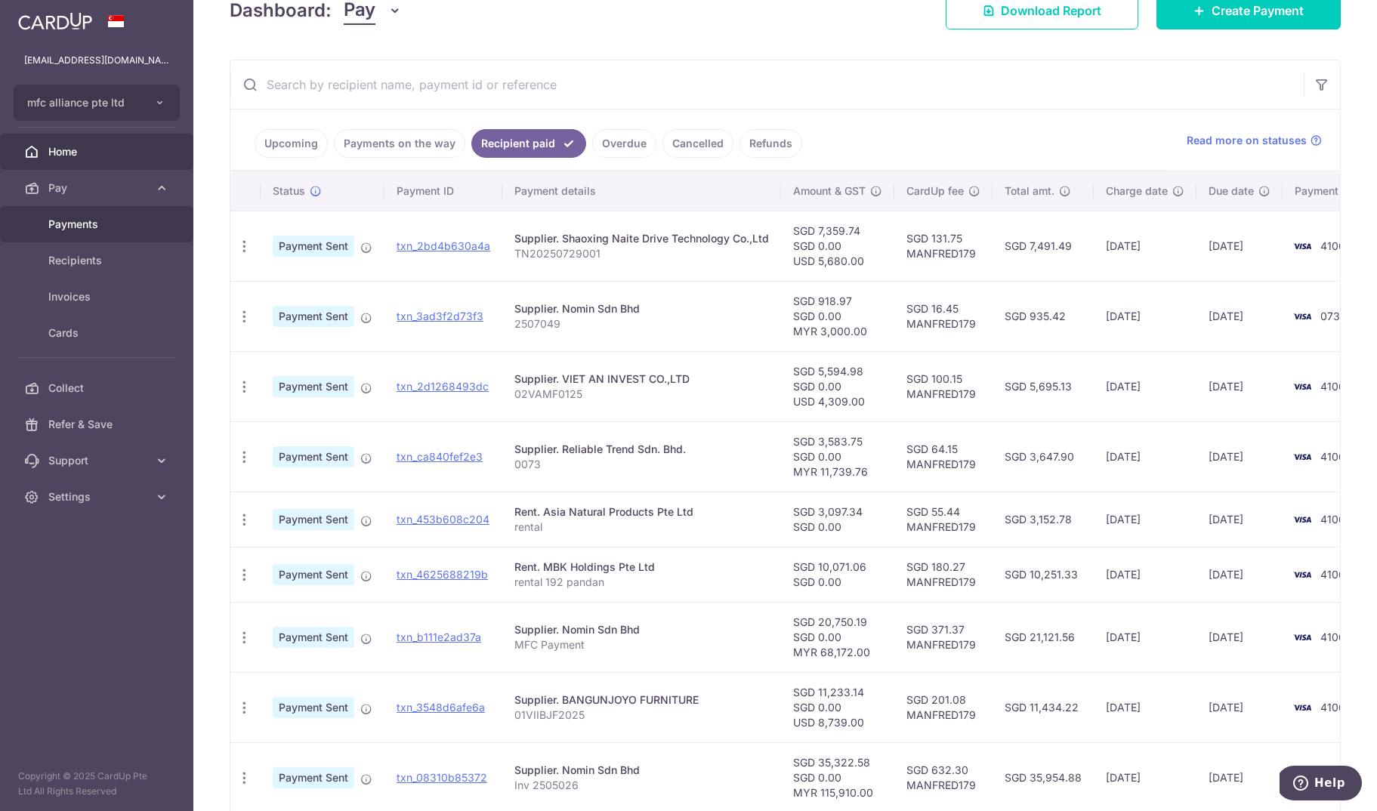
click at [88, 221] on span "Payments" at bounding box center [98, 224] width 100 height 15
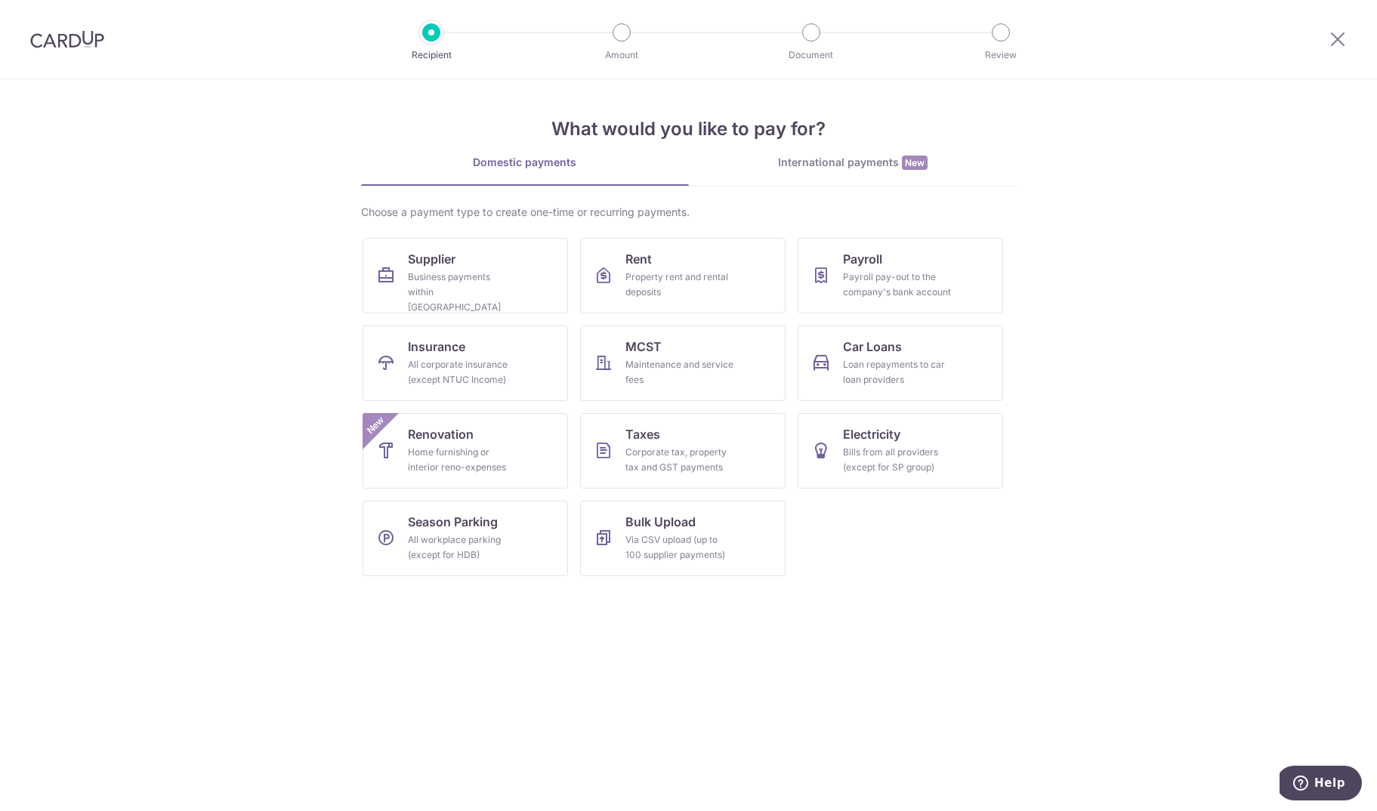
click at [843, 156] on div "International payments New" at bounding box center [853, 163] width 328 height 16
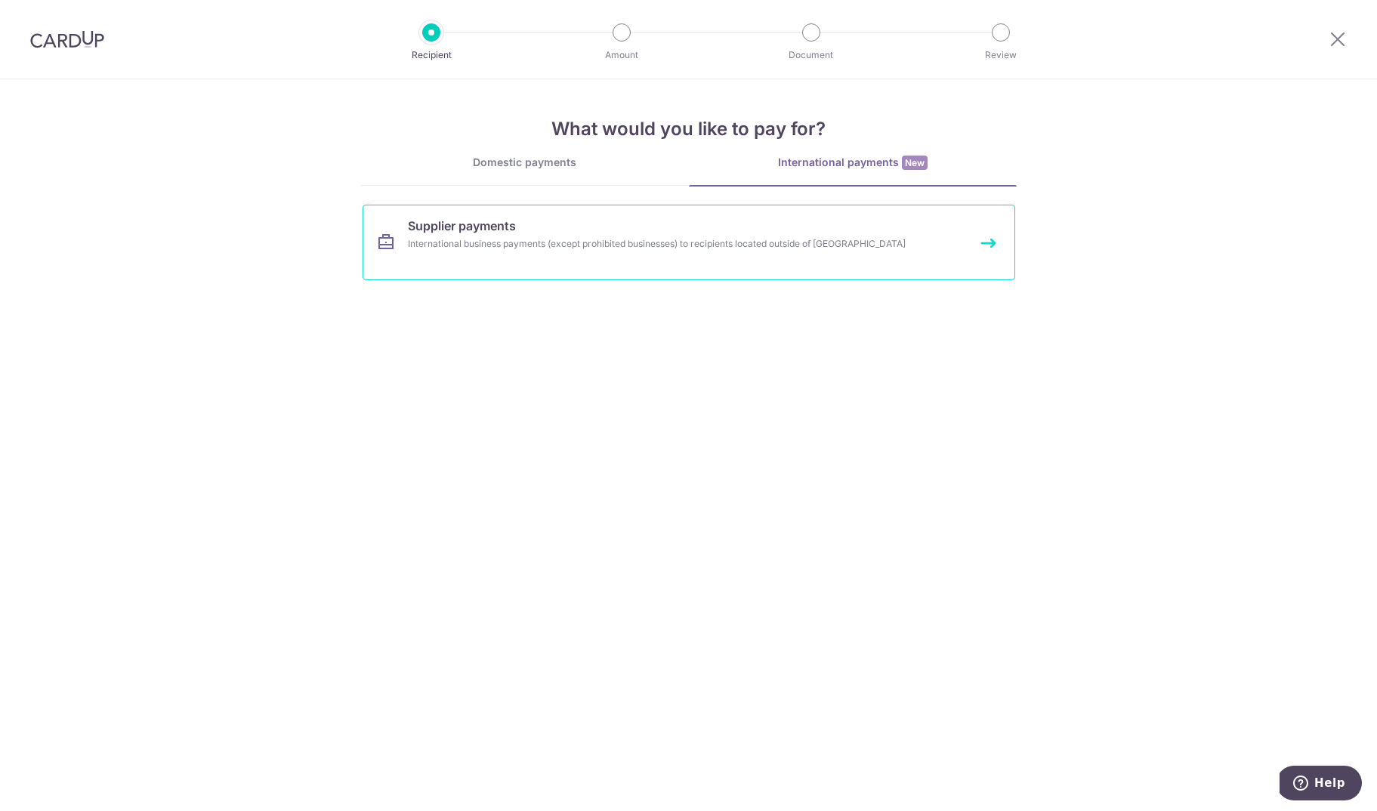
click at [754, 234] on link "Supplier payments International business payments (except prohibited businesses…" at bounding box center [688, 243] width 652 height 76
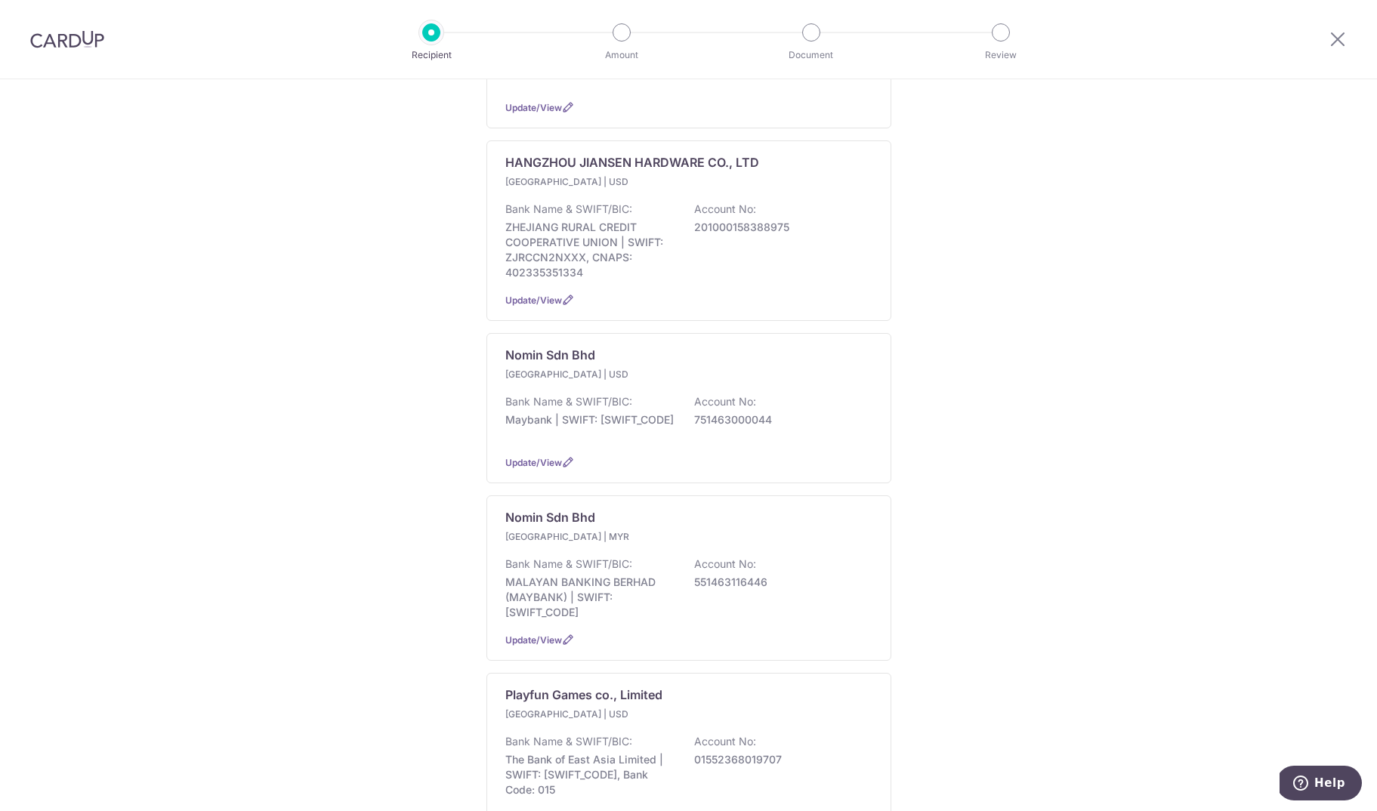
scroll to position [980, 0]
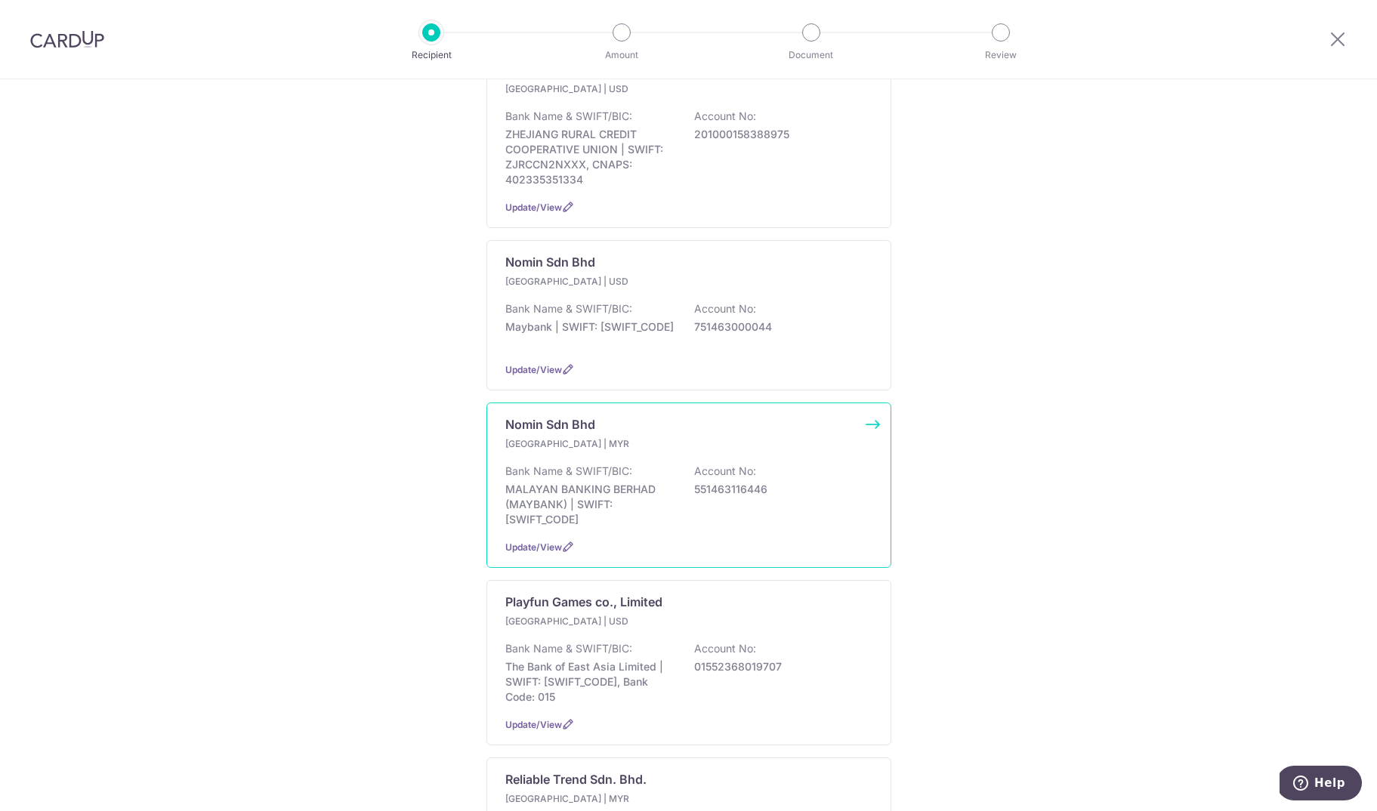
click at [561, 479] on p "Bank Name & SWIFT/BIC:" at bounding box center [568, 471] width 127 height 15
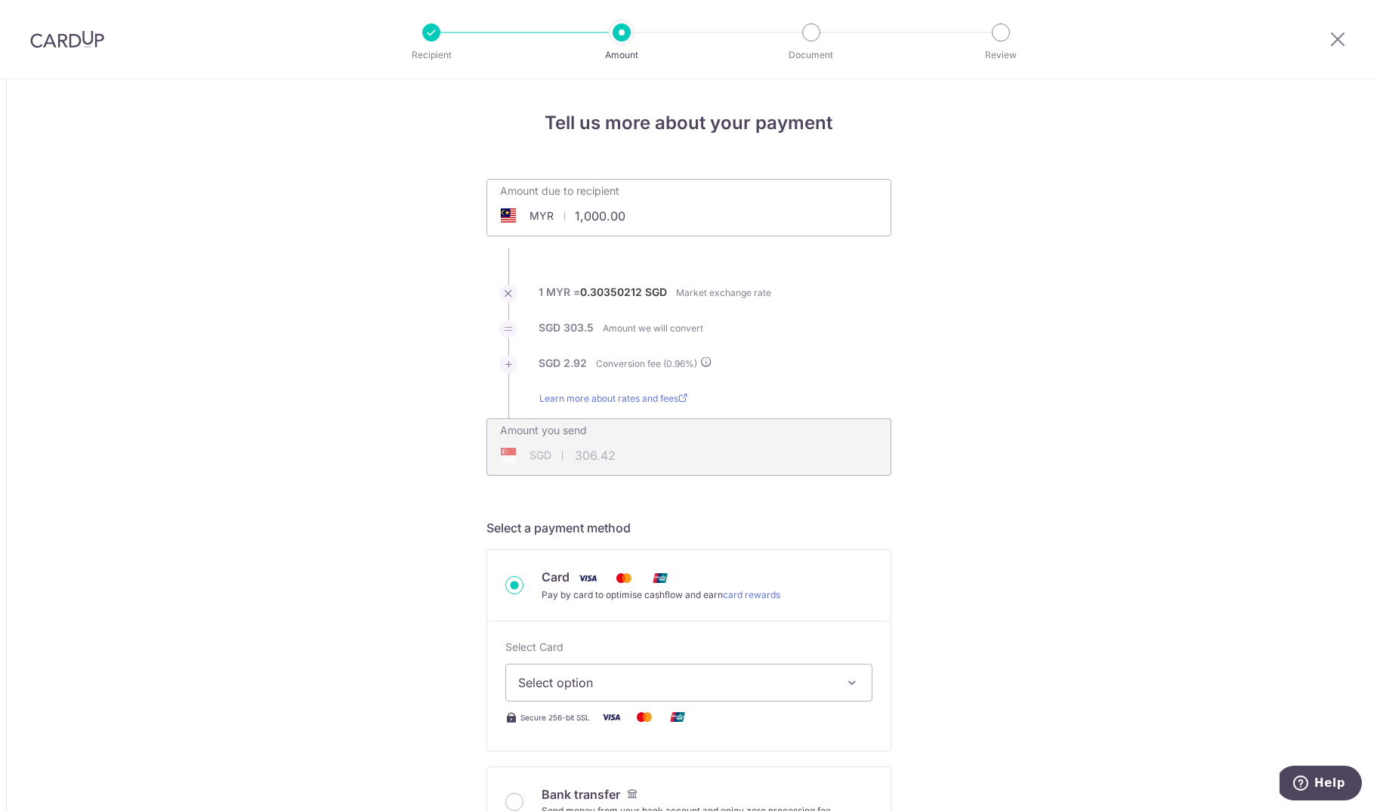
click at [630, 215] on input "1,000.00" at bounding box center [603, 216] width 233 height 35
type input "50,589.00"
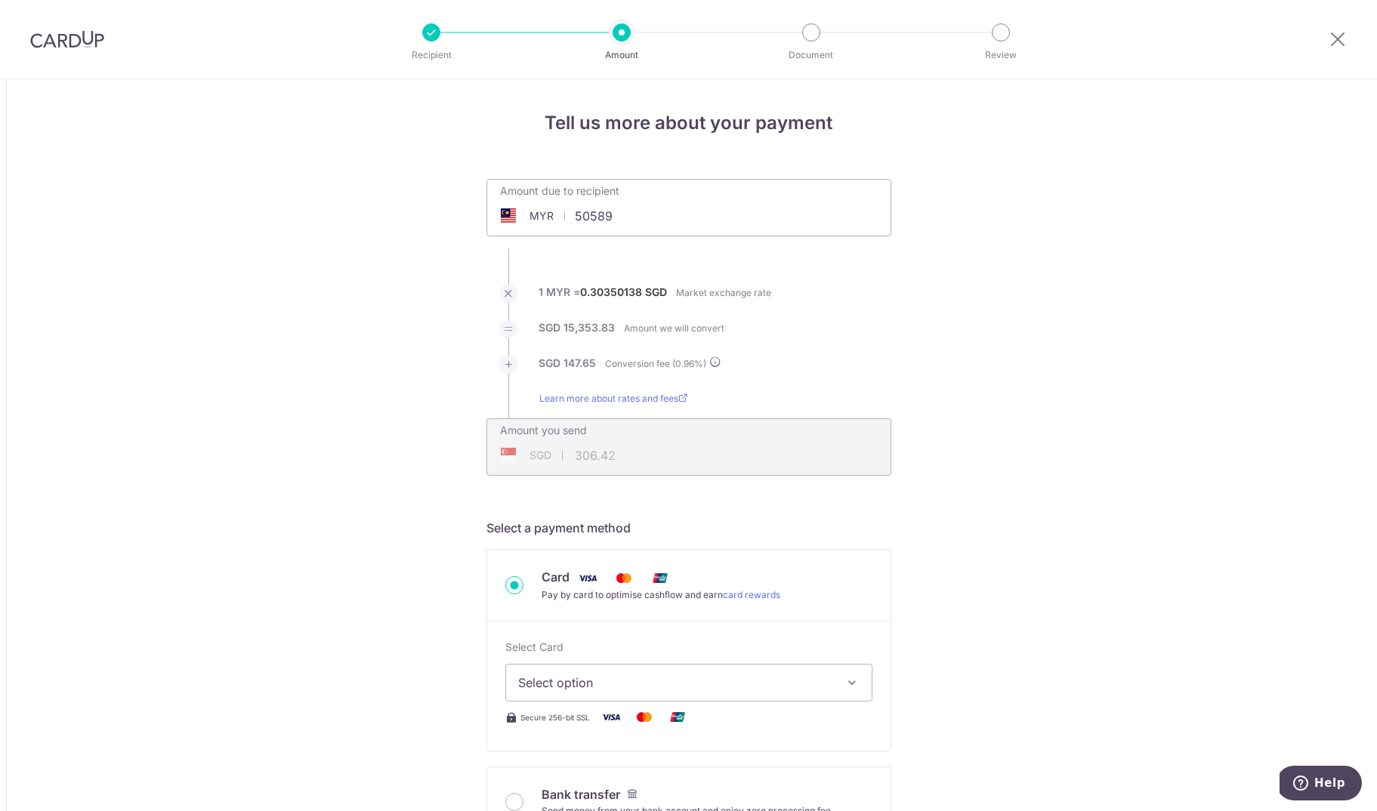
type input "15,501.48"
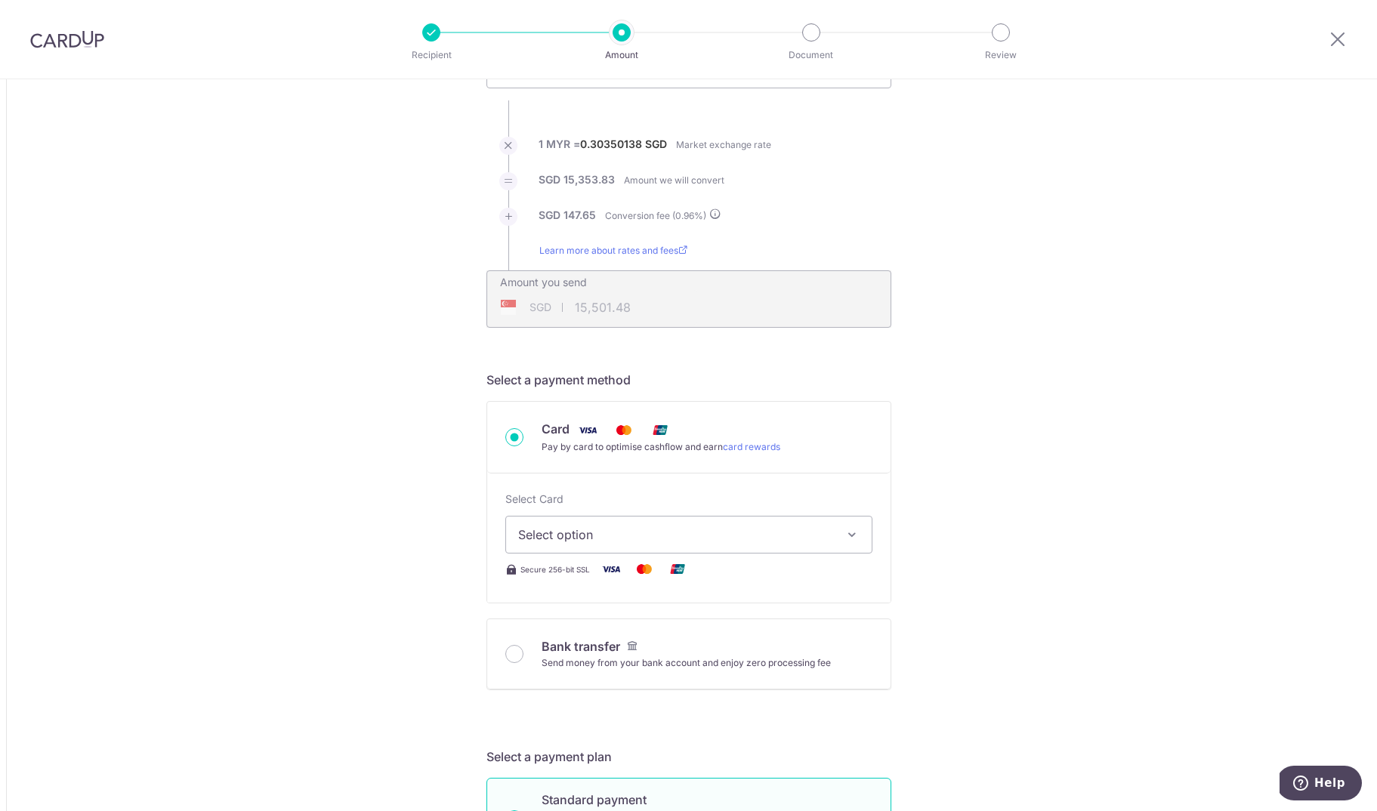
scroll to position [245, 0]
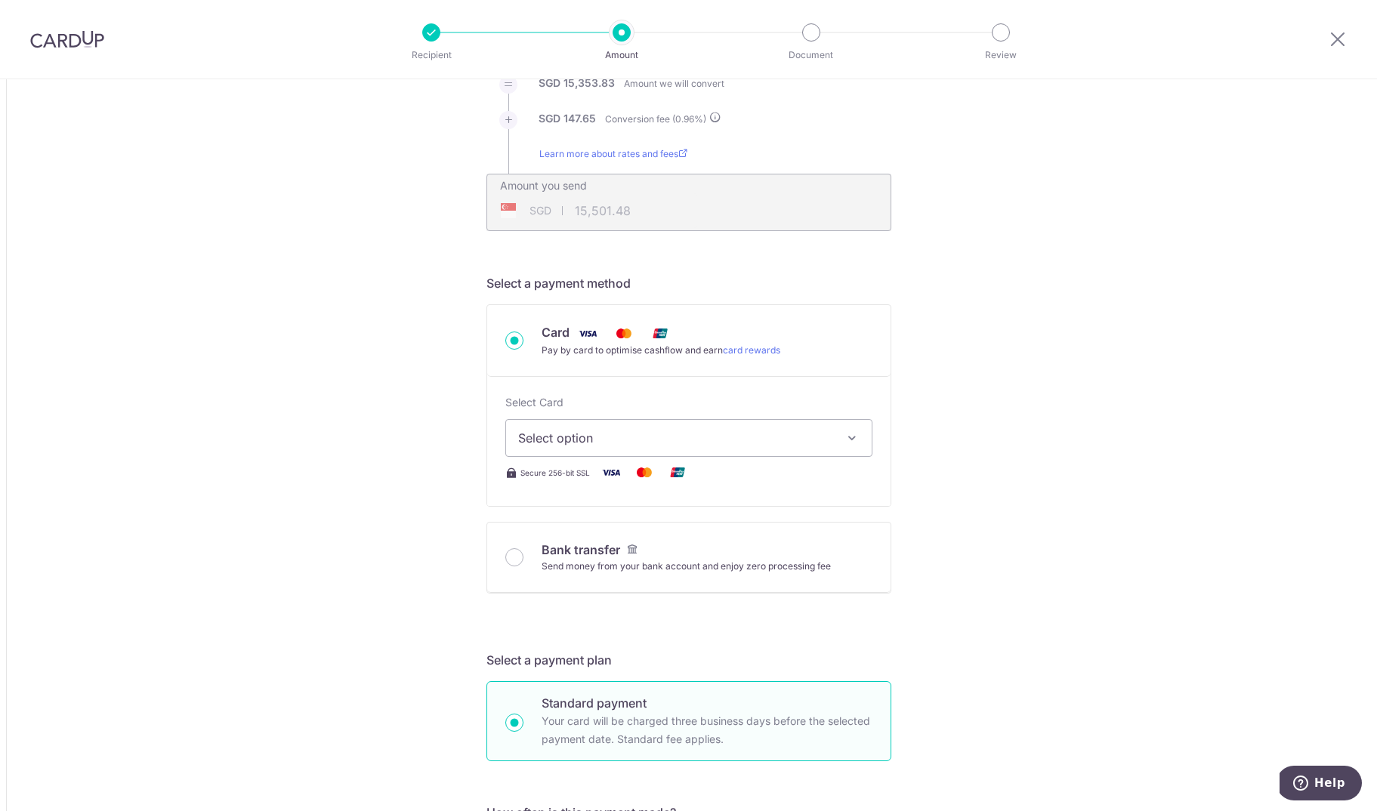
click at [643, 446] on span "Select option" at bounding box center [675, 438] width 314 height 18
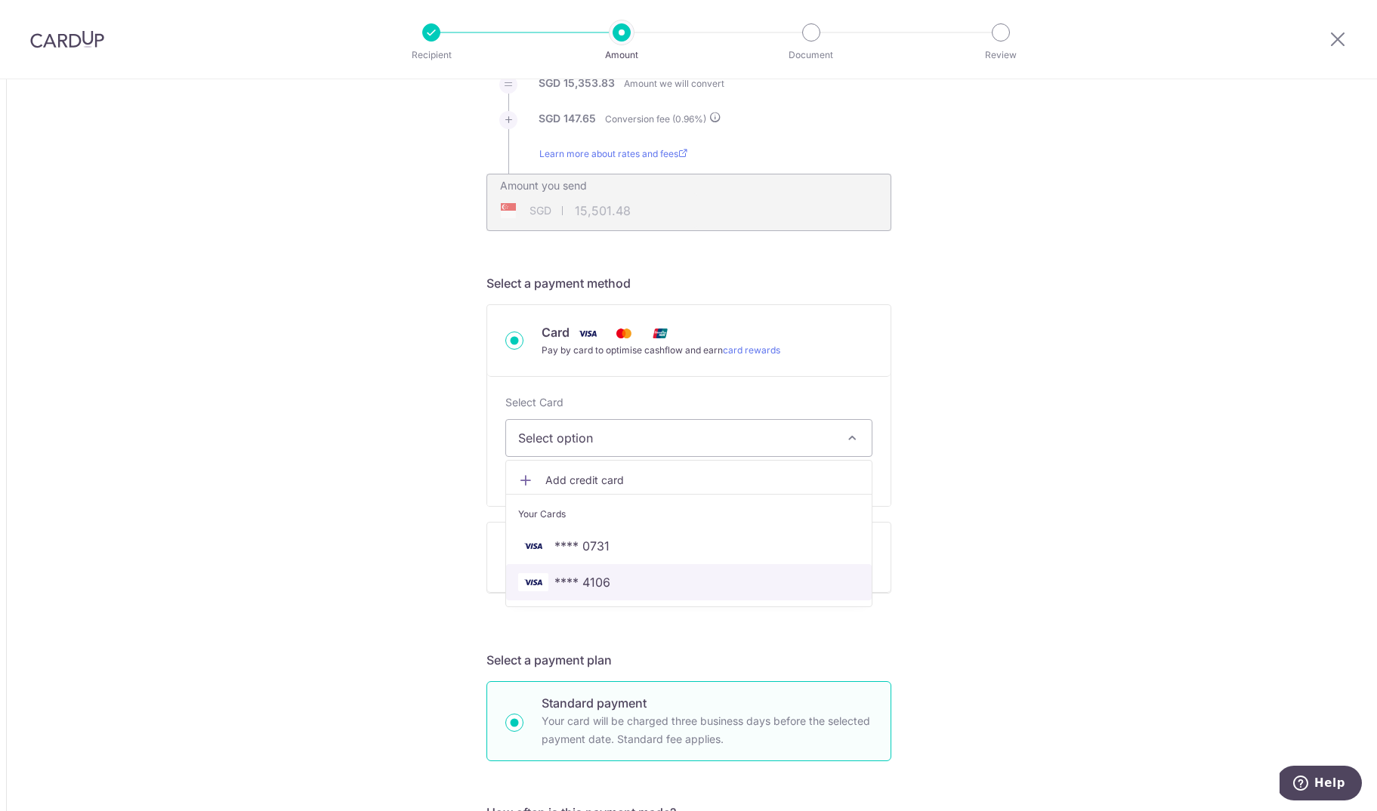
click at [653, 581] on span "**** 4106" at bounding box center [688, 582] width 341 height 18
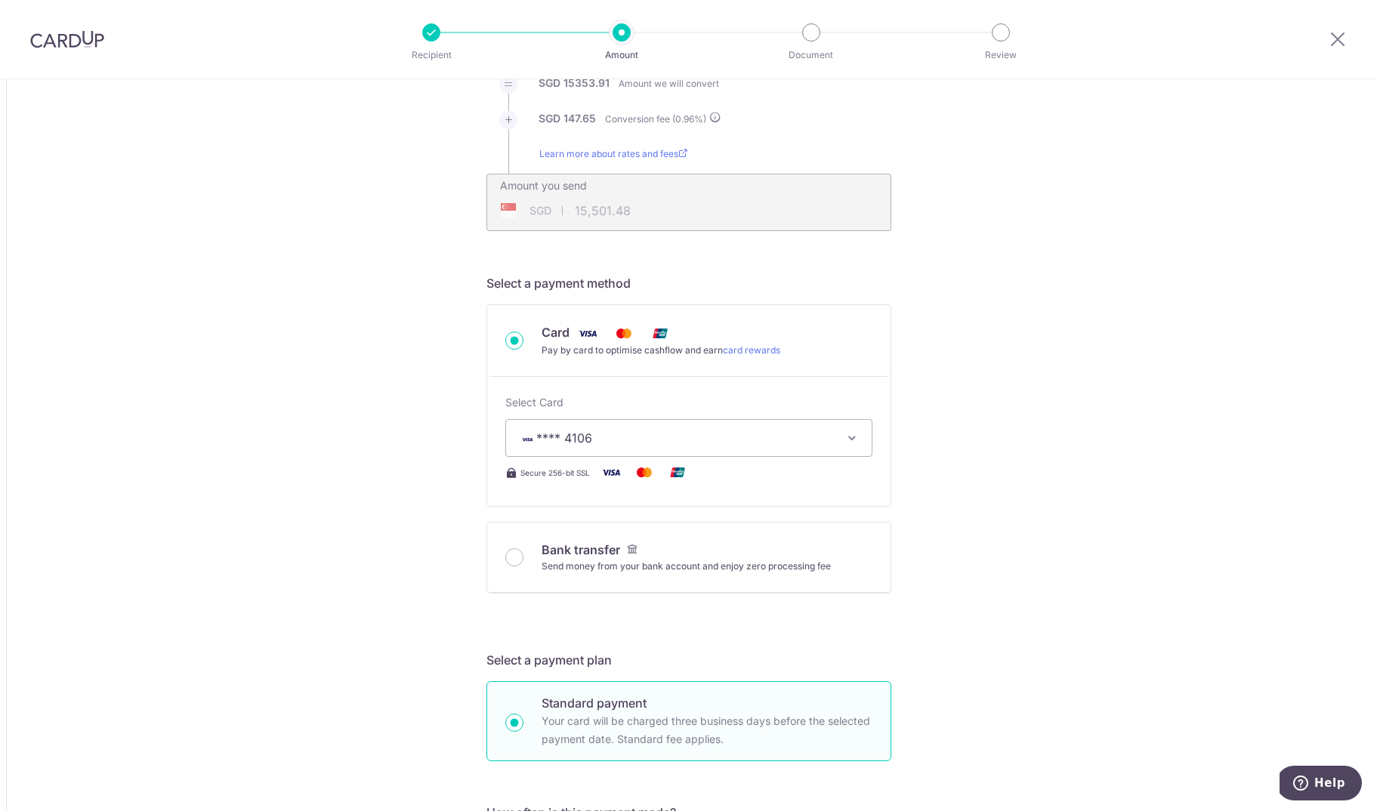
type input "50,589.00"
type input "15,501.56"
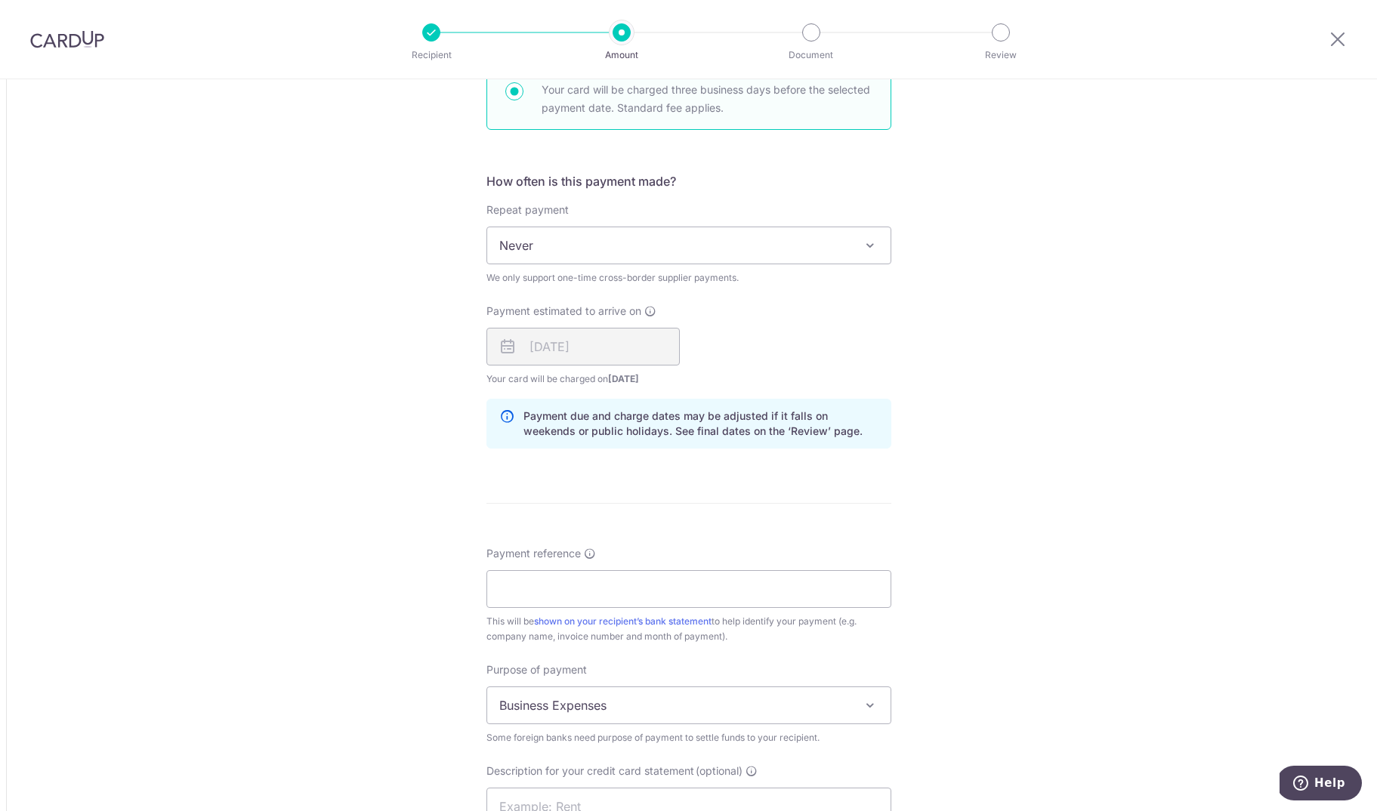
scroll to position [1105, 0]
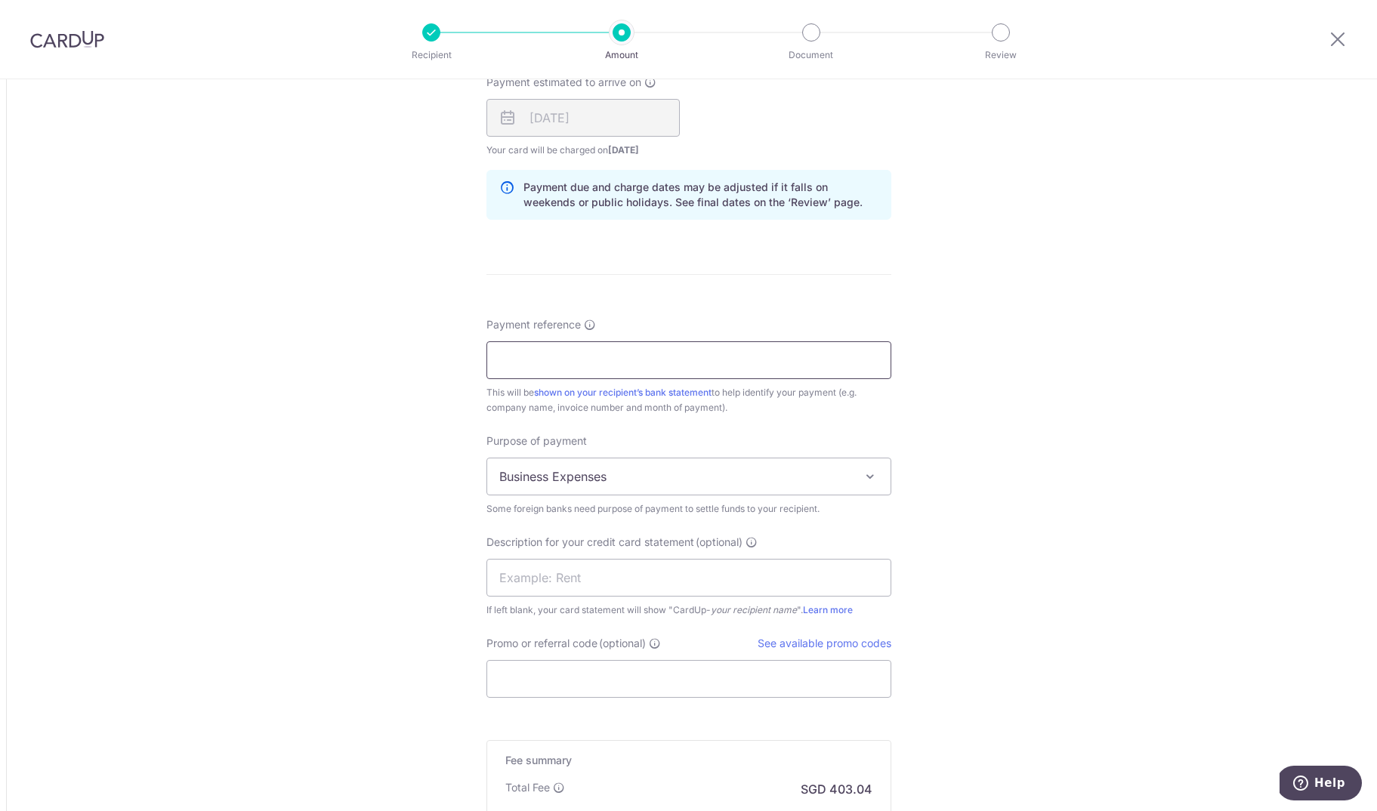
click at [541, 361] on input "Payment reference" at bounding box center [688, 360] width 405 height 38
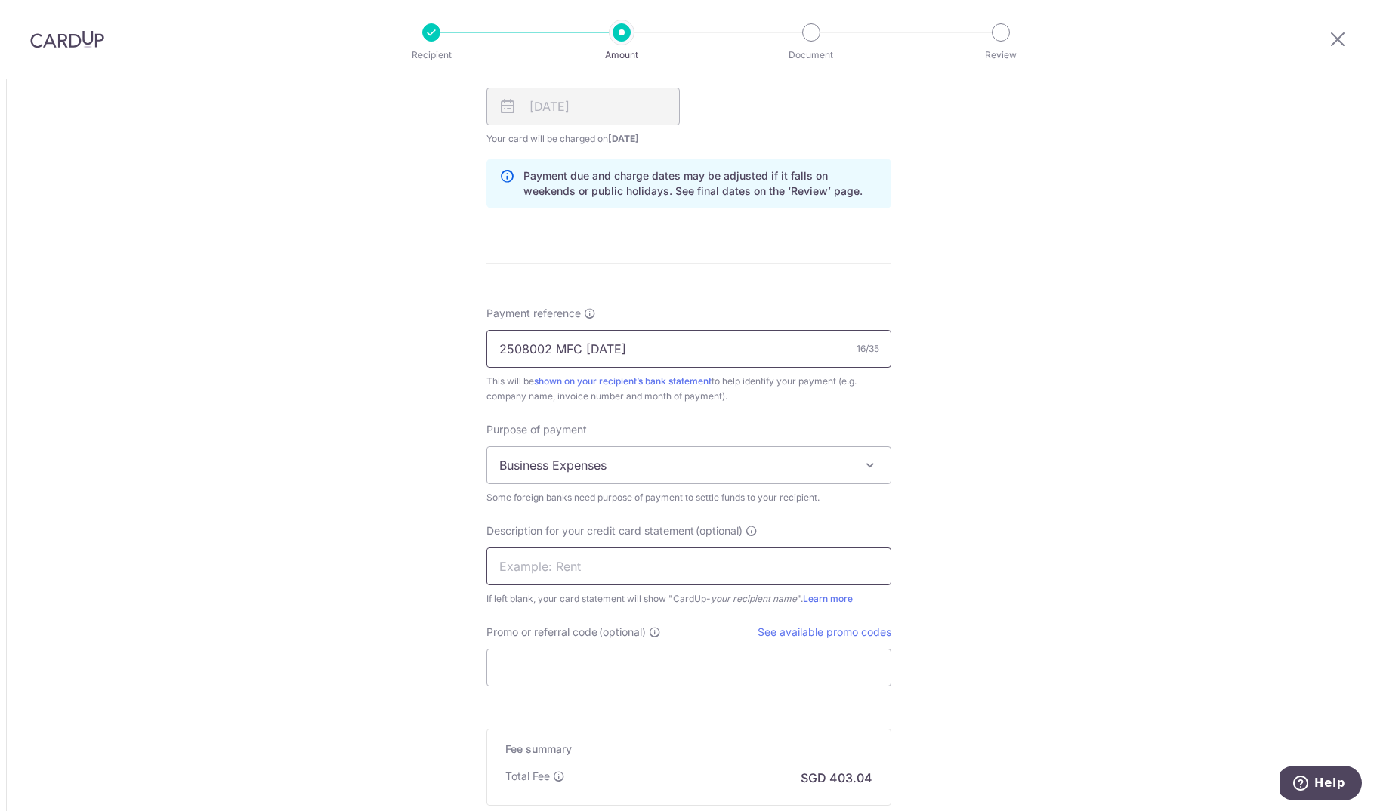
type input "2508002 MFC [DATE]"
drag, startPoint x: 562, startPoint y: 578, endPoint x: 570, endPoint y: 579, distance: 8.3
click at [563, 578] on input "text" at bounding box center [688, 566] width 405 height 38
type input "Nomin"
click at [560, 670] on input "Promo or referral code (optional)" at bounding box center [688, 668] width 405 height 38
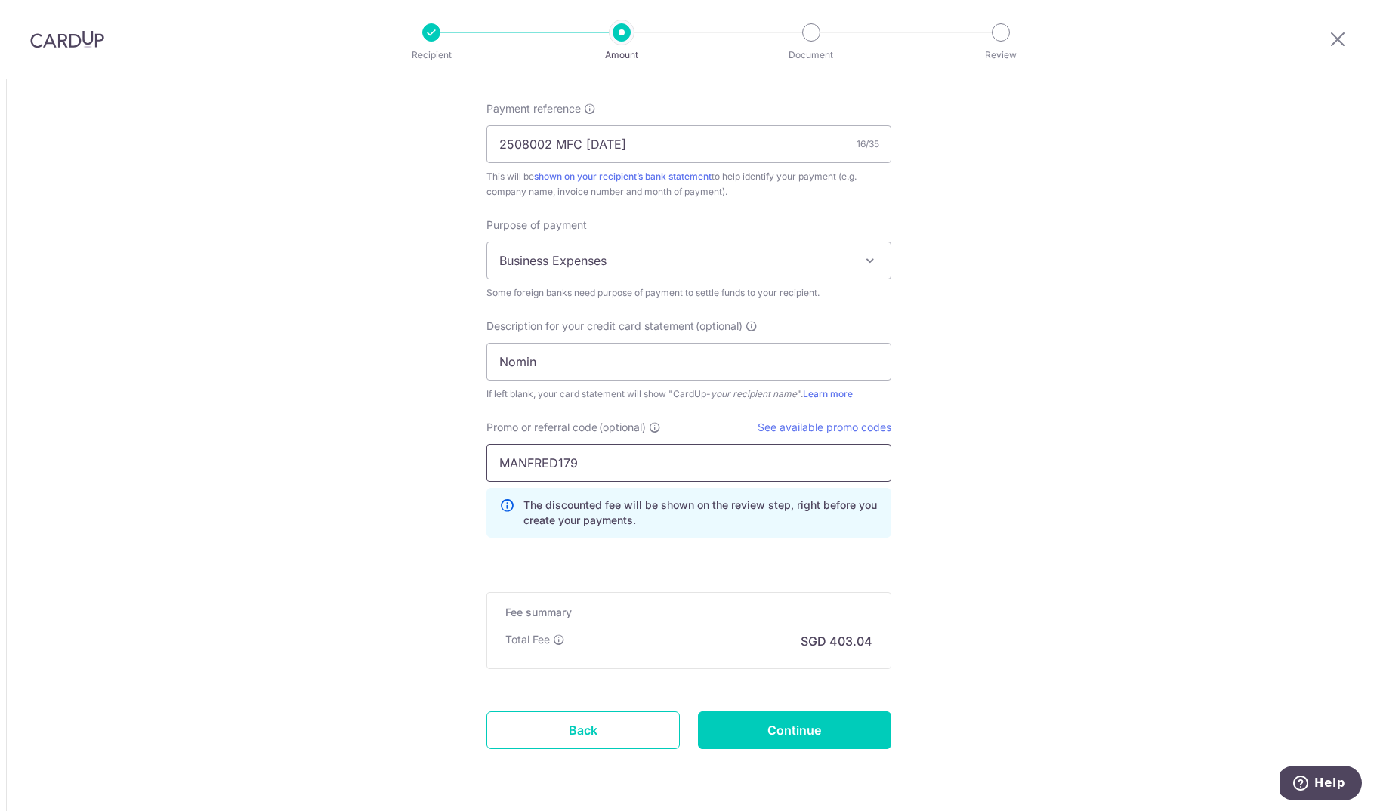
scroll to position [1372, 0]
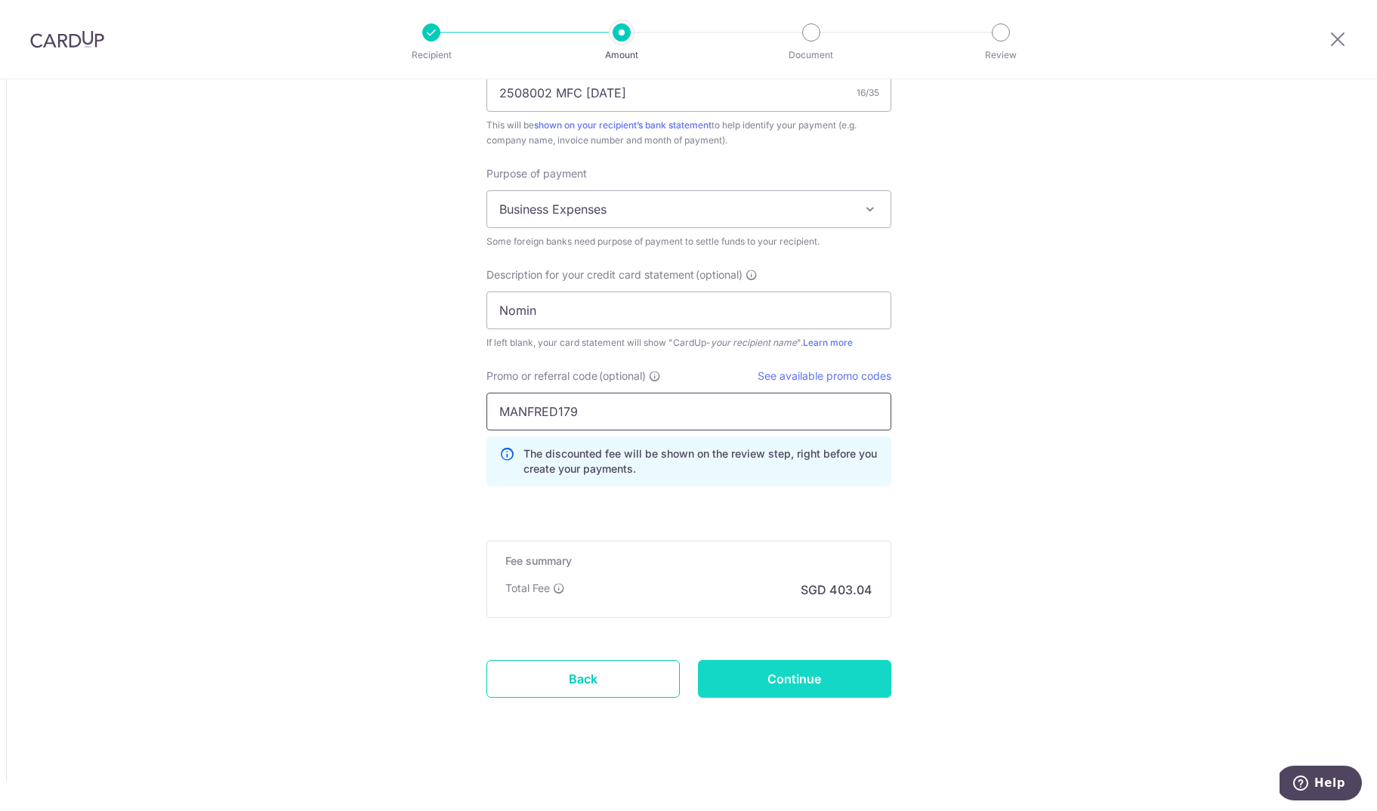
type input "MANFRED179"
click at [813, 684] on input "Continue" at bounding box center [794, 679] width 193 height 38
type input "Create Schedule"
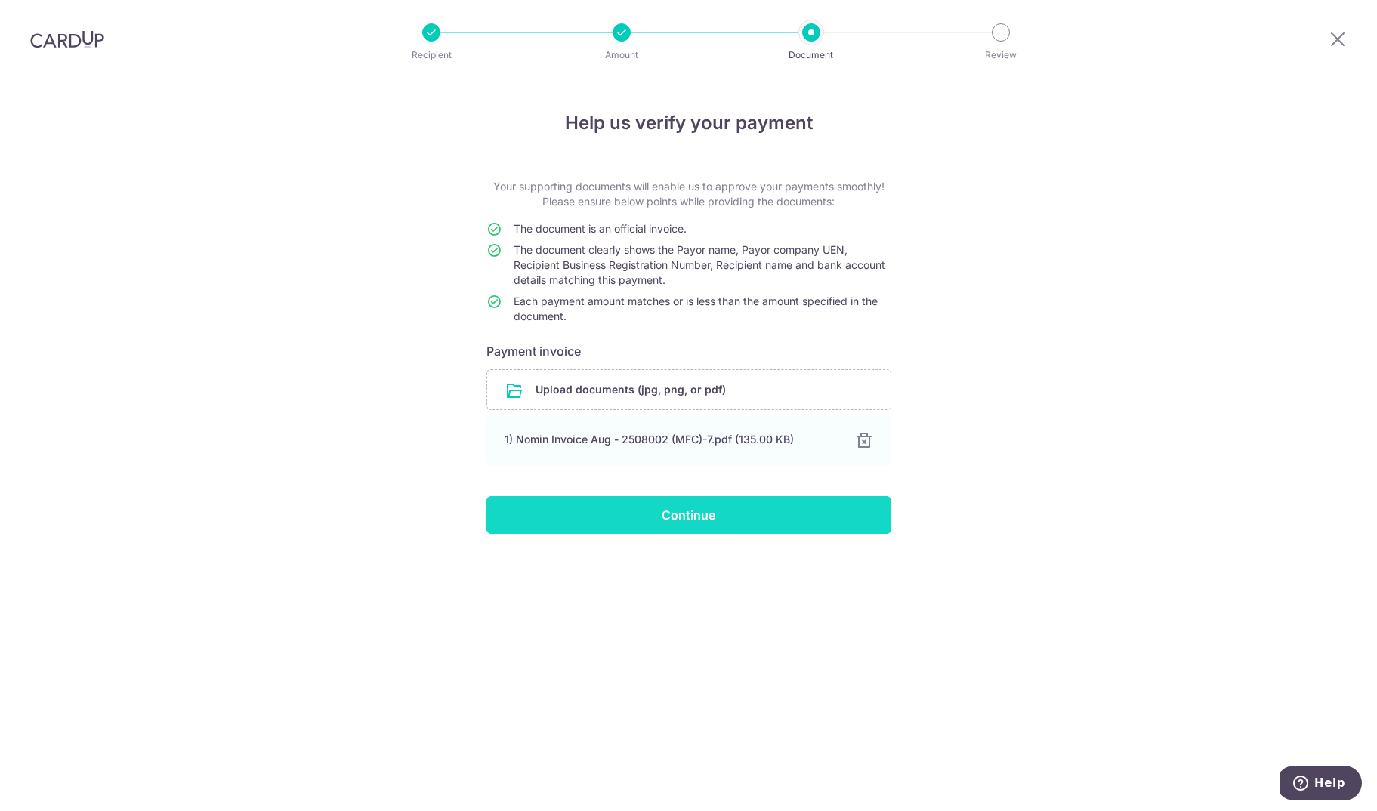
click at [677, 507] on input "Continue" at bounding box center [688, 515] width 405 height 38
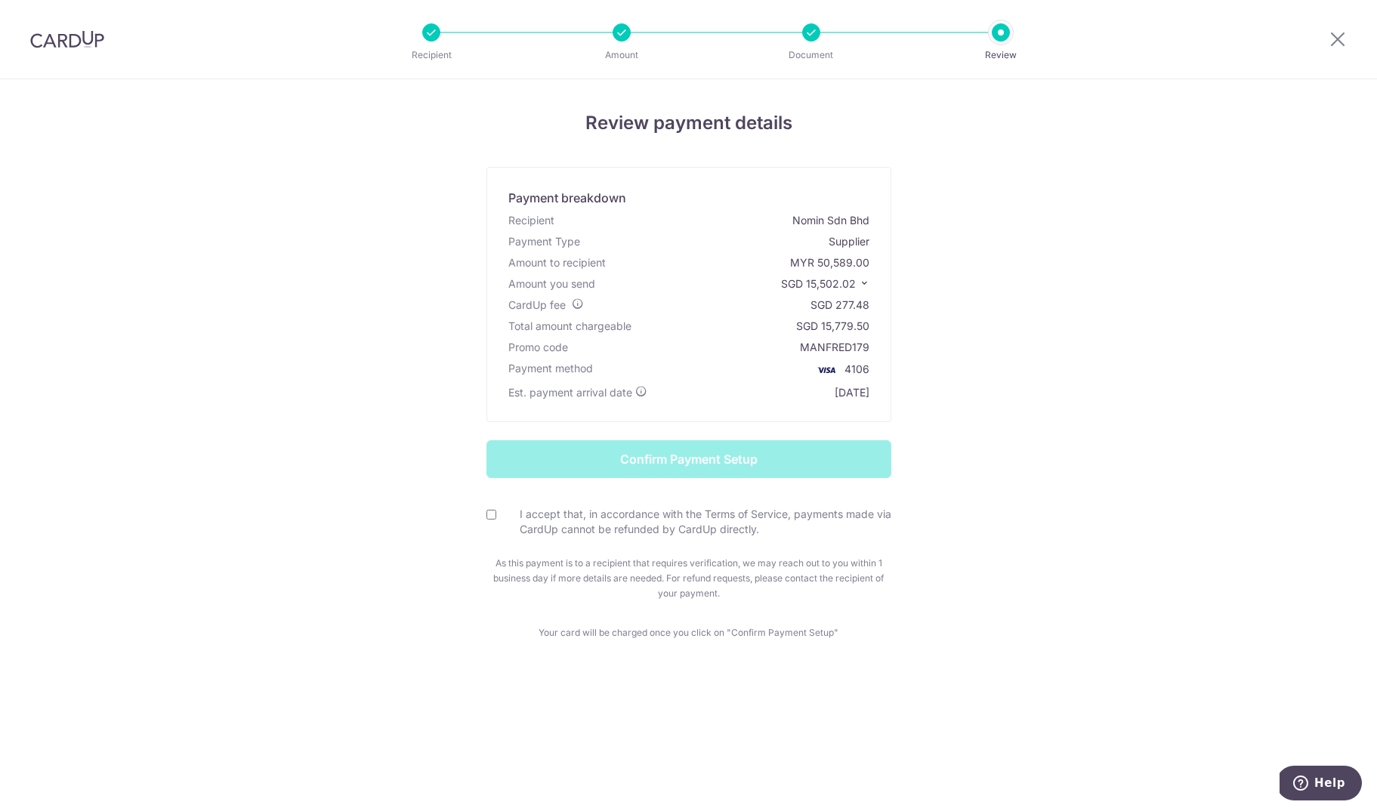
drag, startPoint x: 805, startPoint y: 282, endPoint x: 839, endPoint y: 282, distance: 34.0
click at [839, 282] on span "SGD 15,502.02" at bounding box center [818, 283] width 75 height 13
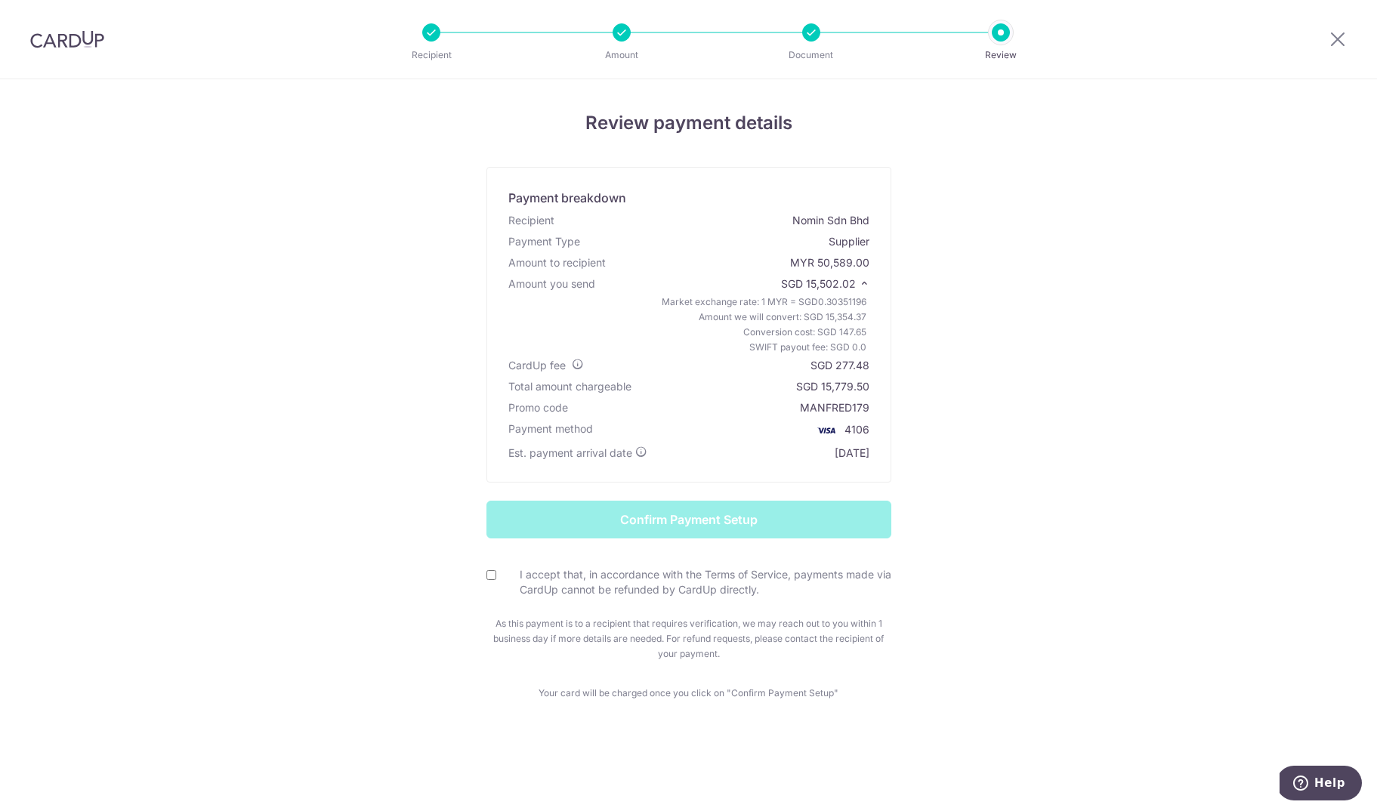
drag, startPoint x: 856, startPoint y: 283, endPoint x: 803, endPoint y: 283, distance: 52.9
click at [808, 284] on span "SGD 15,502.02" at bounding box center [818, 283] width 75 height 13
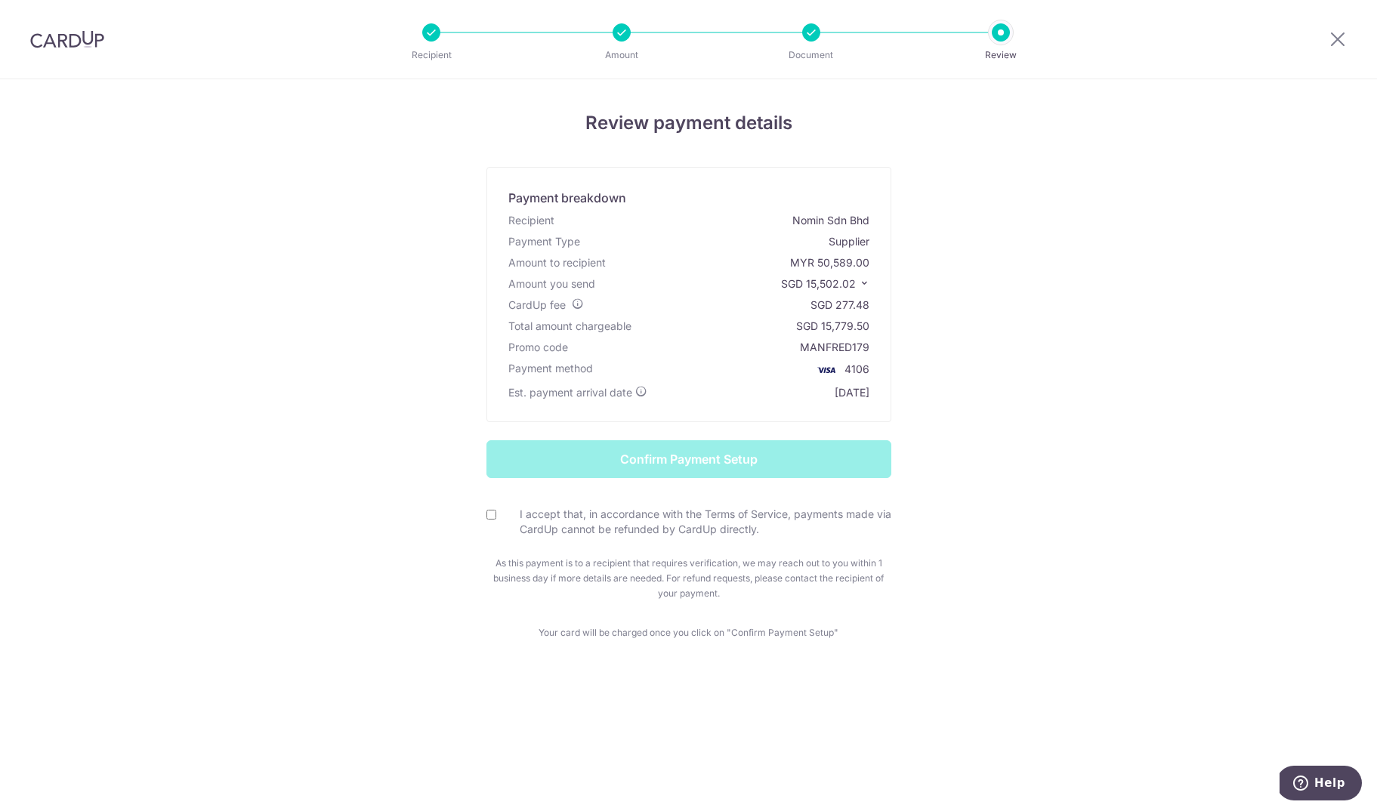
copy span "15,502.02"
drag, startPoint x: 837, startPoint y: 306, endPoint x: 873, endPoint y: 318, distance: 37.5
click at [868, 306] on div "SGD 277.48" at bounding box center [839, 305] width 59 height 15
copy div "277.48"
click at [616, 520] on label "I accept that, in accordance with the Terms of Service, payments made via CardU…" at bounding box center [697, 522] width 387 height 30
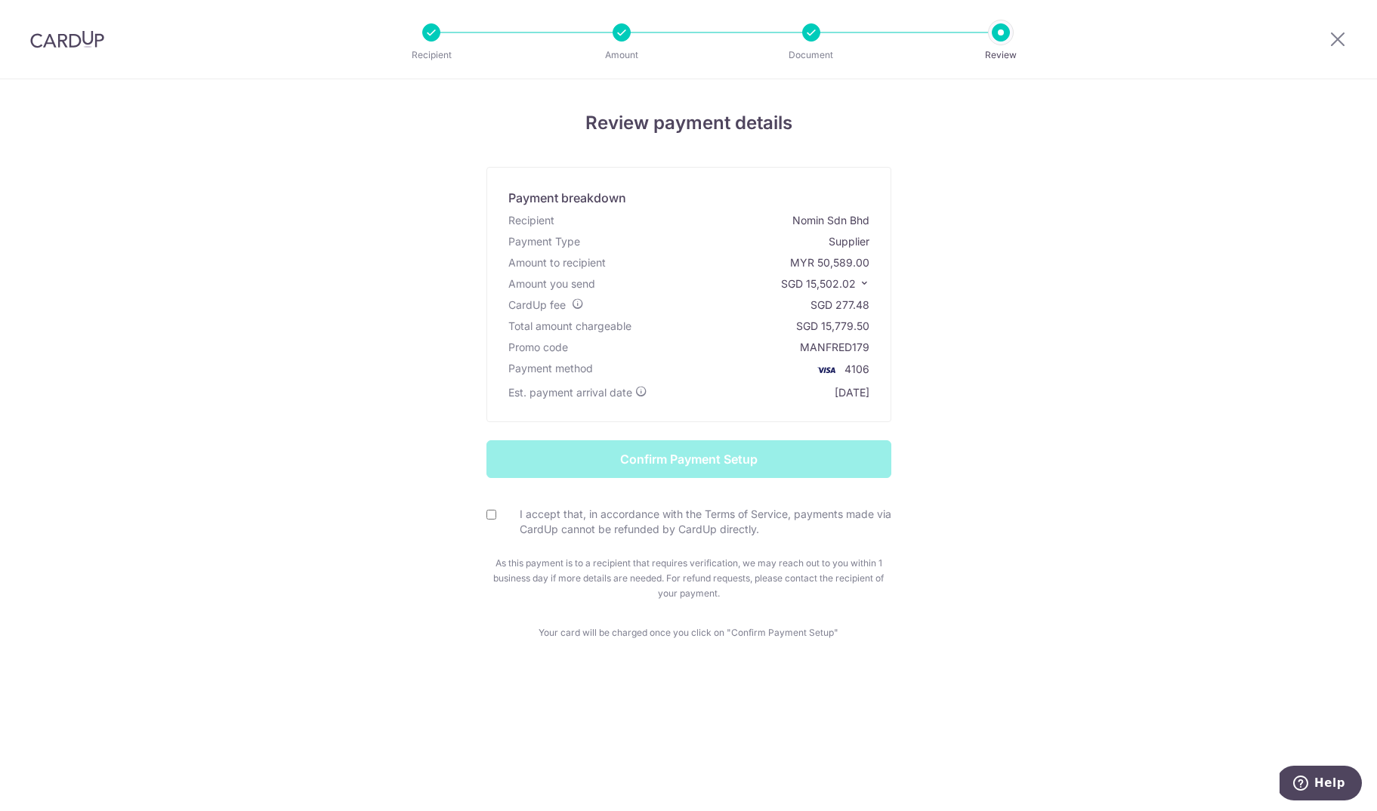
click at [496, 520] on input "I accept that, in accordance with the Terms of Service, payments made via CardU…" at bounding box center [491, 515] width 10 height 10
checkbox input "true"
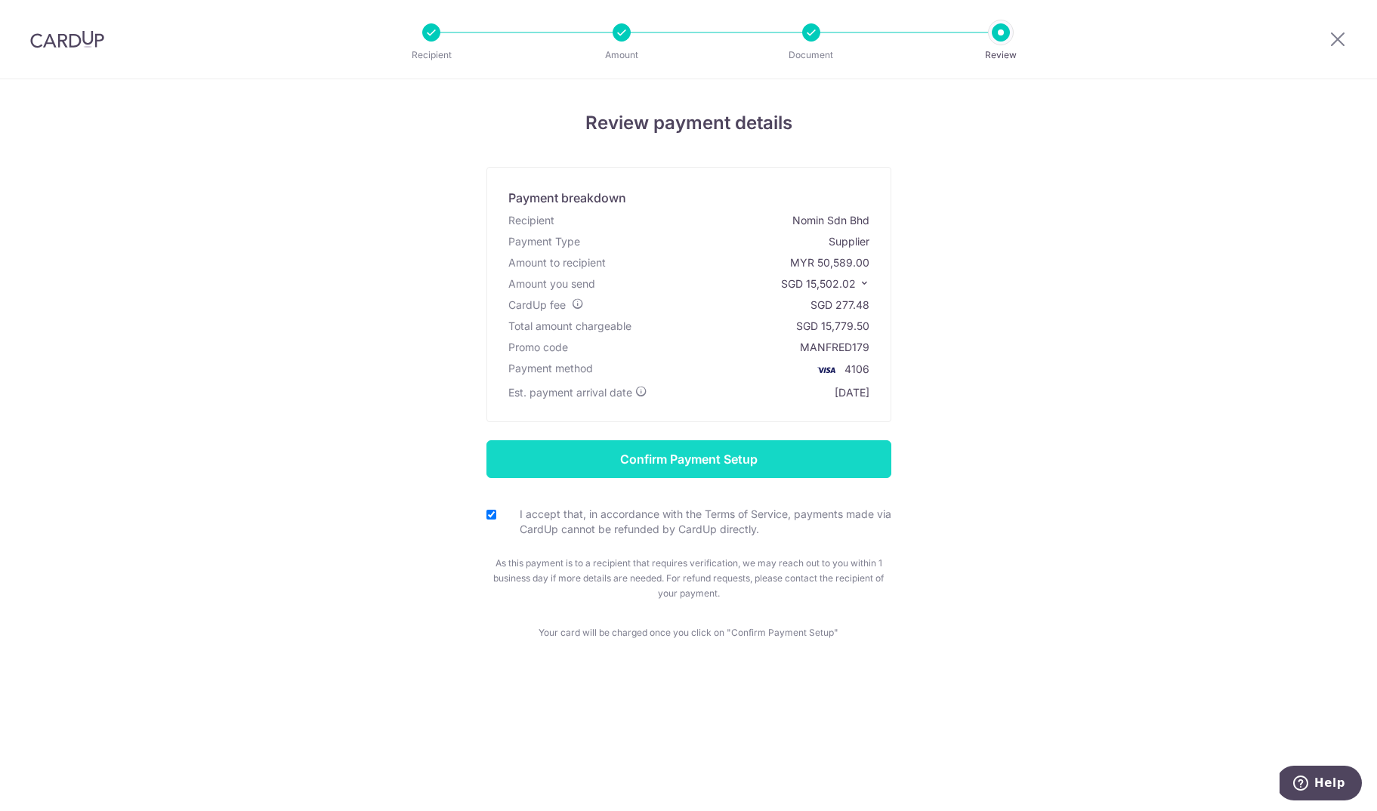
click at [673, 461] on input "Confirm Payment Setup" at bounding box center [688, 459] width 405 height 38
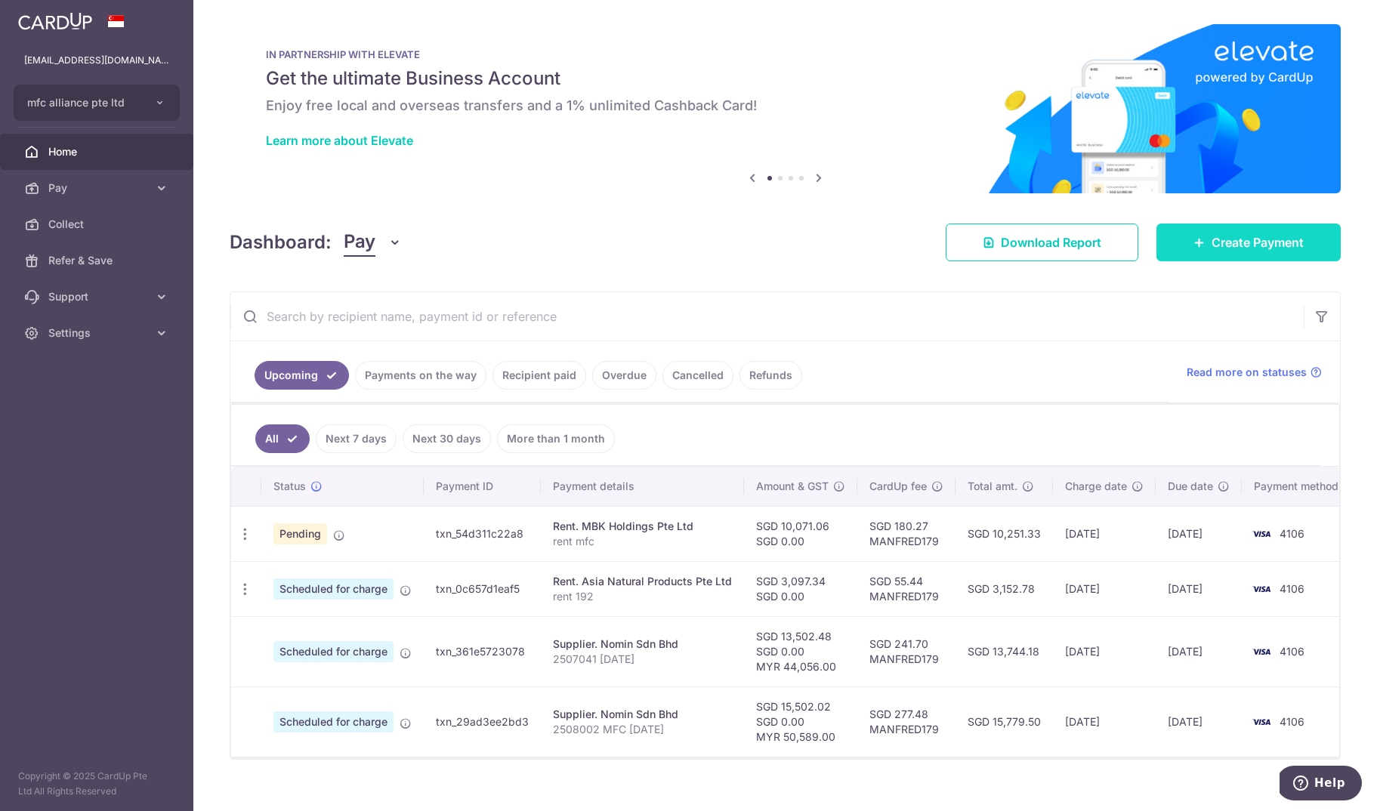
click at [1244, 232] on link "Create Payment" at bounding box center [1248, 243] width 184 height 38
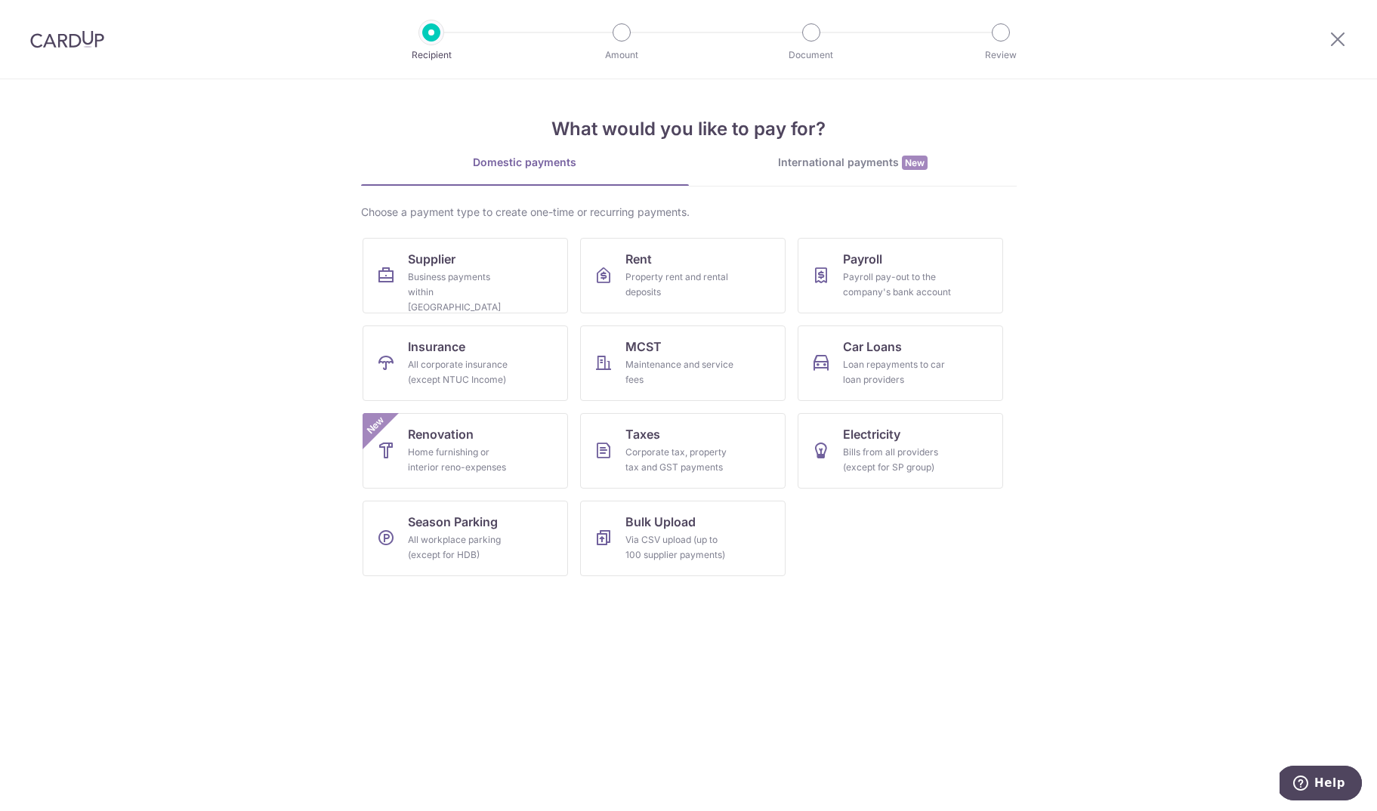
click at [816, 176] on link "International payments New" at bounding box center [853, 170] width 328 height 31
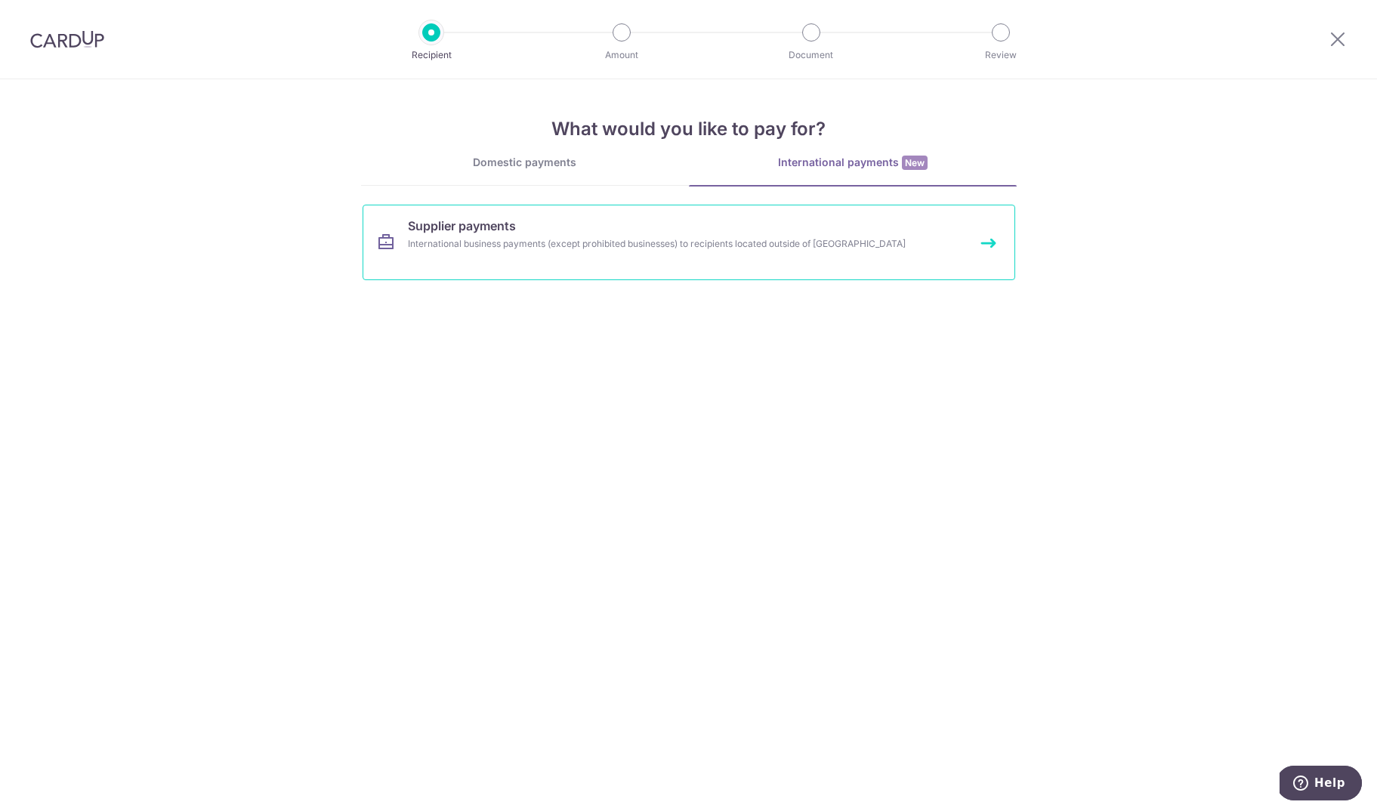
click at [716, 270] on link "Supplier payments International business payments (except prohibited businesses…" at bounding box center [688, 243] width 652 height 76
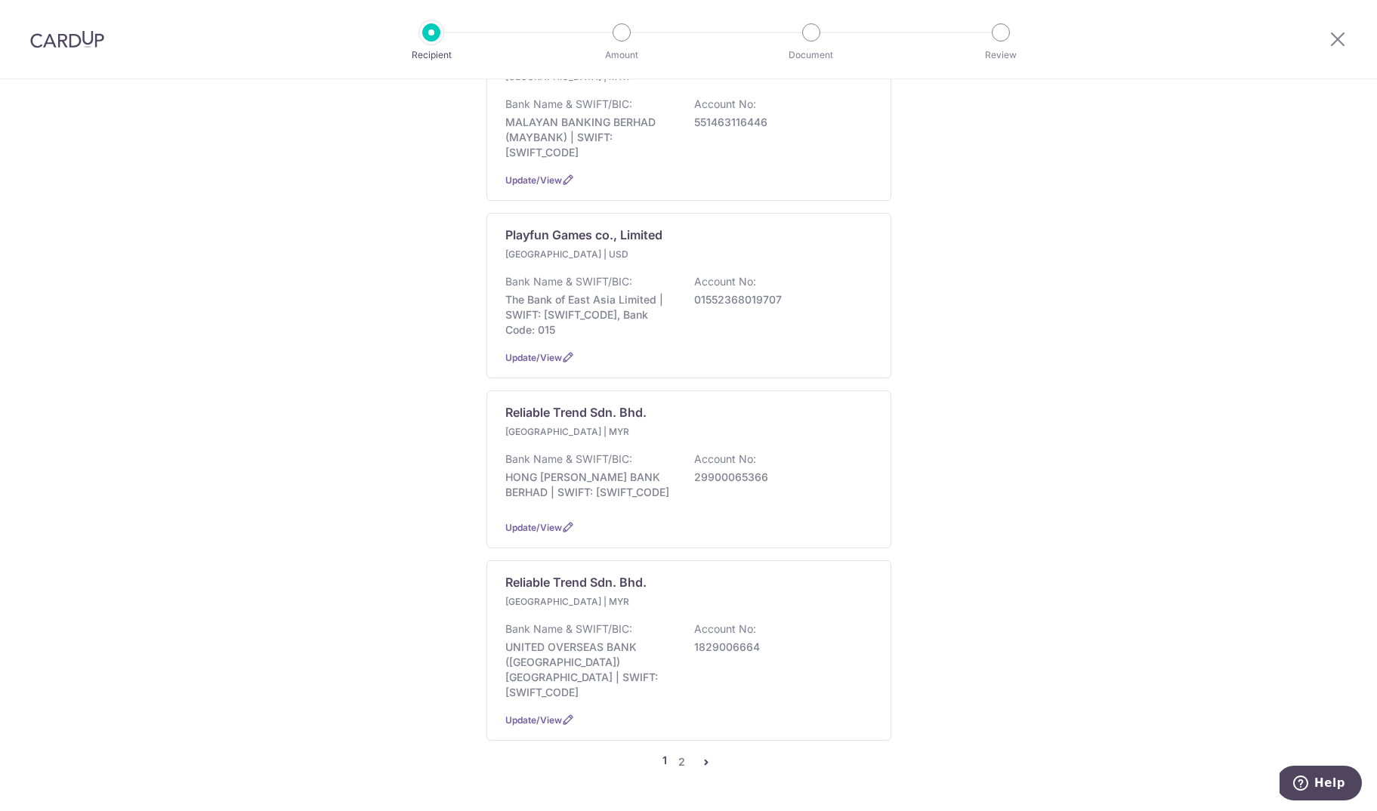
scroll to position [1476, 0]
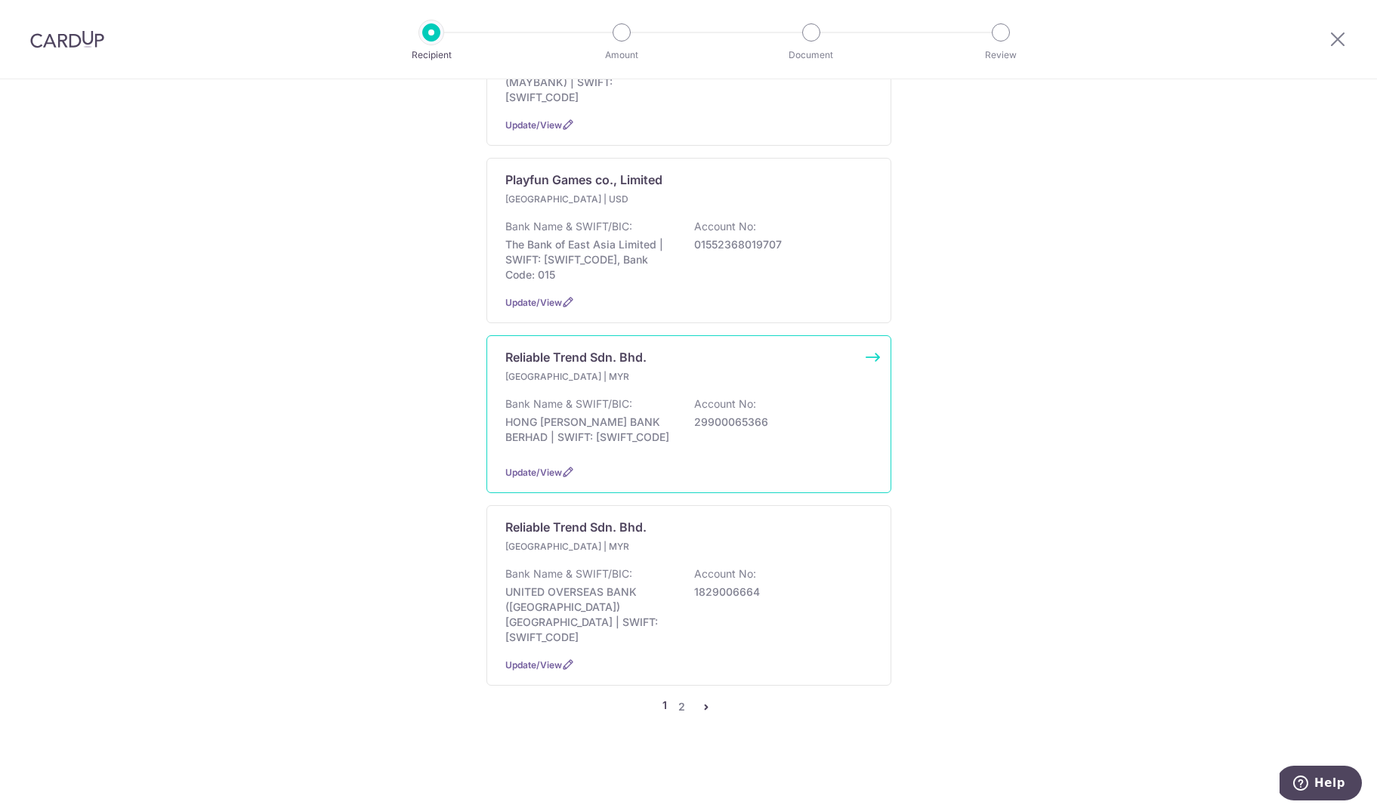
click at [606, 445] on p "HONG [PERSON_NAME] BANK BERHAD | SWIFT: [SWIFT_CODE]" at bounding box center [589, 430] width 169 height 30
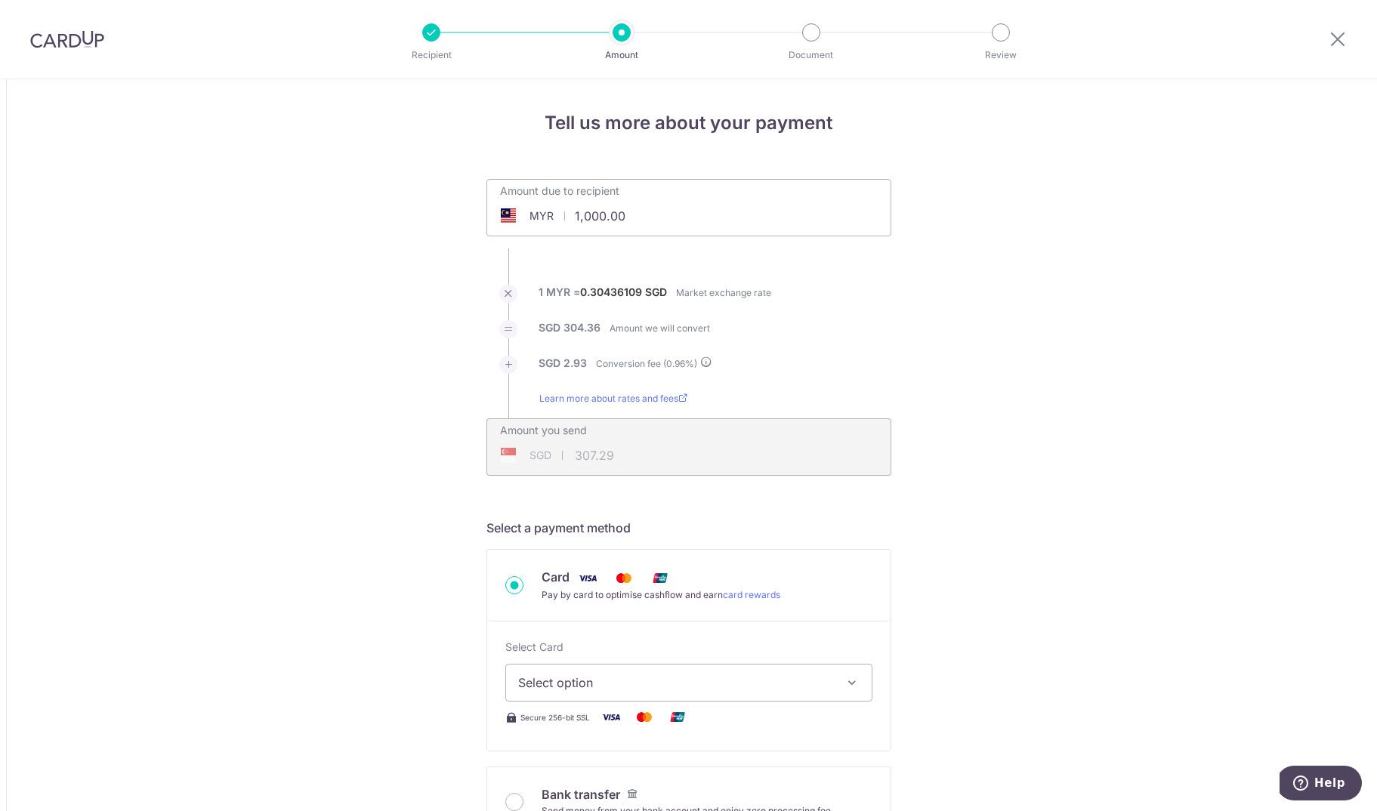
click at [643, 217] on input "1,000.00" at bounding box center [603, 216] width 233 height 35
type input "8,556.03"
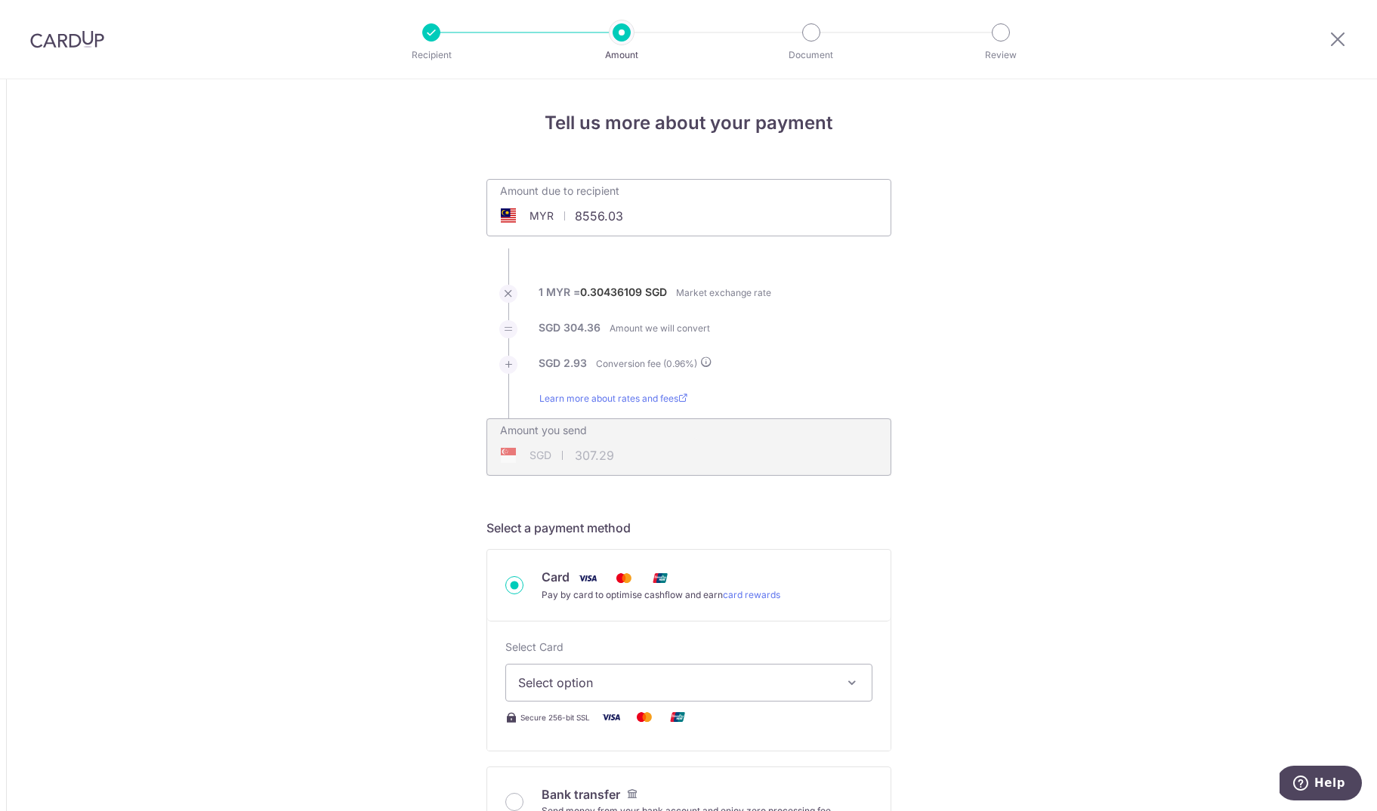
type input "2,629.19"
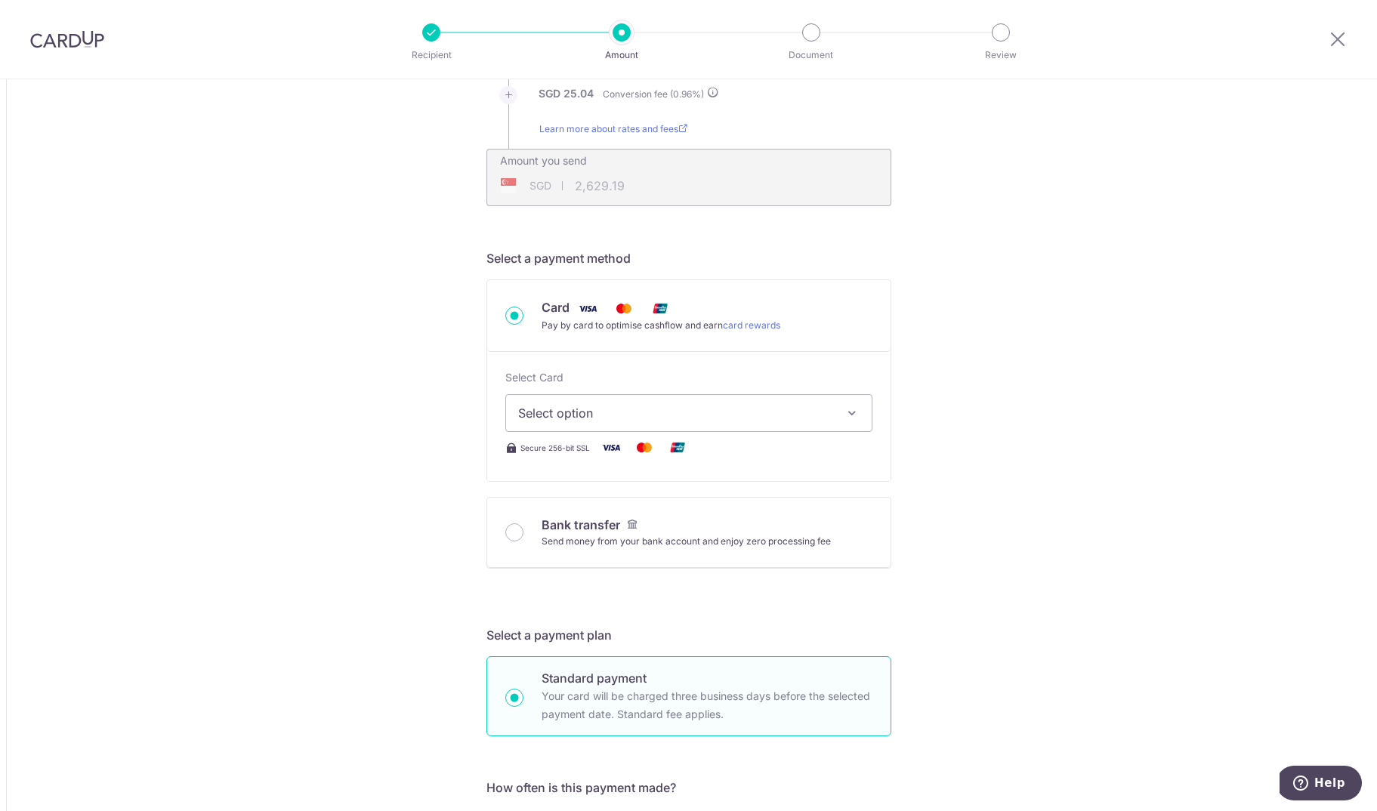
click at [646, 418] on span "Select option" at bounding box center [675, 413] width 314 height 18
click at [707, 563] on span "**** 4106" at bounding box center [688, 557] width 341 height 18
type input "8,556.03"
type input "2,629.21"
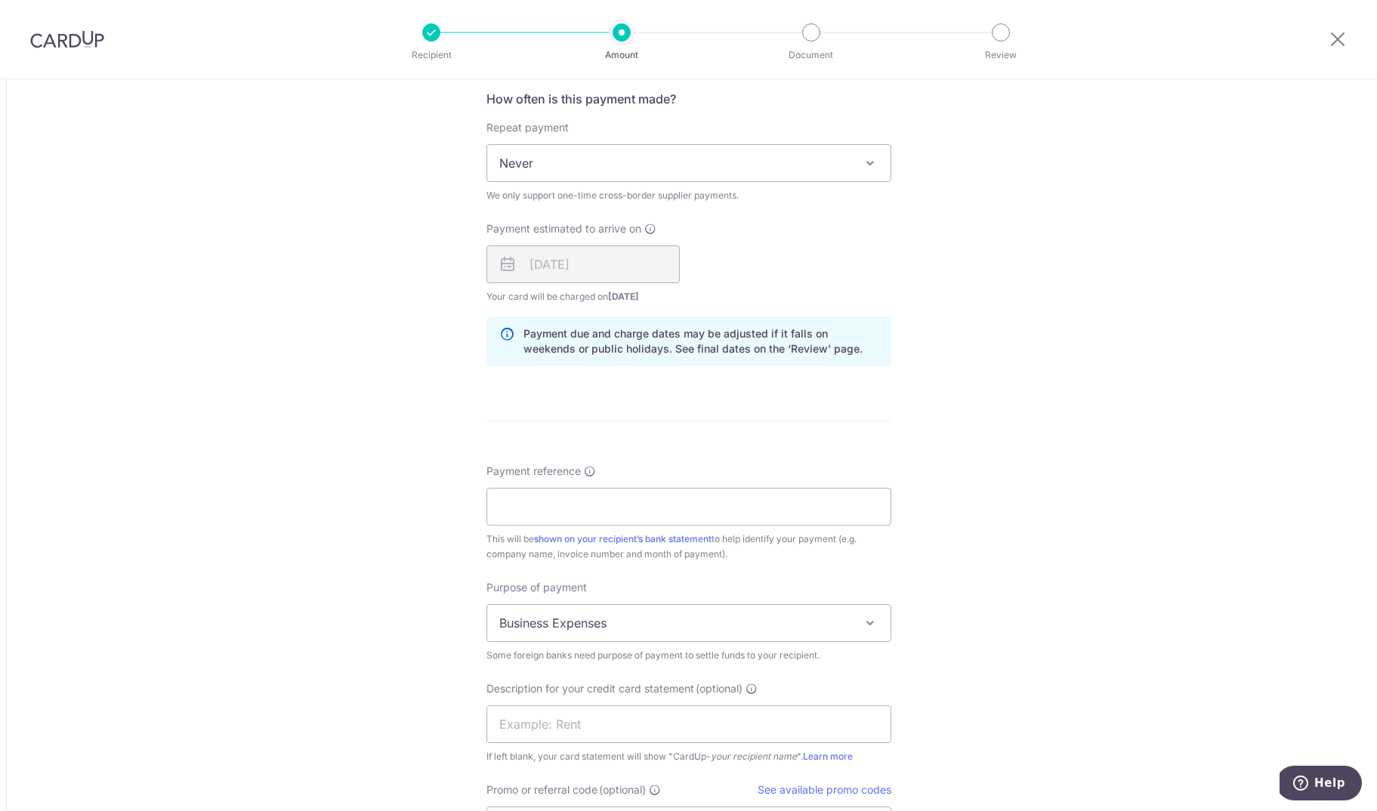
scroll to position [991, 0]
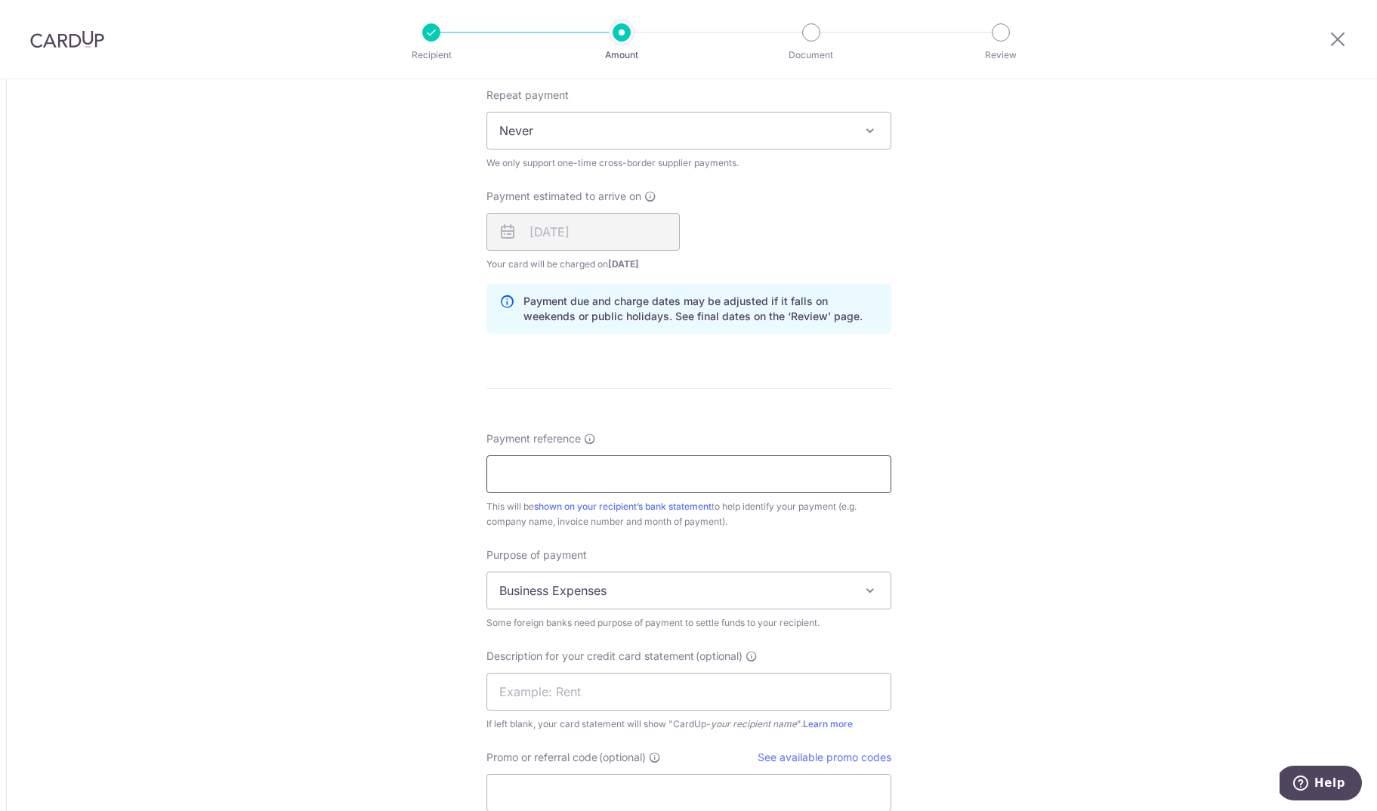
click at [581, 473] on input "Payment reference" at bounding box center [688, 474] width 405 height 38
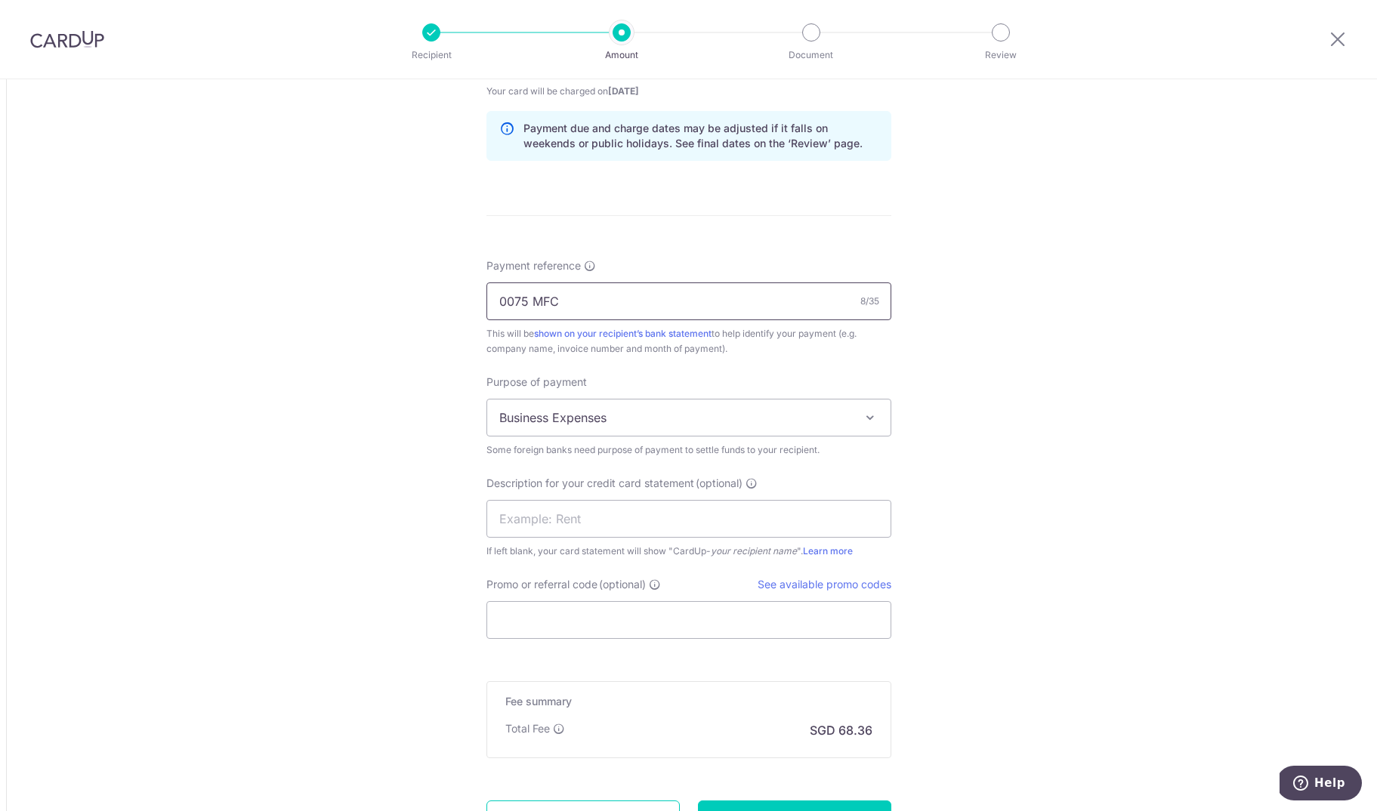
scroll to position [1161, 0]
type input "0075 MFC"
click at [598, 524] on input "text" at bounding box center [688, 521] width 405 height 38
type input "moda"
drag, startPoint x: 585, startPoint y: 643, endPoint x: 587, endPoint y: 633, distance: 10.8
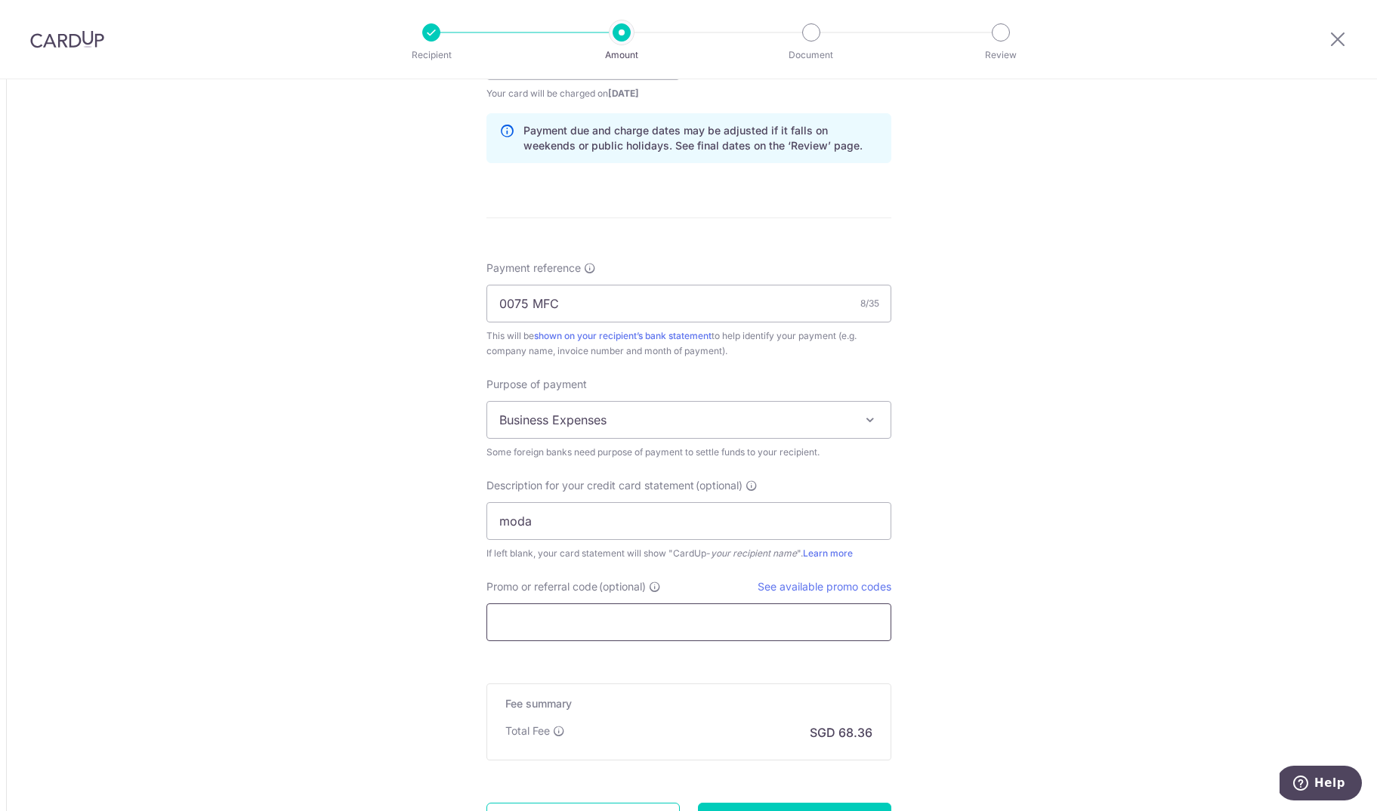
click at [590, 618] on input "Promo or referral code (optional)" at bounding box center [688, 622] width 405 height 38
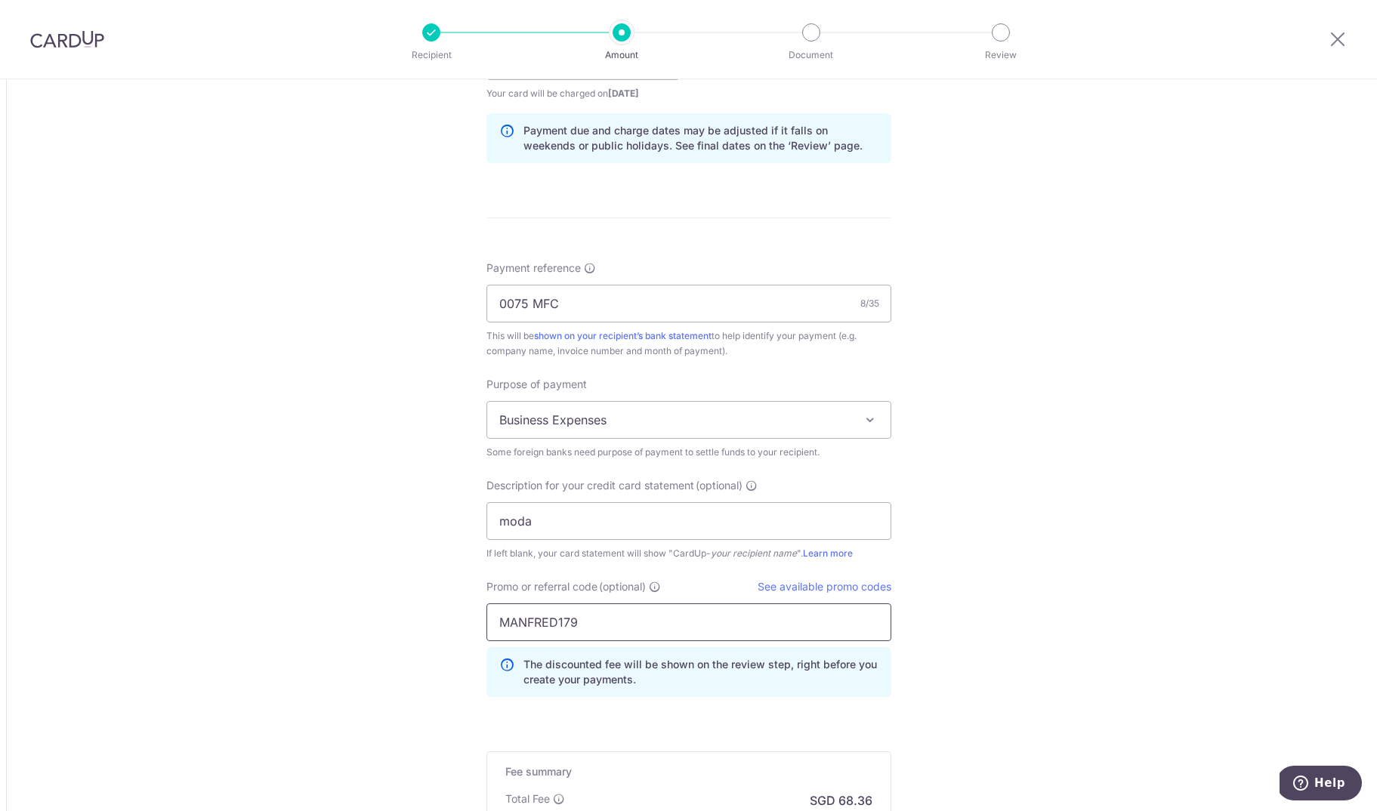
scroll to position [1372, 0]
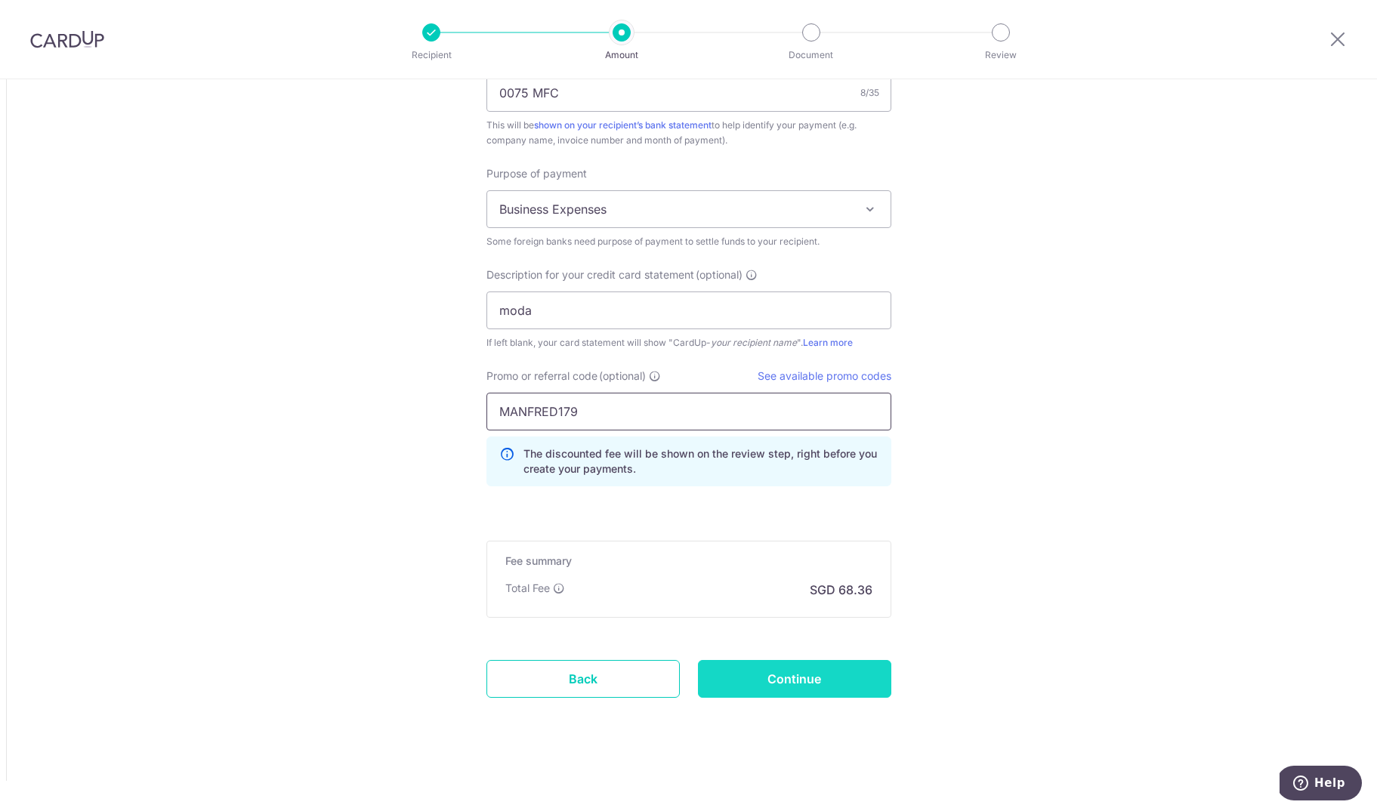
type input "MANFRED179"
click at [839, 694] on input "Continue" at bounding box center [794, 679] width 193 height 38
type input "Create Schedule"
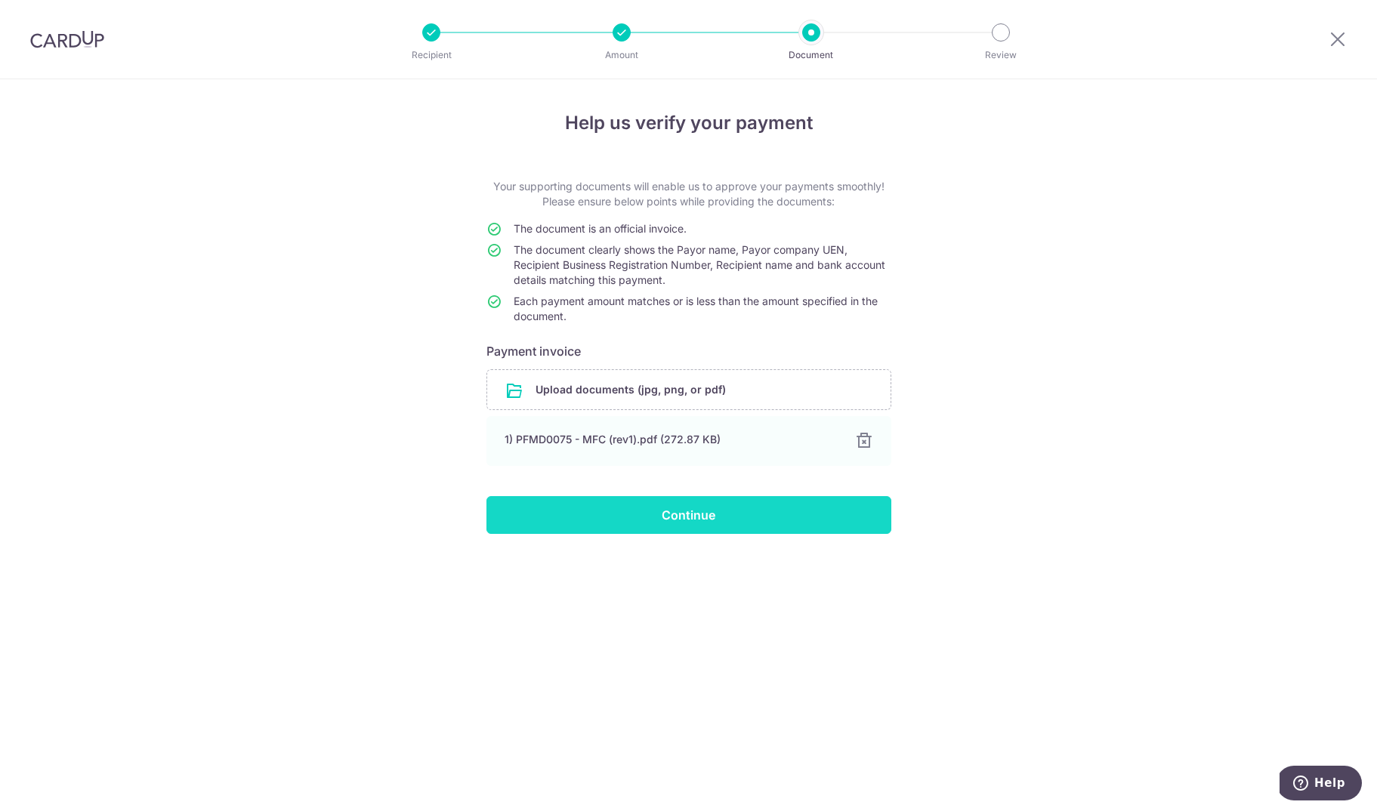
click at [699, 519] on input "Continue" at bounding box center [688, 515] width 405 height 38
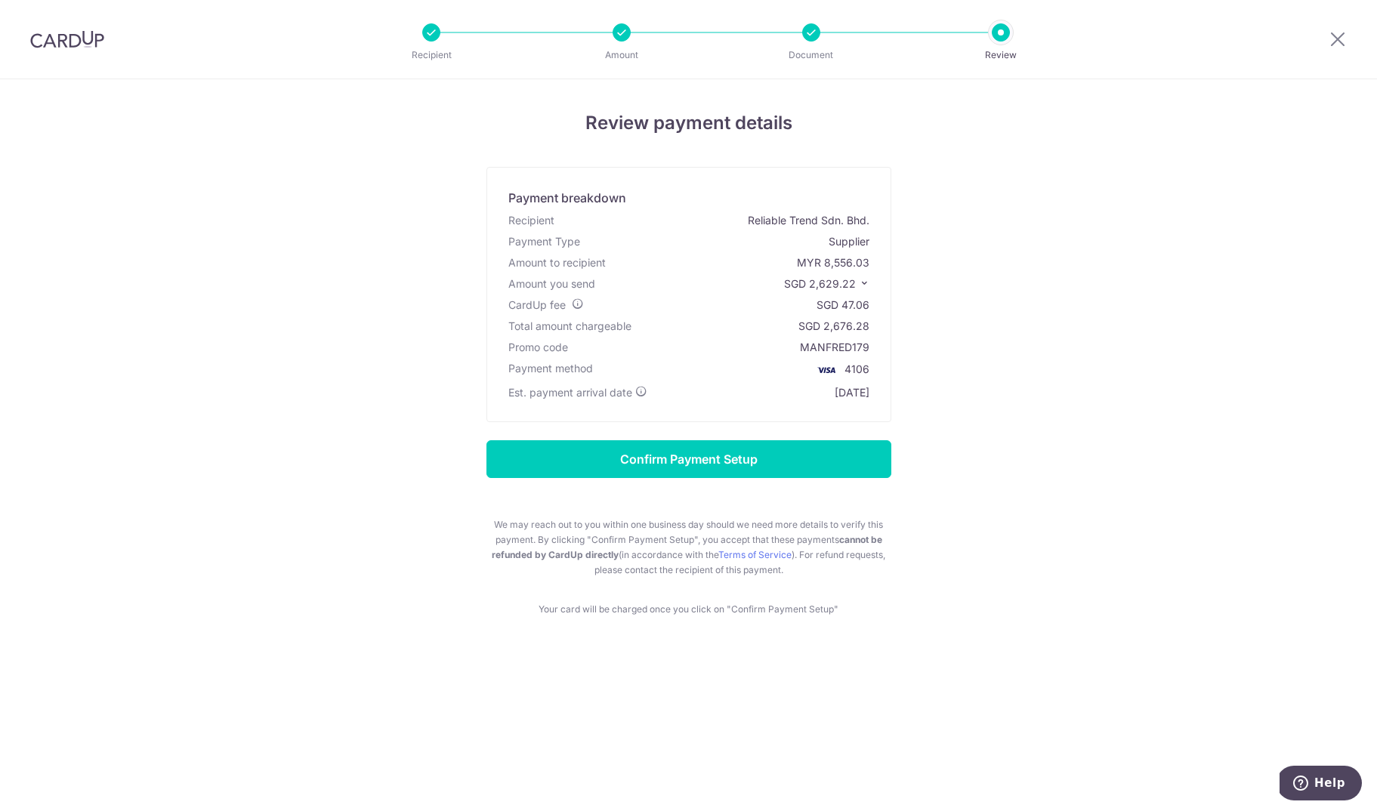
drag, startPoint x: 812, startPoint y: 283, endPoint x: 856, endPoint y: 286, distance: 43.9
click at [856, 286] on span "SGD 2,629.22" at bounding box center [820, 283] width 72 height 13
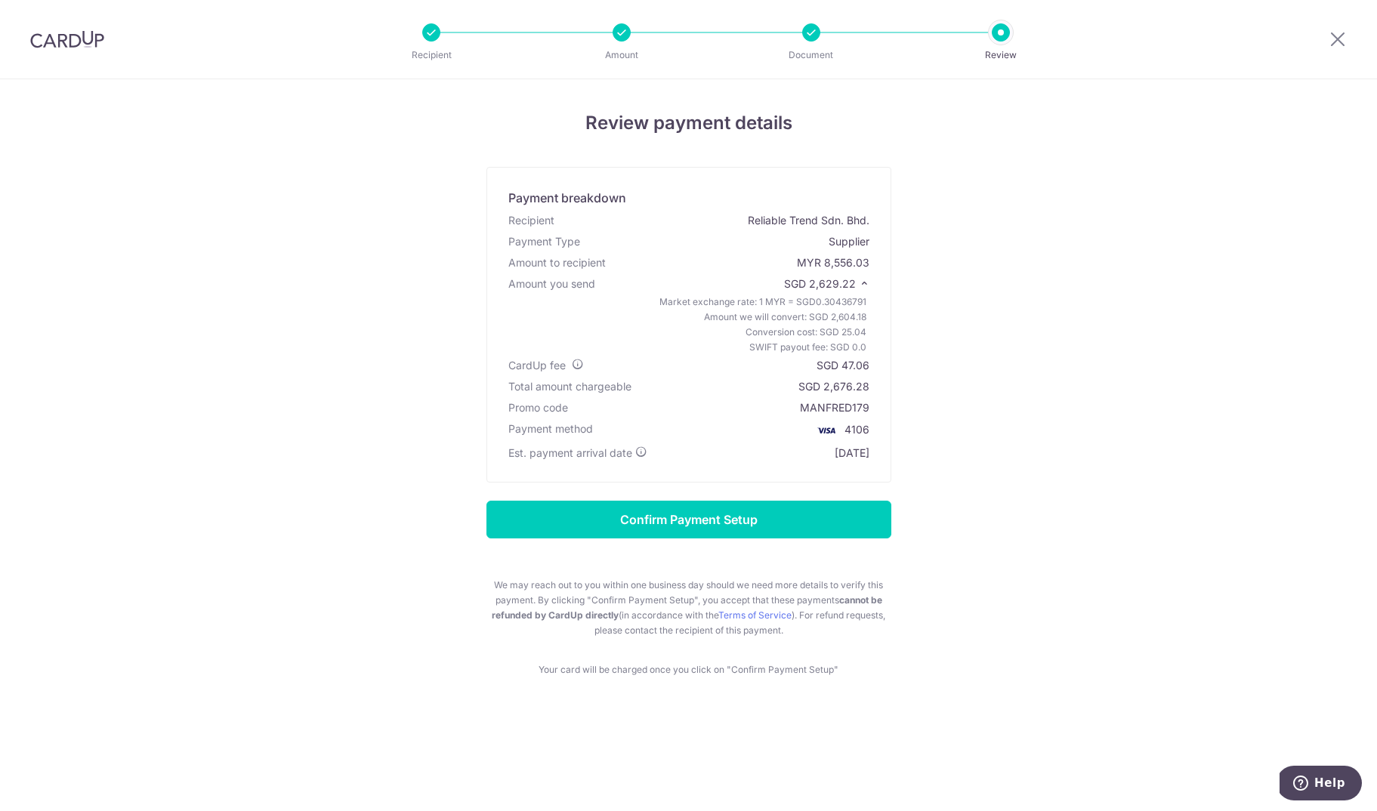
copy span "2,629.22"
drag, startPoint x: 842, startPoint y: 365, endPoint x: 872, endPoint y: 368, distance: 30.3
click at [872, 368] on div "Payment breakdown Recipient Reliable Trend Sdn. Bhd. Payment Type Supplier Amou…" at bounding box center [688, 325] width 405 height 316
copy div "47.06"
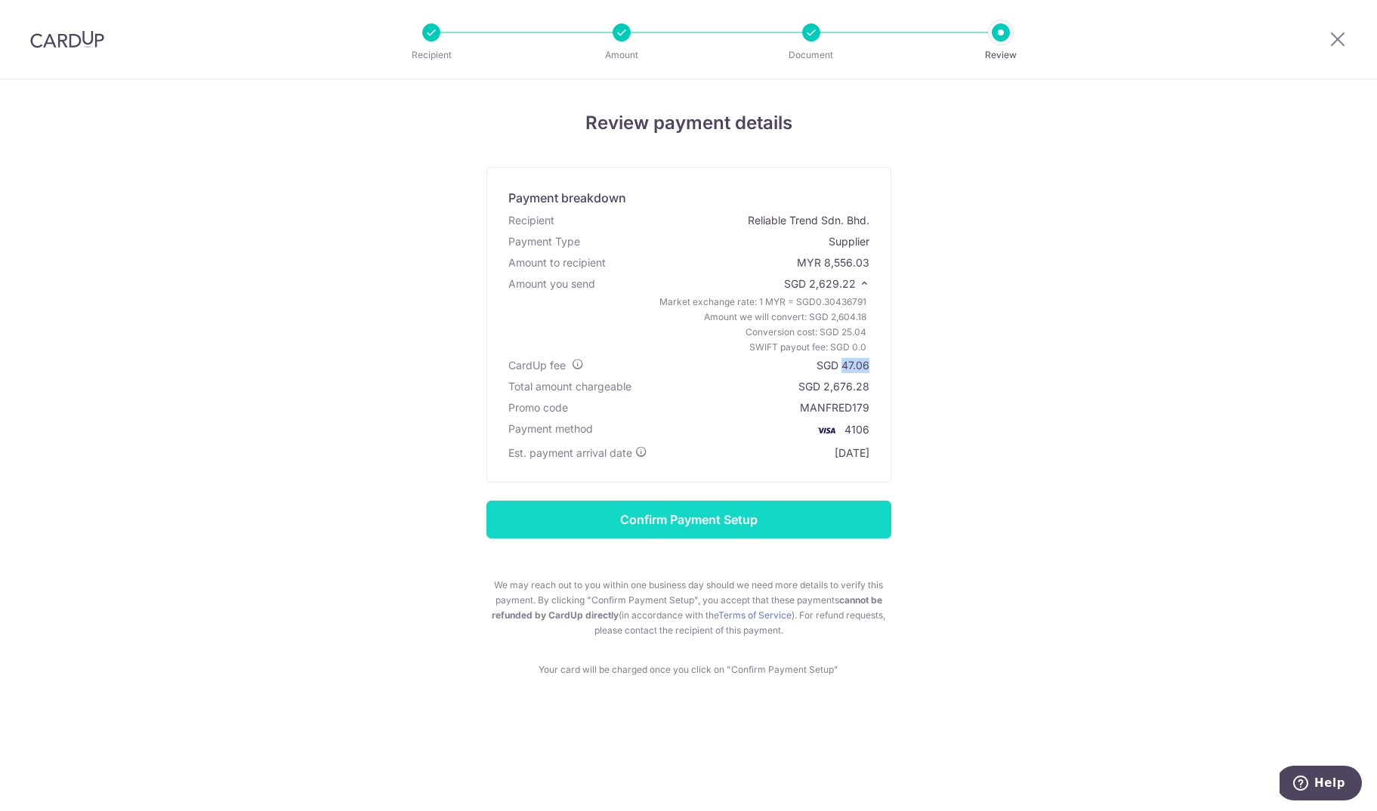
click at [717, 526] on input "Confirm Payment Setup" at bounding box center [688, 520] width 405 height 38
